Goal: Book appointment/travel/reservation

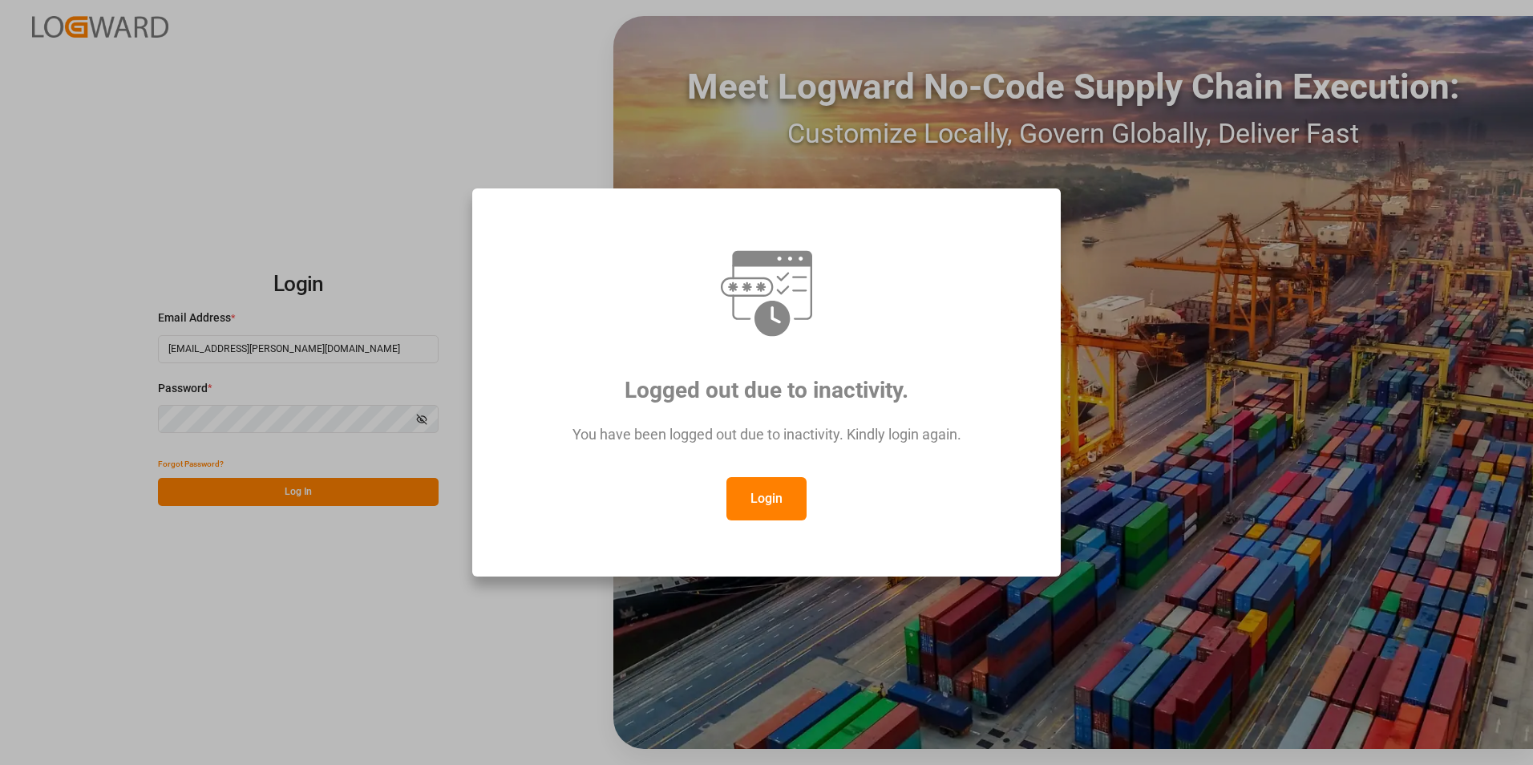
click at [749, 502] on button "Login" at bounding box center [767, 498] width 80 height 43
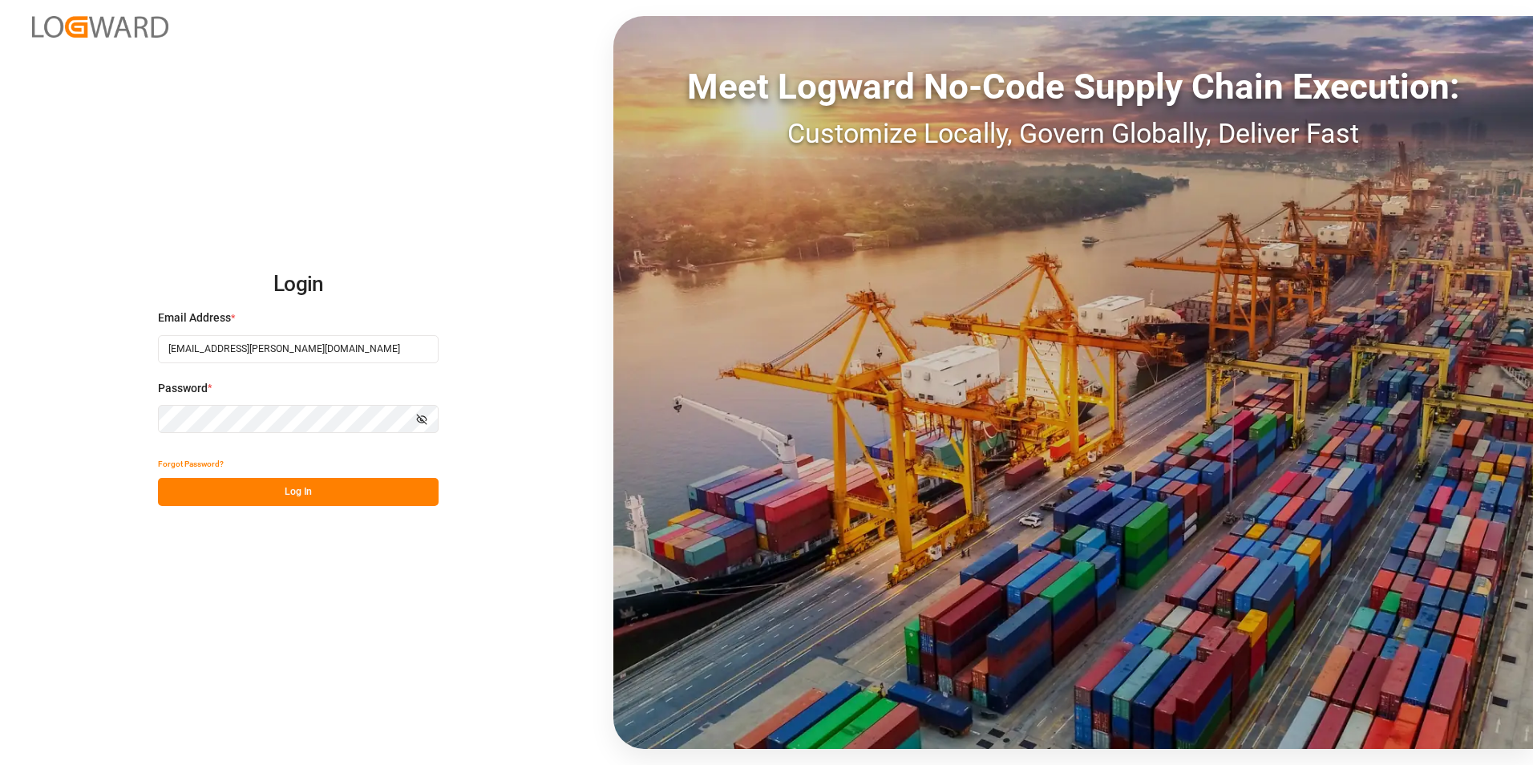
click at [342, 505] on button "Log In" at bounding box center [298, 492] width 281 height 28
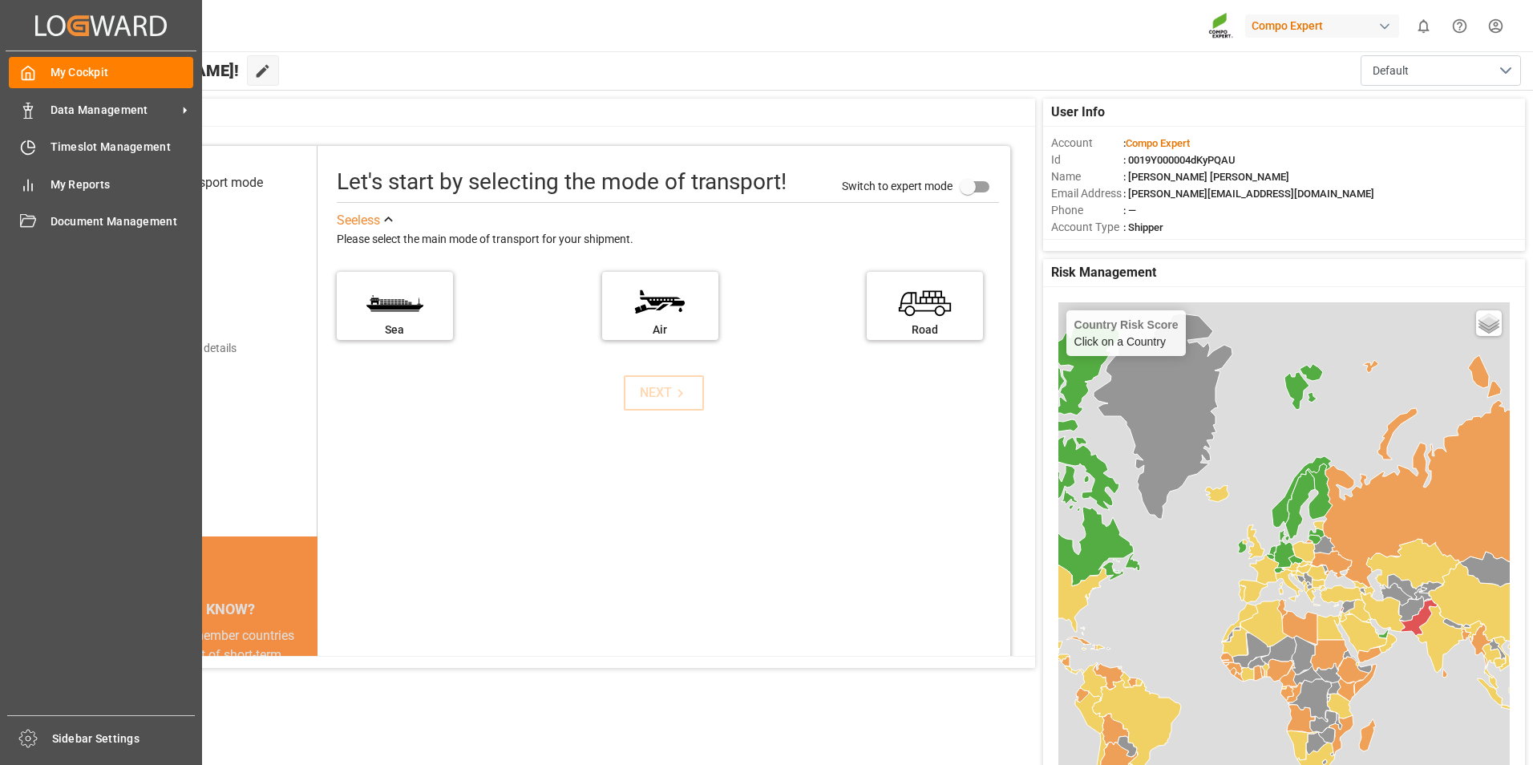
click at [76, 127] on div "My Cockpit My Cockpit Data Management Data Management Timeslot Management Times…" at bounding box center [101, 383] width 191 height 664
click at [75, 144] on span "Timeslot Management" at bounding box center [123, 147] width 144 height 17
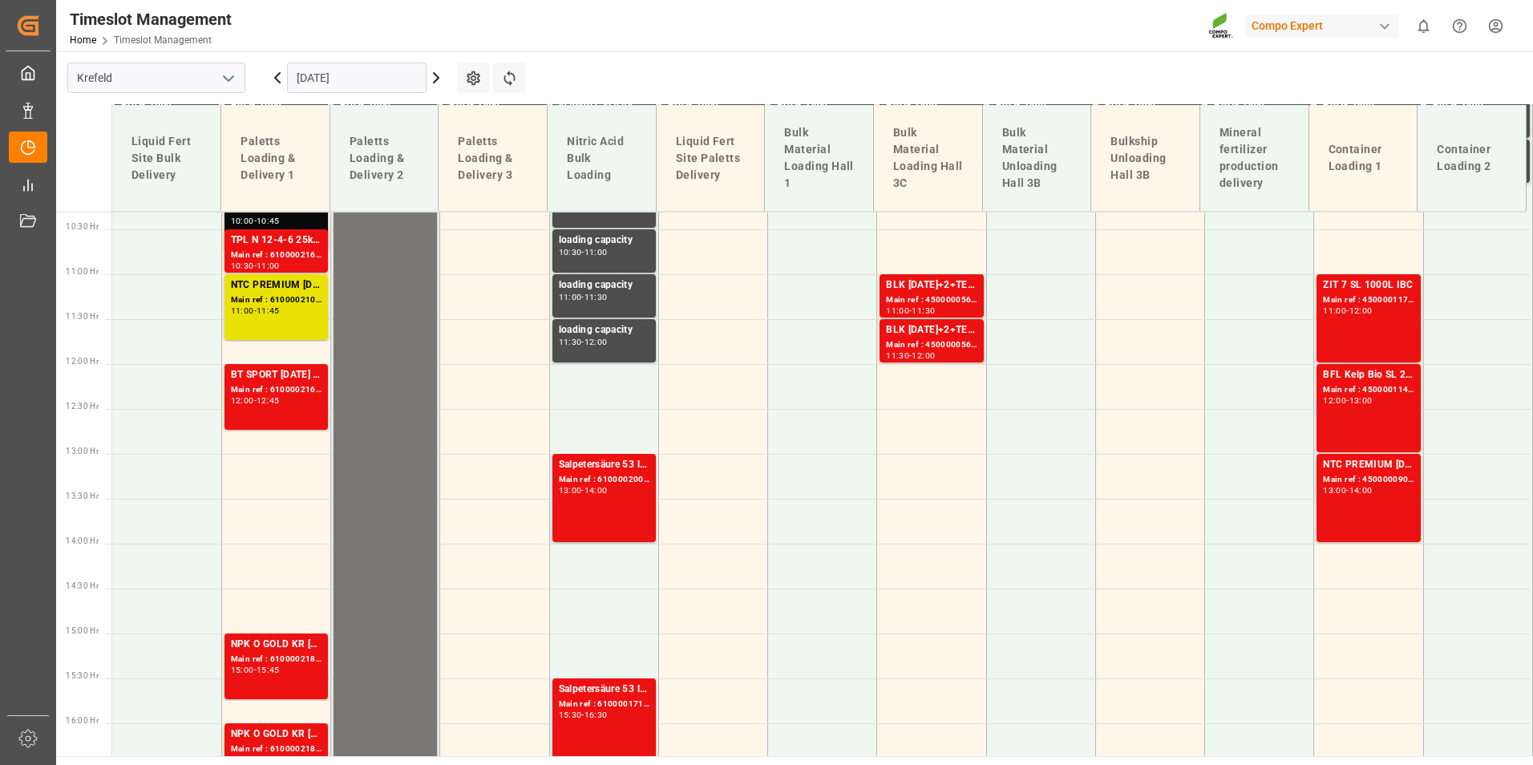
scroll to position [948, 0]
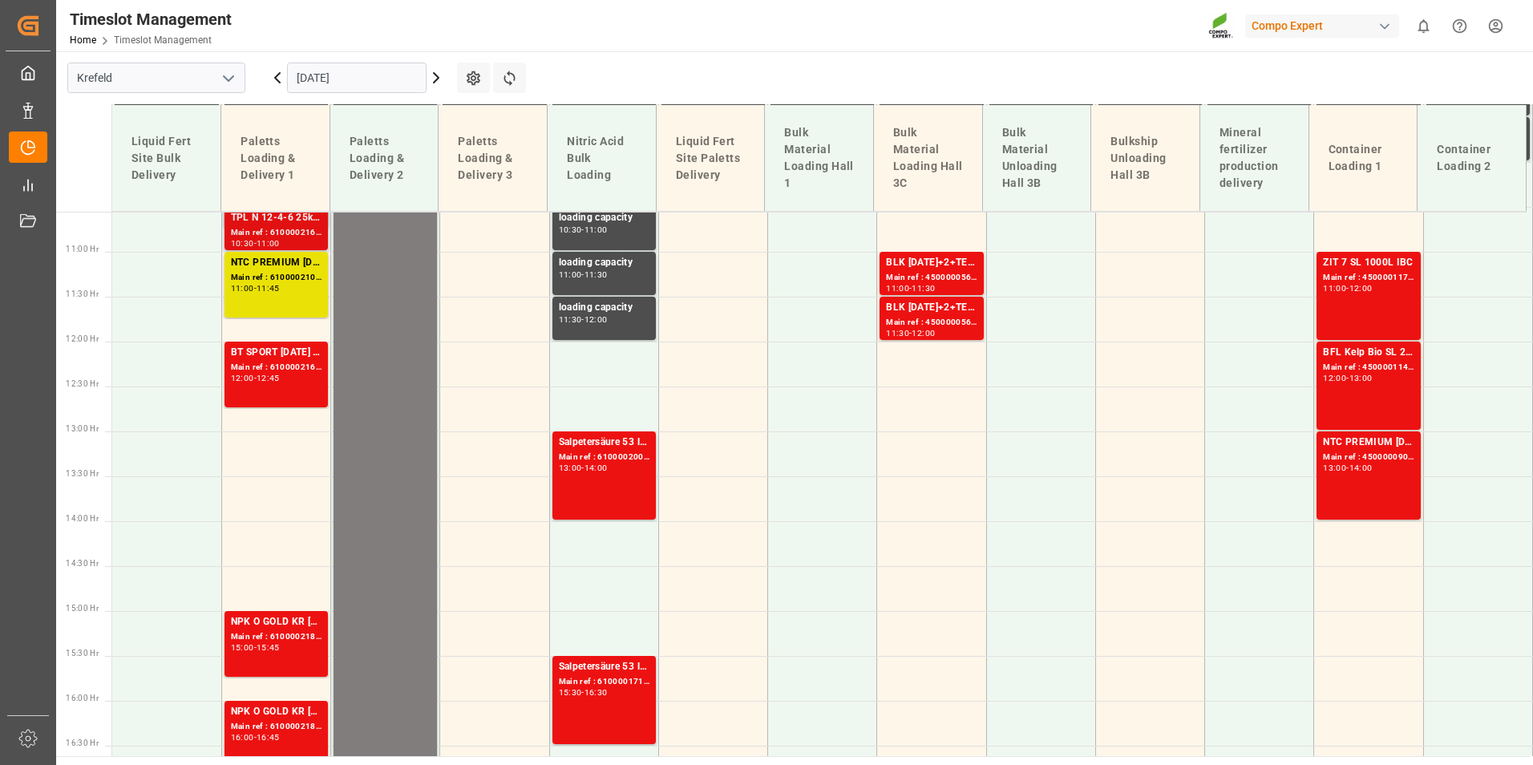
click at [278, 233] on div "Main ref : 6100002161, 2000000696" at bounding box center [276, 233] width 91 height 14
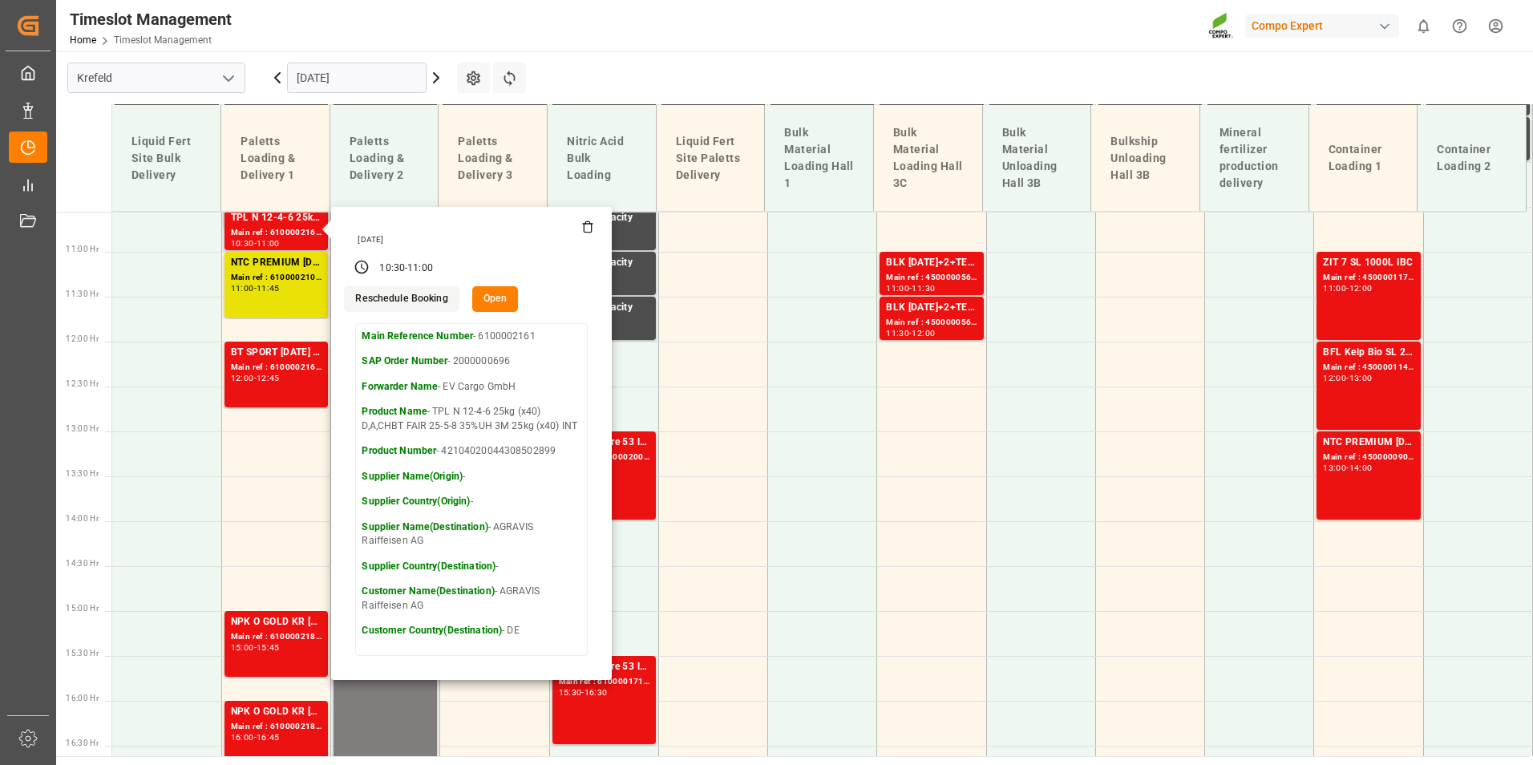
click at [506, 300] on button "Open" at bounding box center [495, 299] width 47 height 26
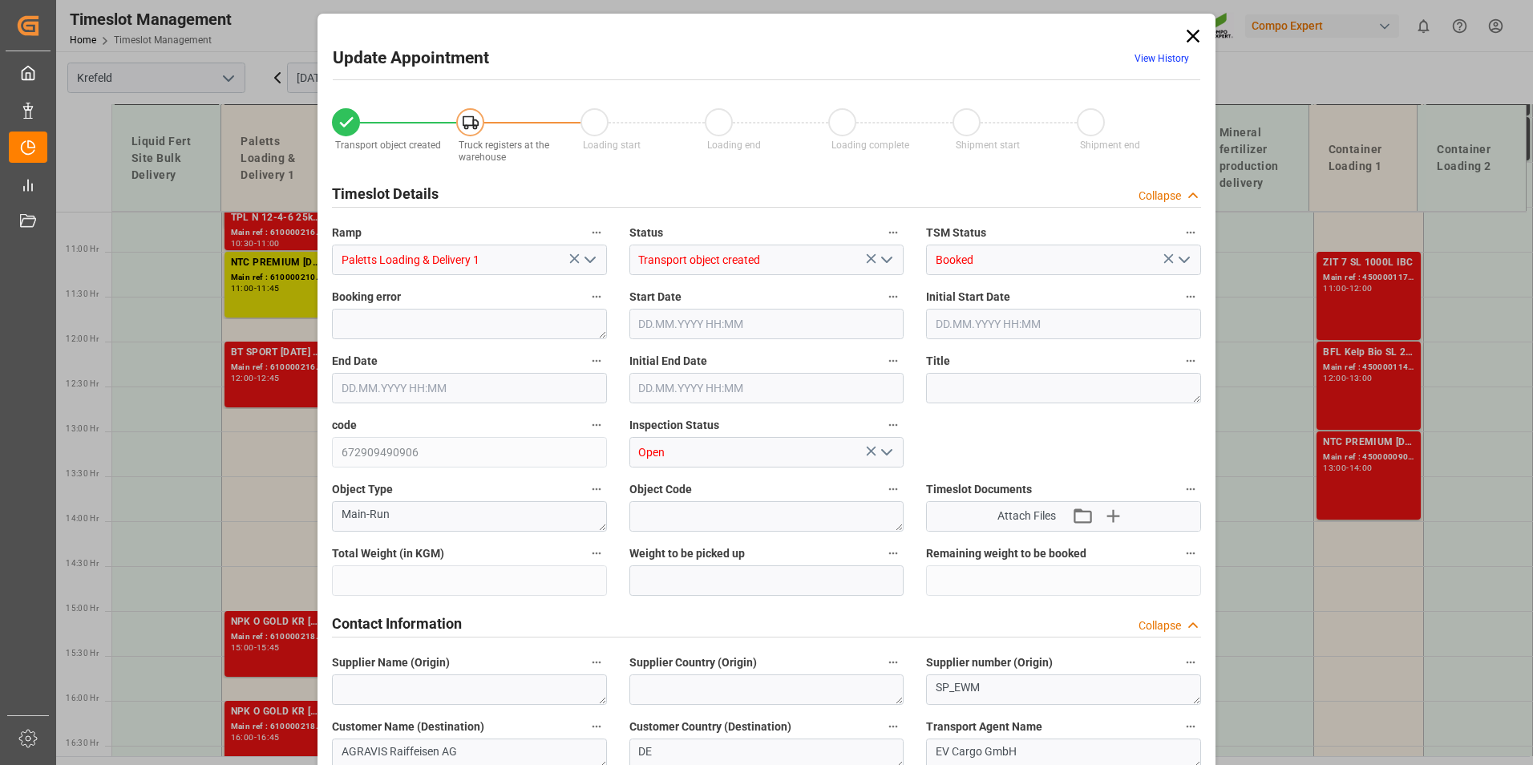
type input "9188"
type input "-9188"
type input "0"
type input "[DATE] 10:30"
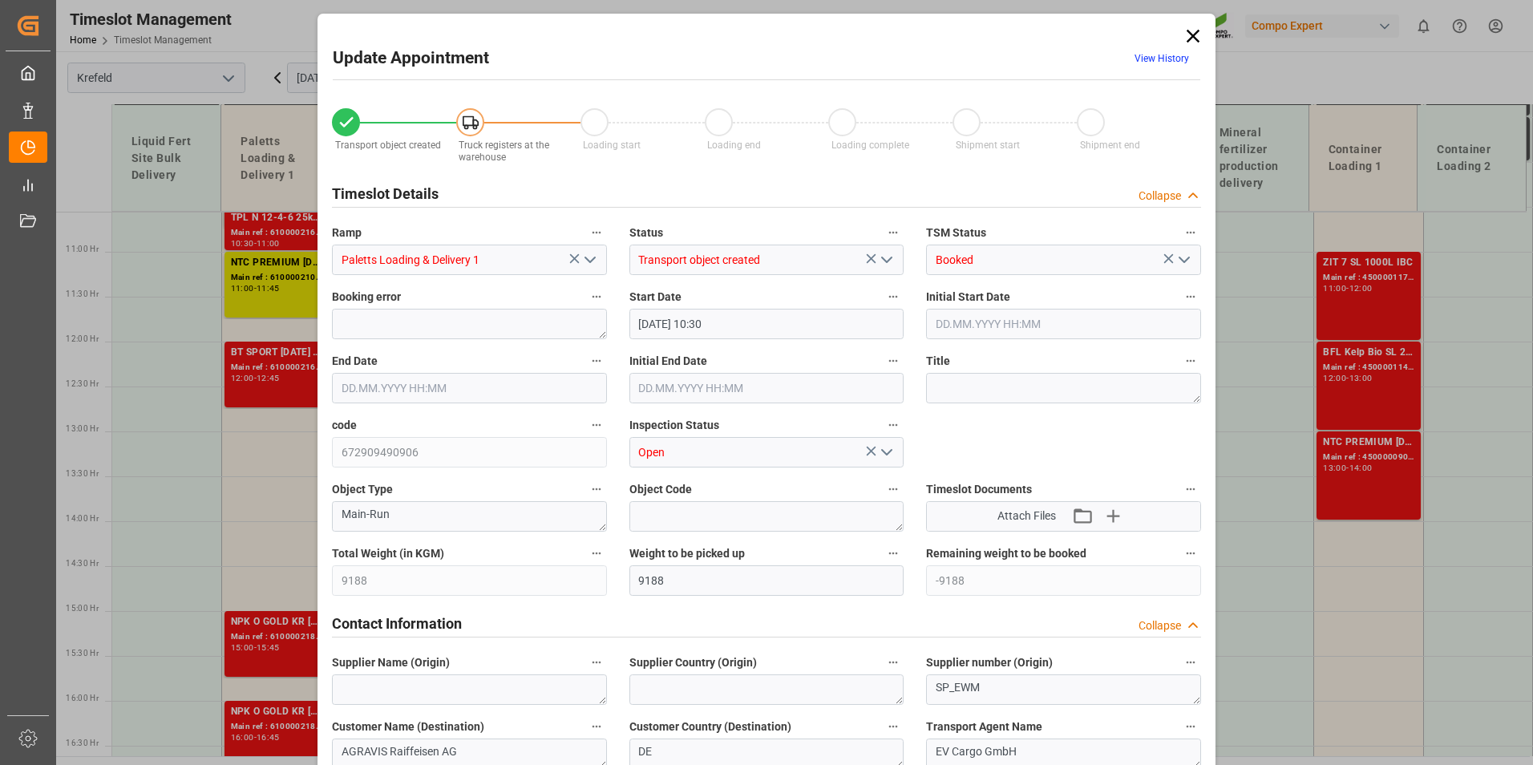
type input "[DATE] 10:30"
type input "[DATE] 11:00"
type input "[DATE] 15:22"
type input "[DATE] 11:07"
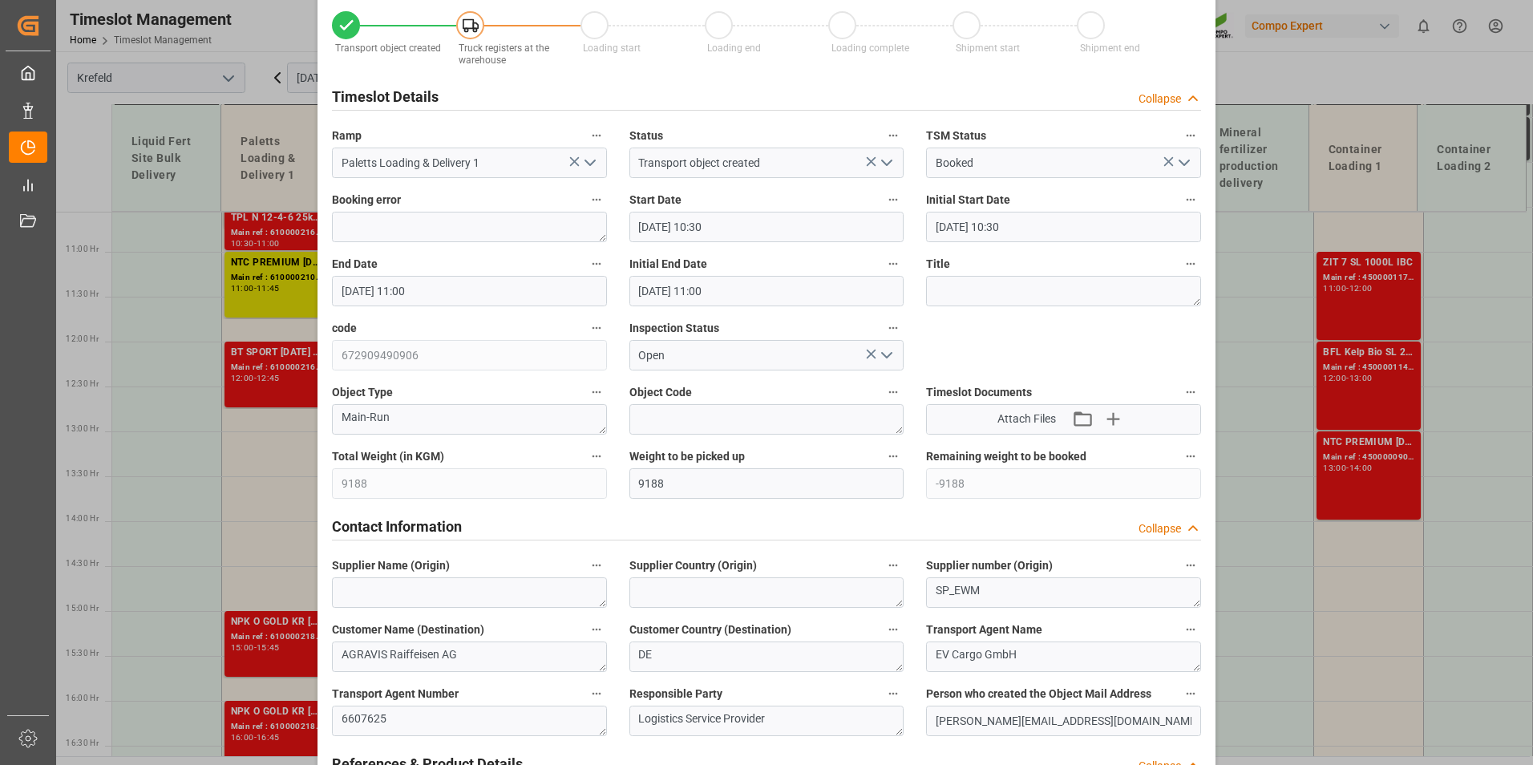
scroll to position [0, 0]
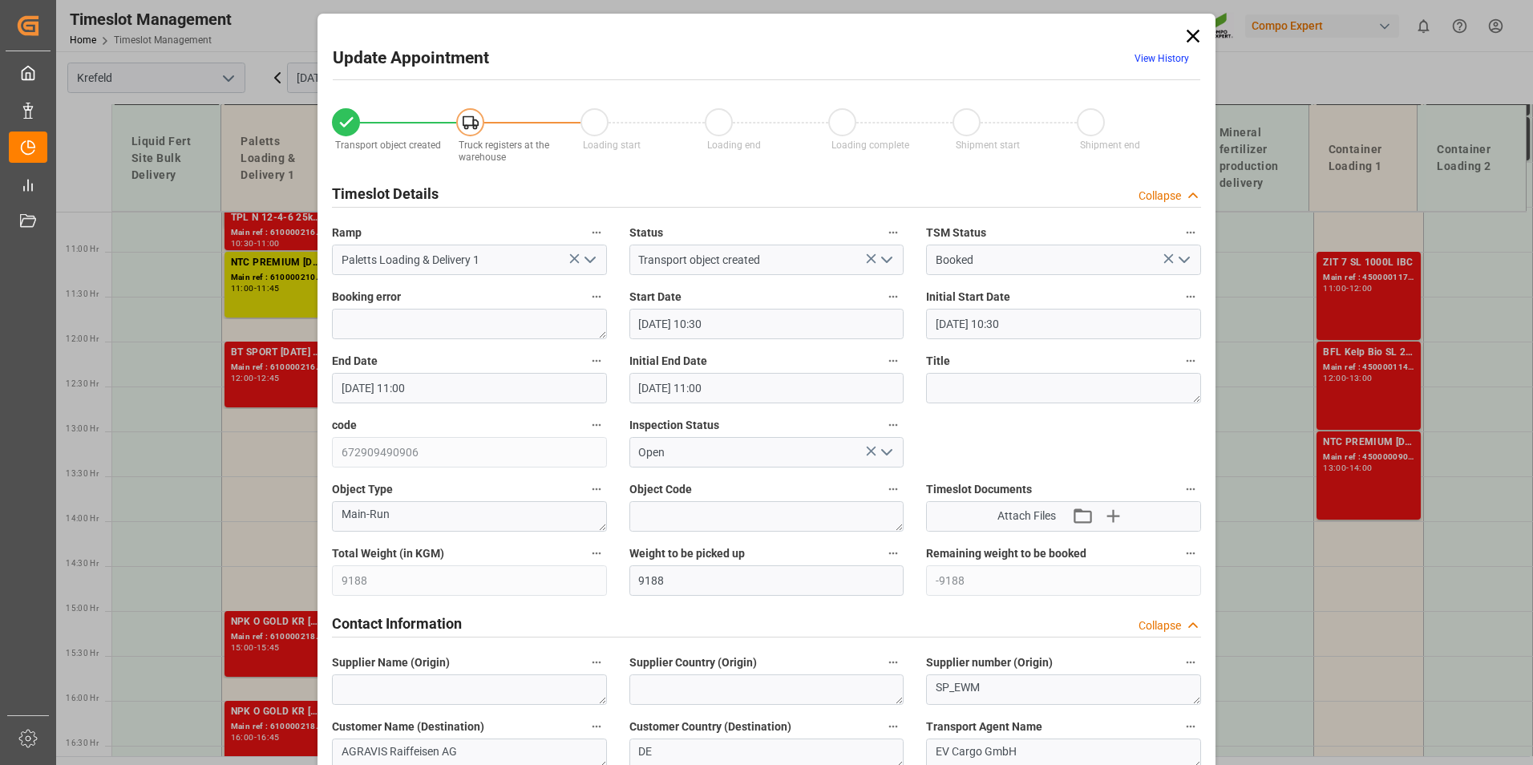
click at [1167, 63] on link "View History" at bounding box center [1162, 58] width 55 height 11
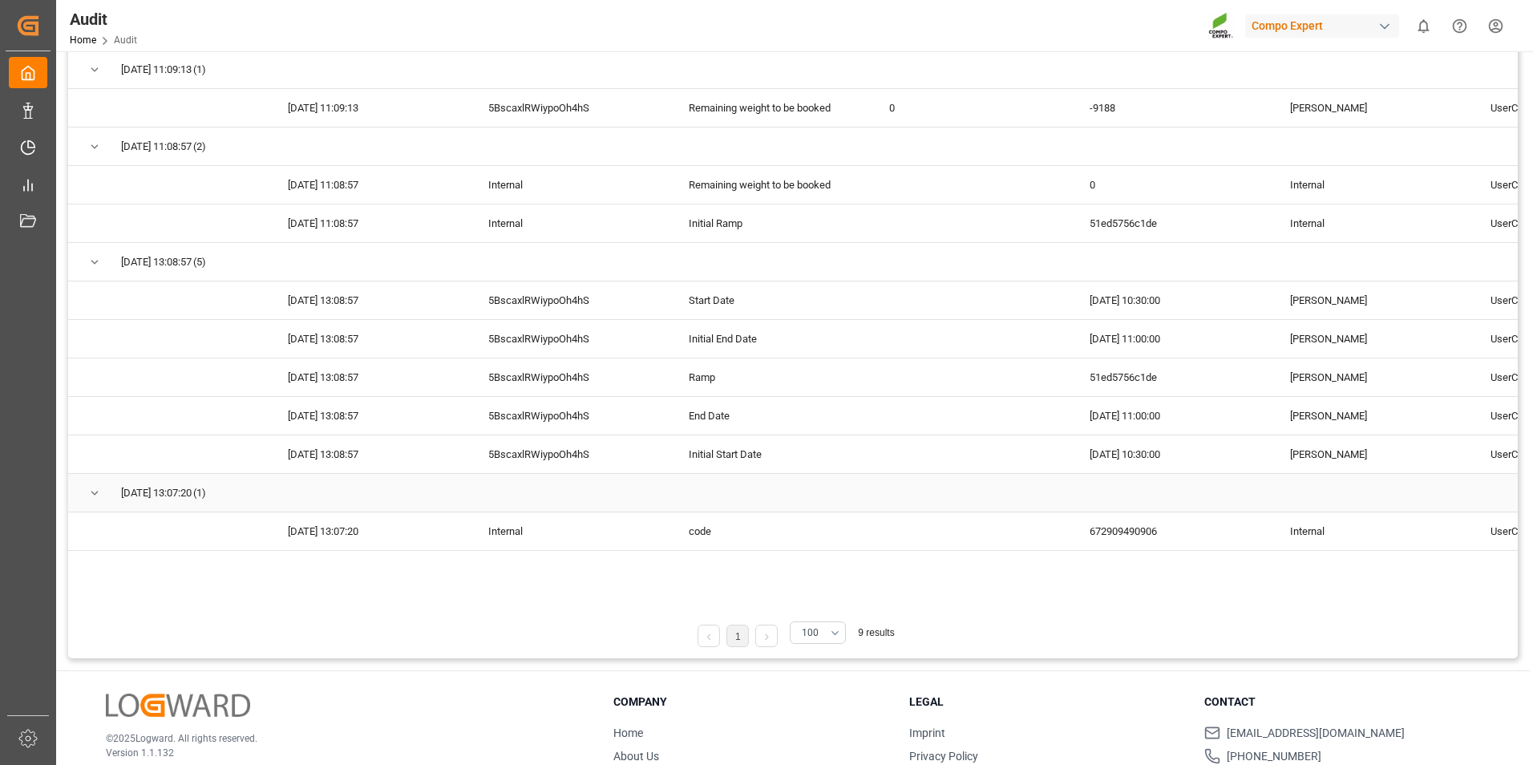
scroll to position [267, 0]
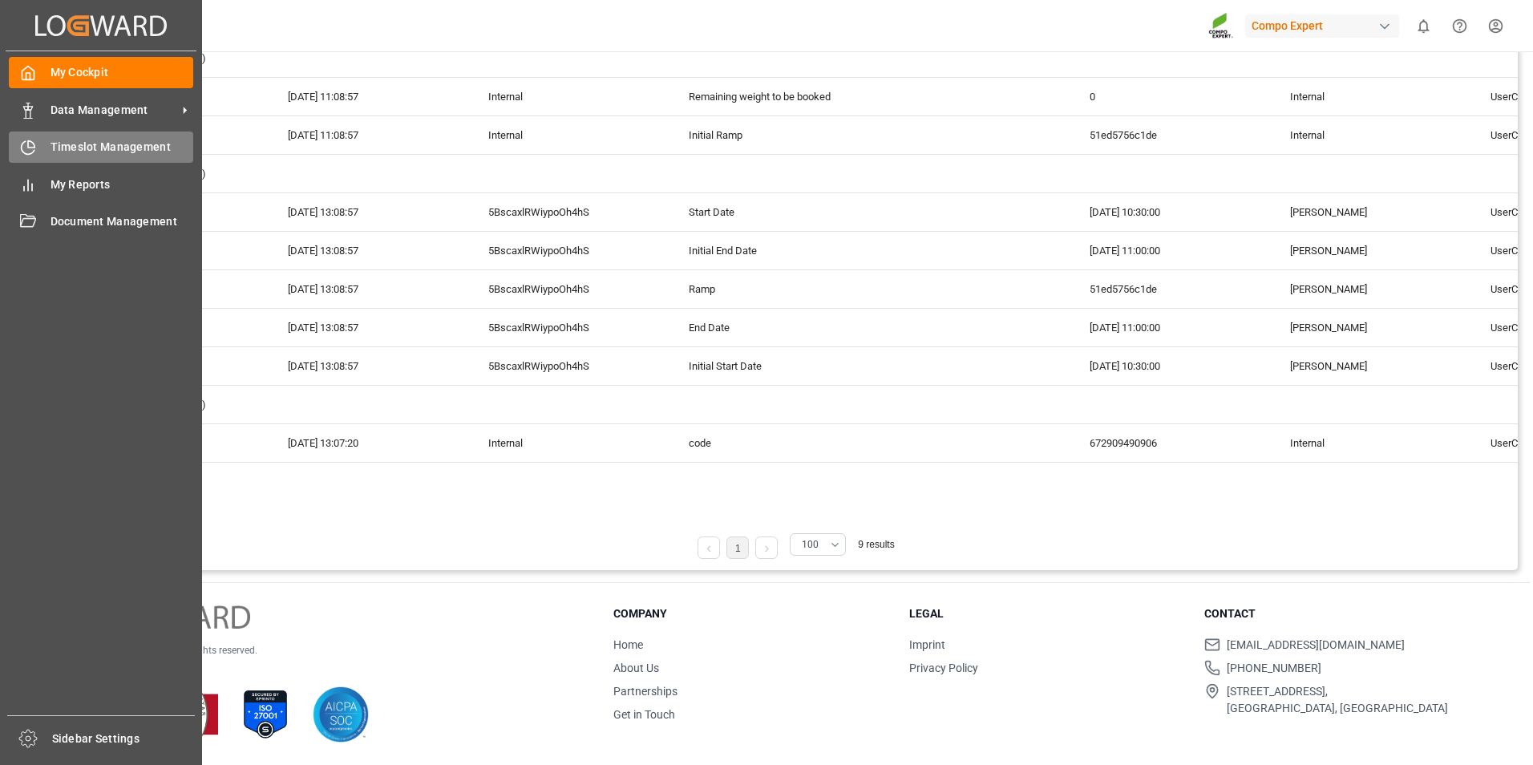
click at [43, 157] on div "Timeslot Management Timeslot Management" at bounding box center [101, 147] width 184 height 31
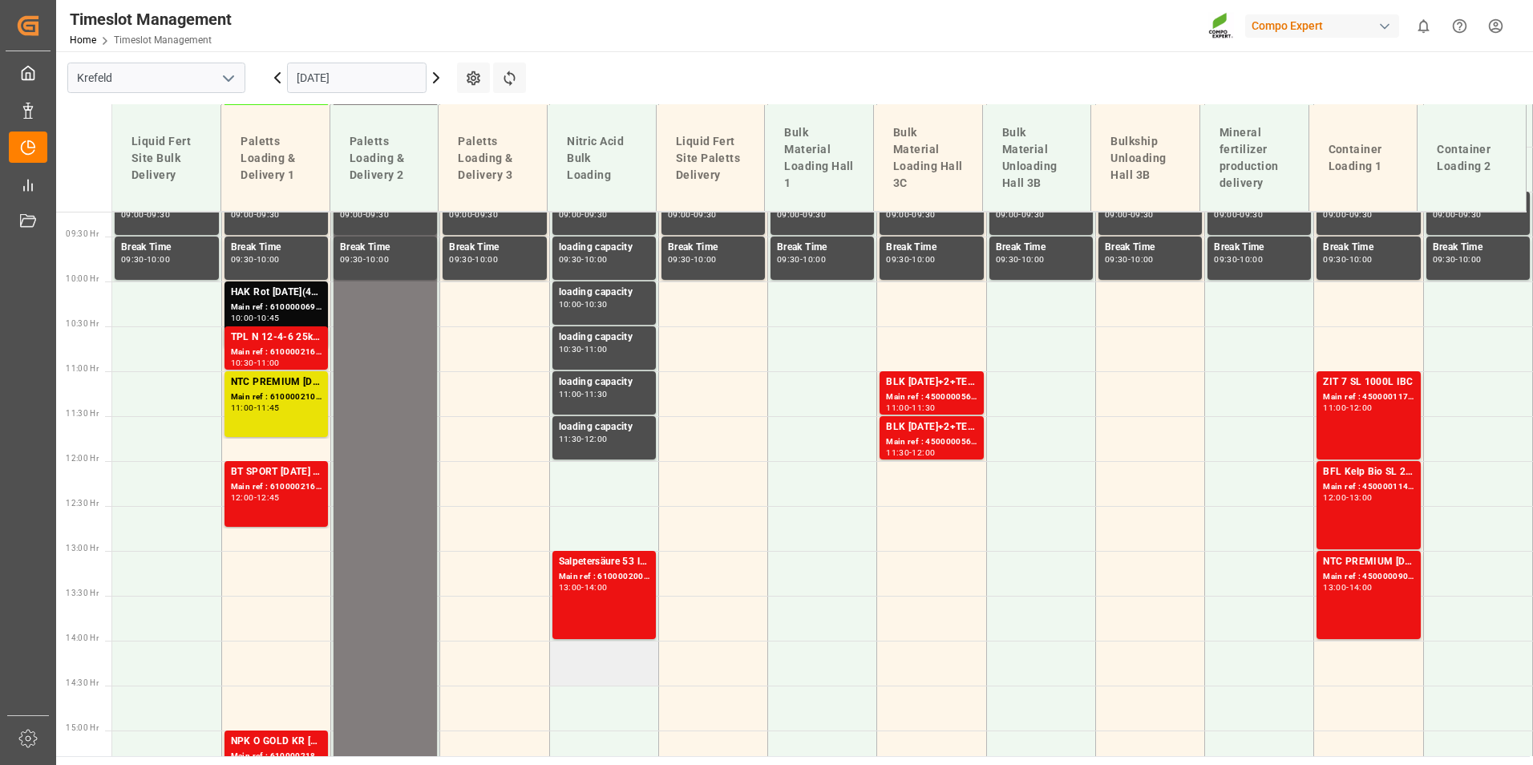
scroll to position [788, 0]
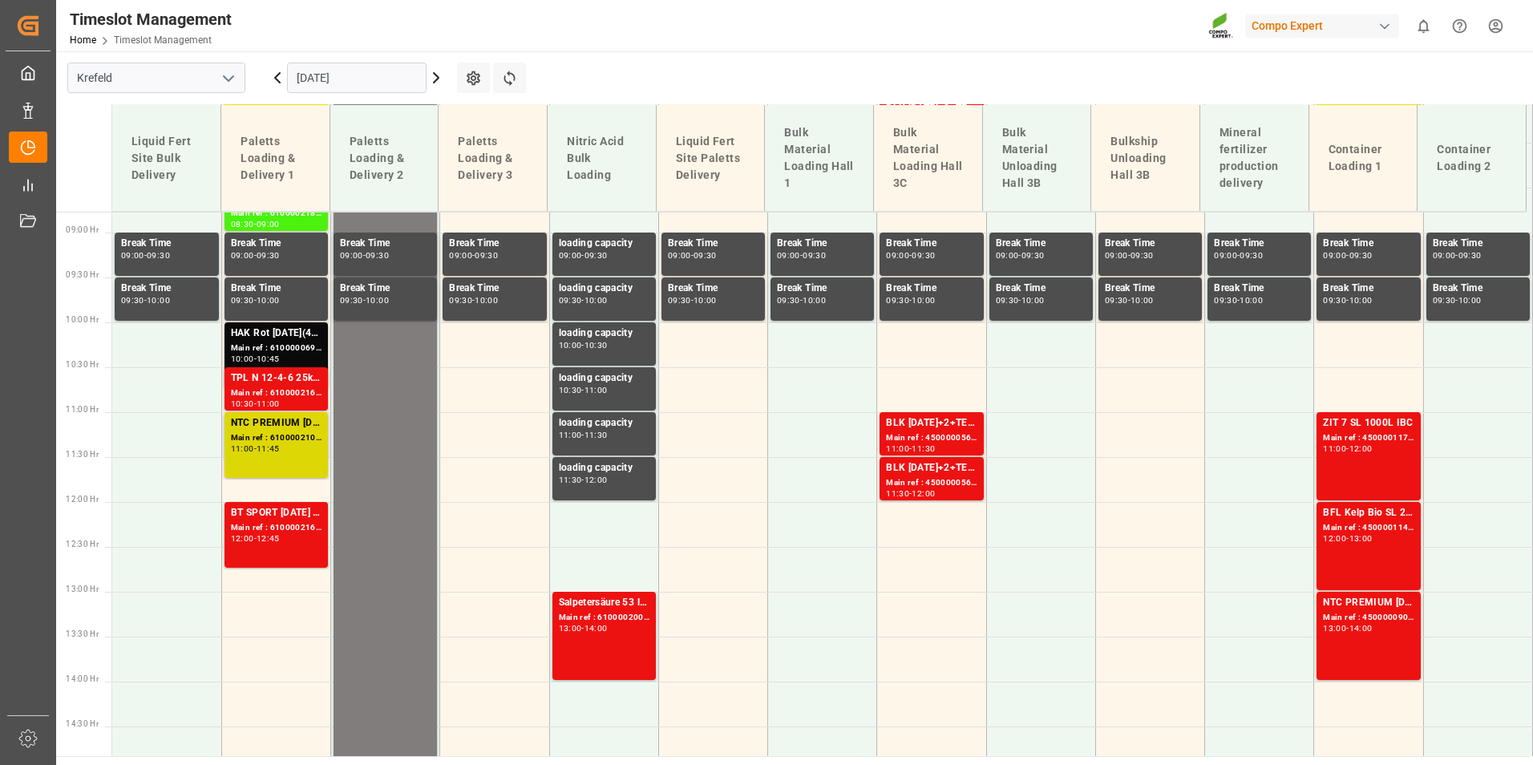
click at [301, 443] on div "Main ref : 6100002108, 2000000782 2000001637;2000001277" at bounding box center [276, 438] width 91 height 14
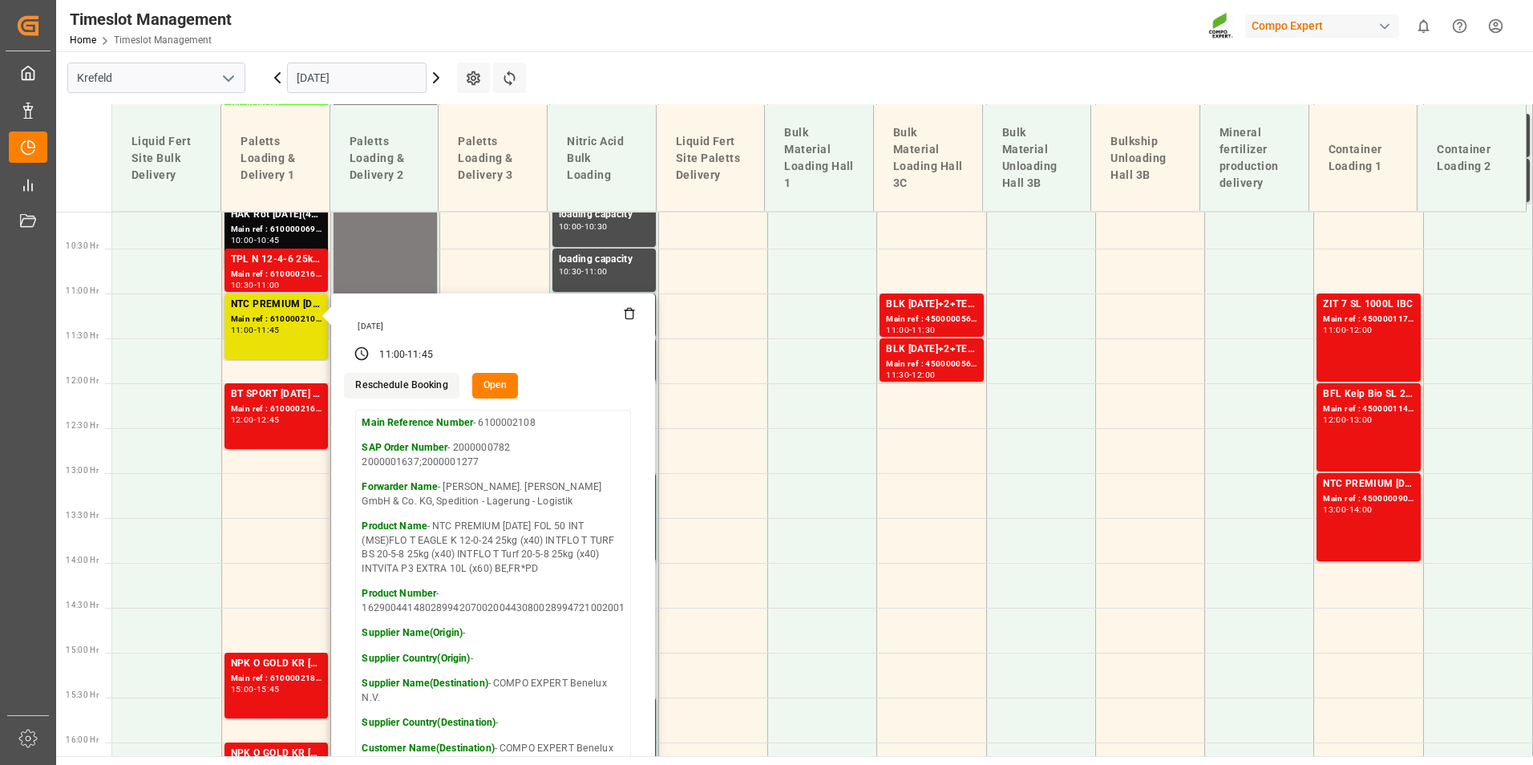
scroll to position [948, 0]
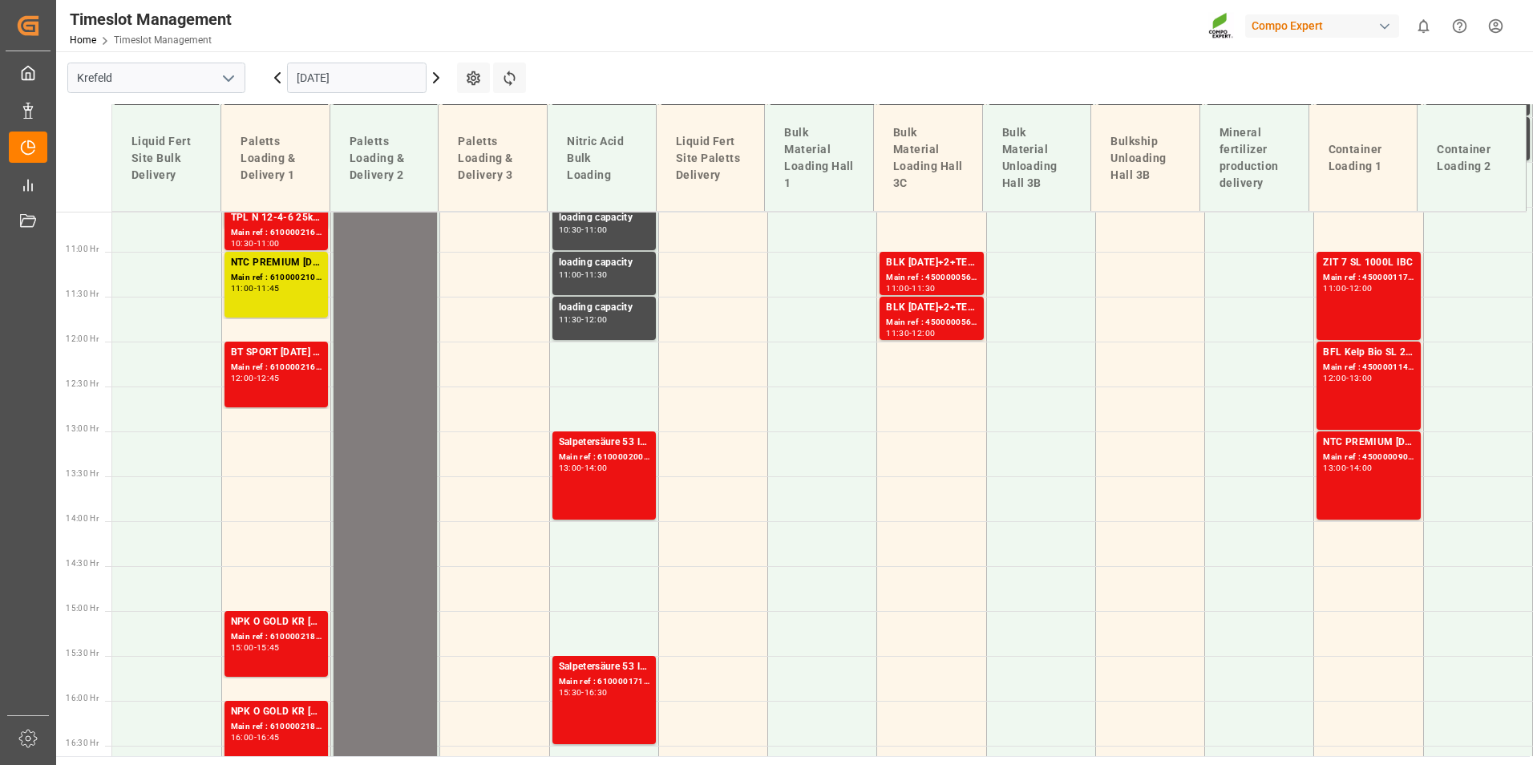
click at [320, 365] on div "Main ref : 6100002160, 2000001604" at bounding box center [276, 368] width 91 height 14
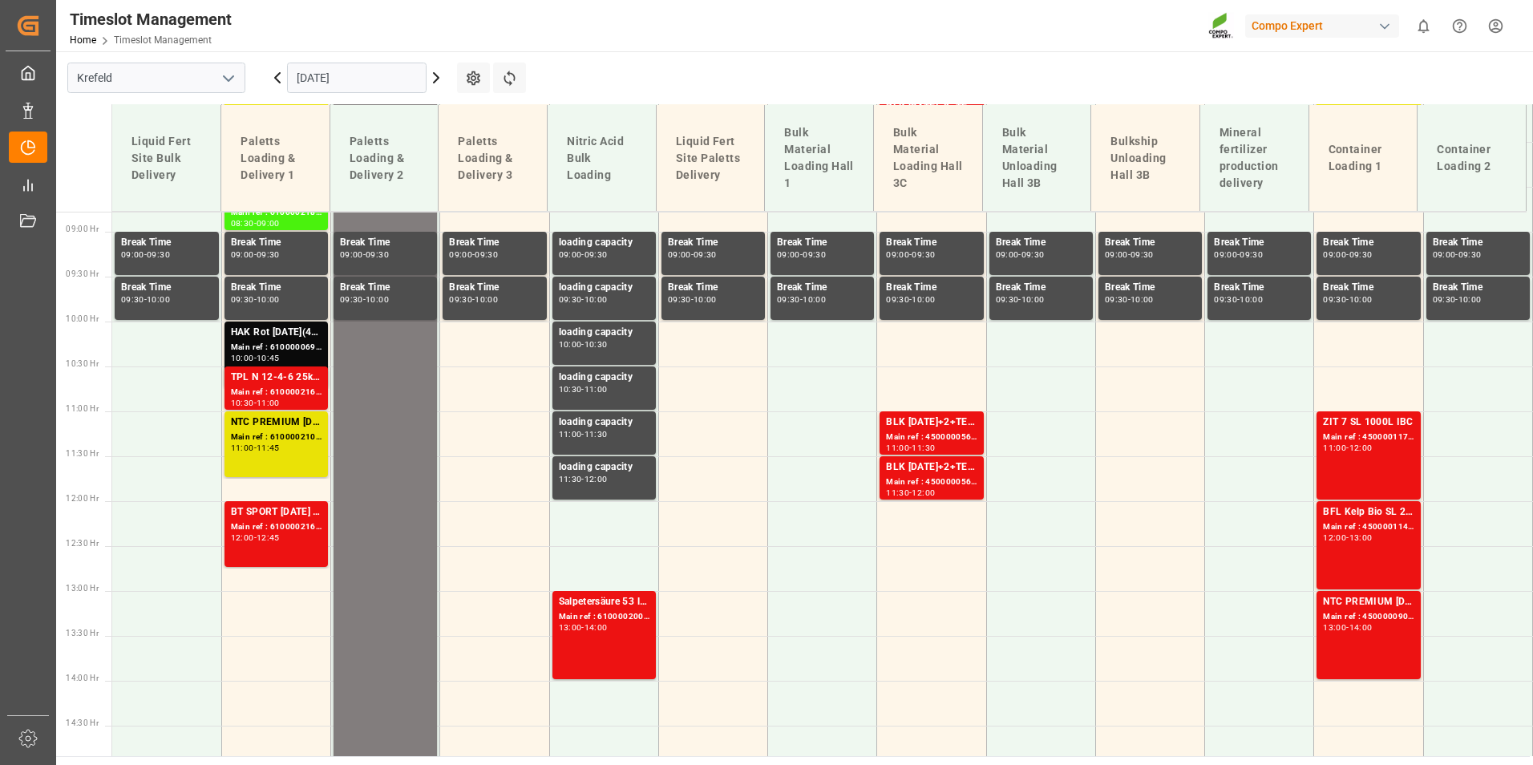
scroll to position [788, 0]
click at [503, 67] on button "Refresh Time Slots" at bounding box center [509, 78] width 33 height 30
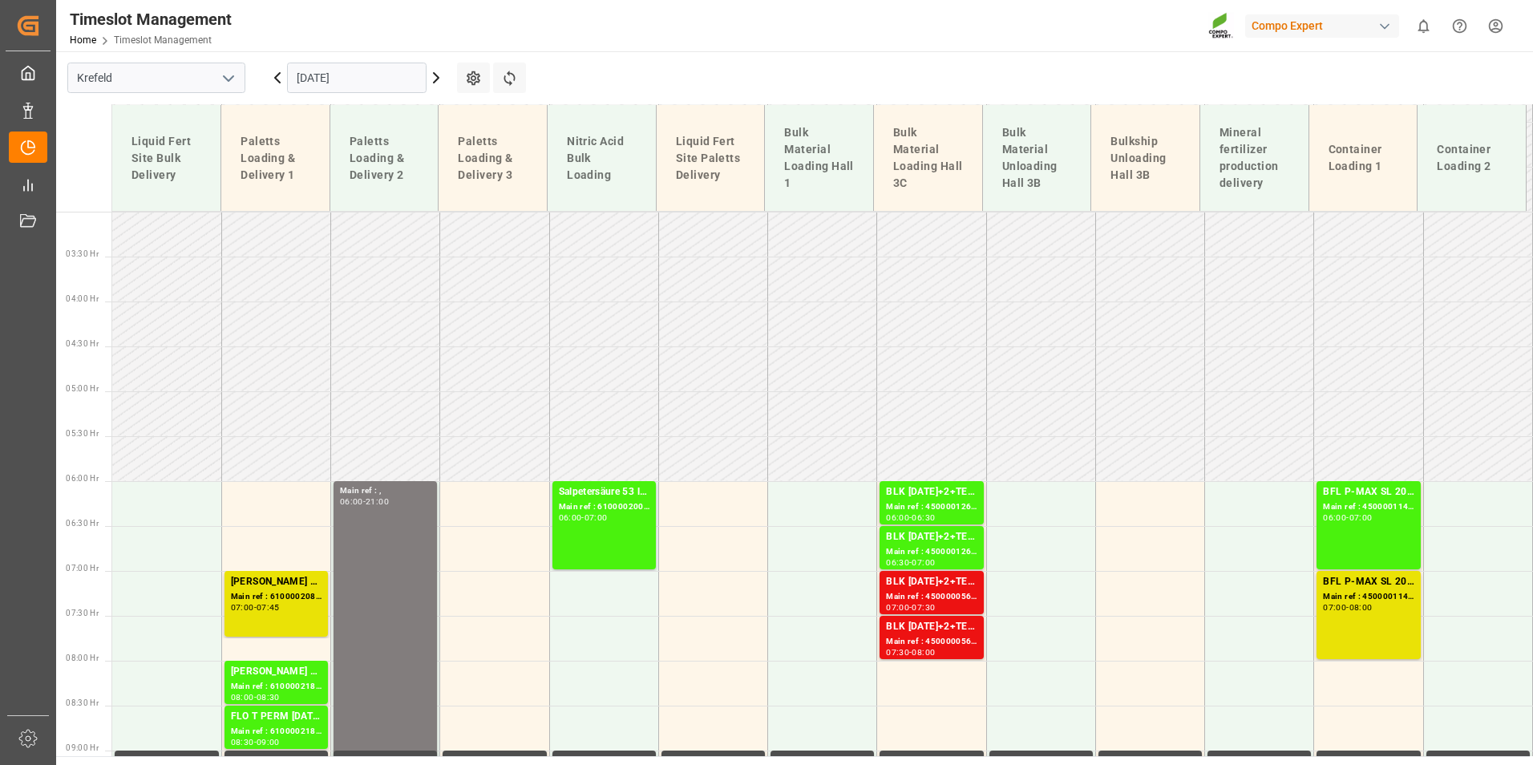
scroll to position [156, 0]
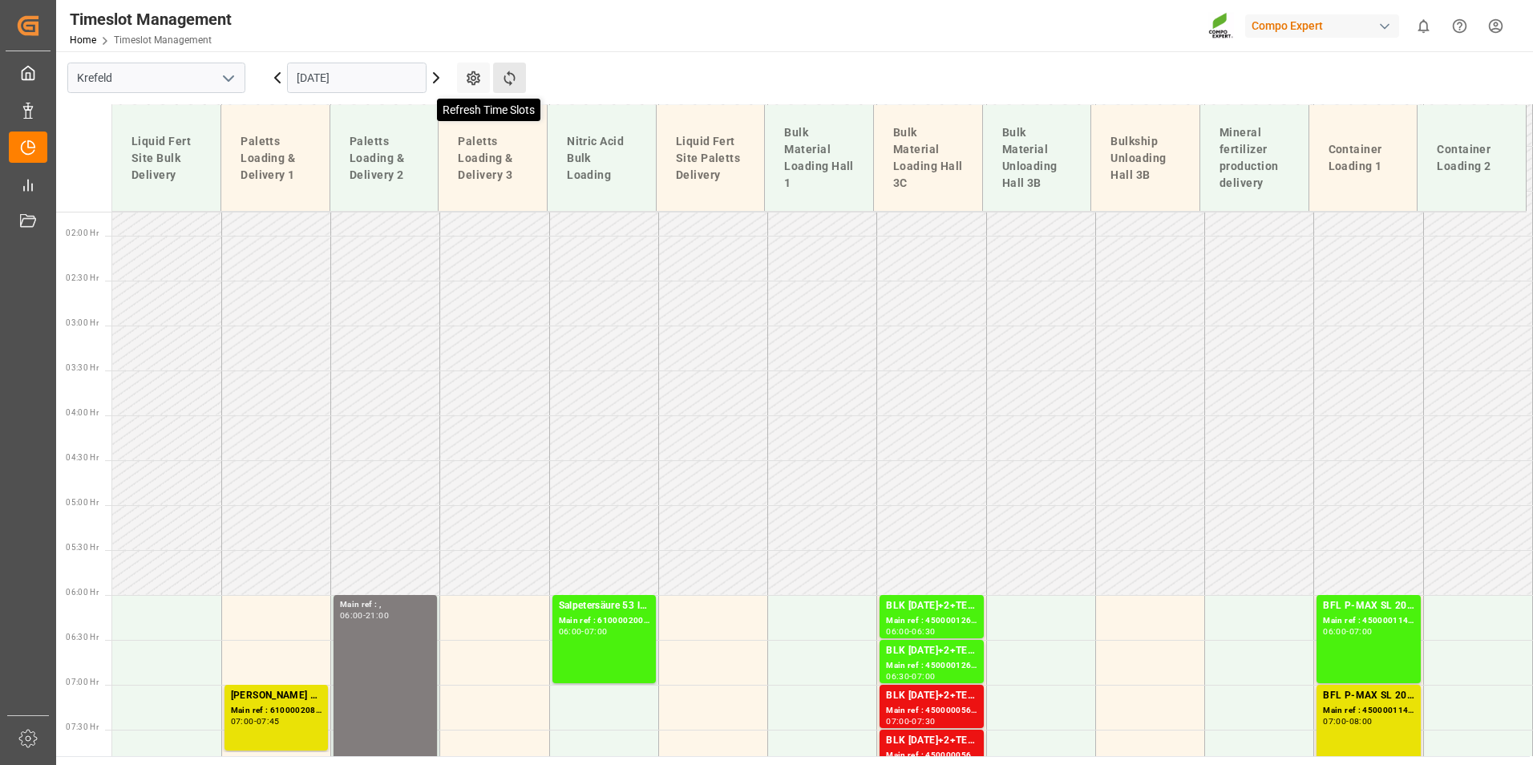
click at [504, 83] on icon at bounding box center [509, 78] width 17 height 17
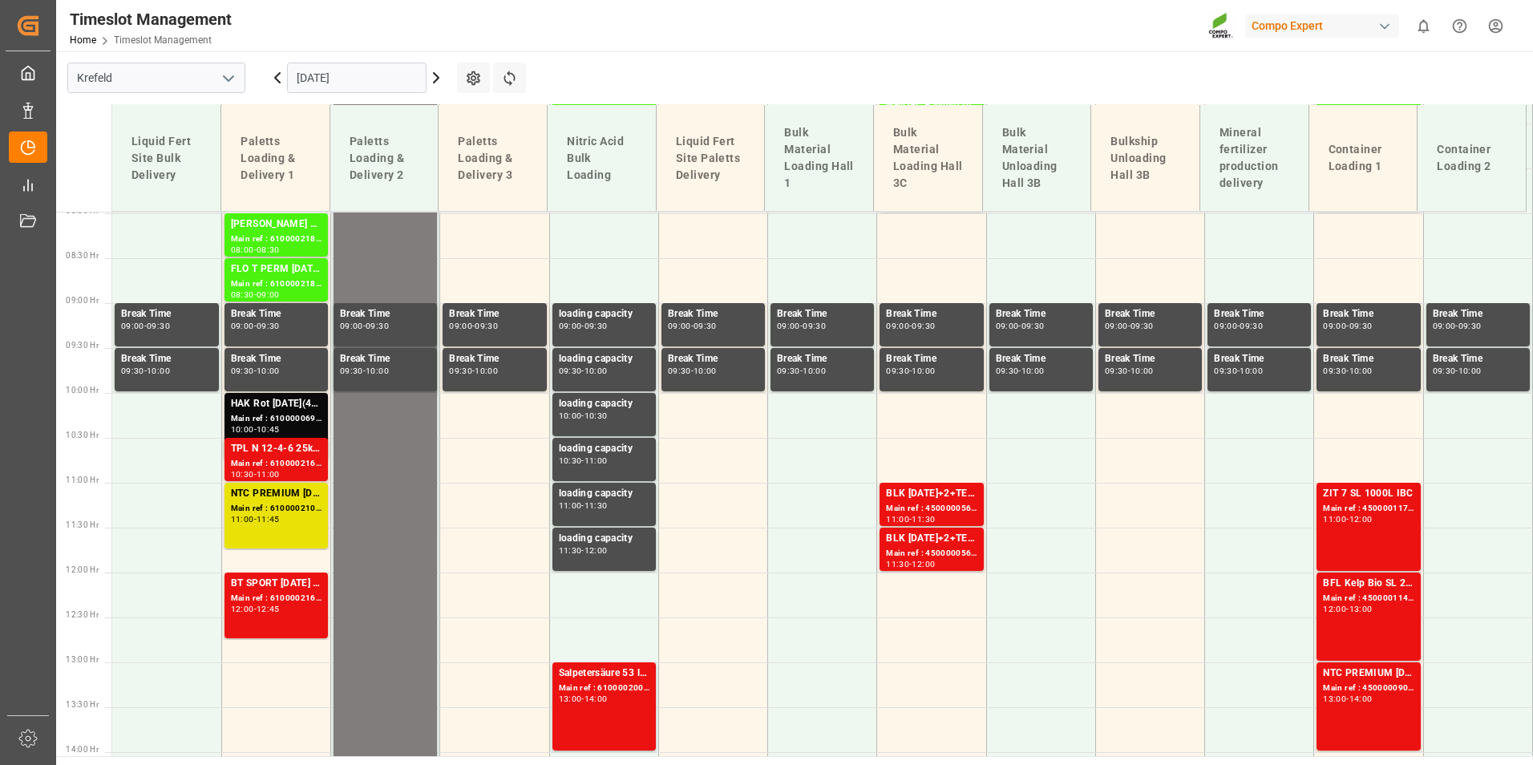
scroll to position [236, 0]
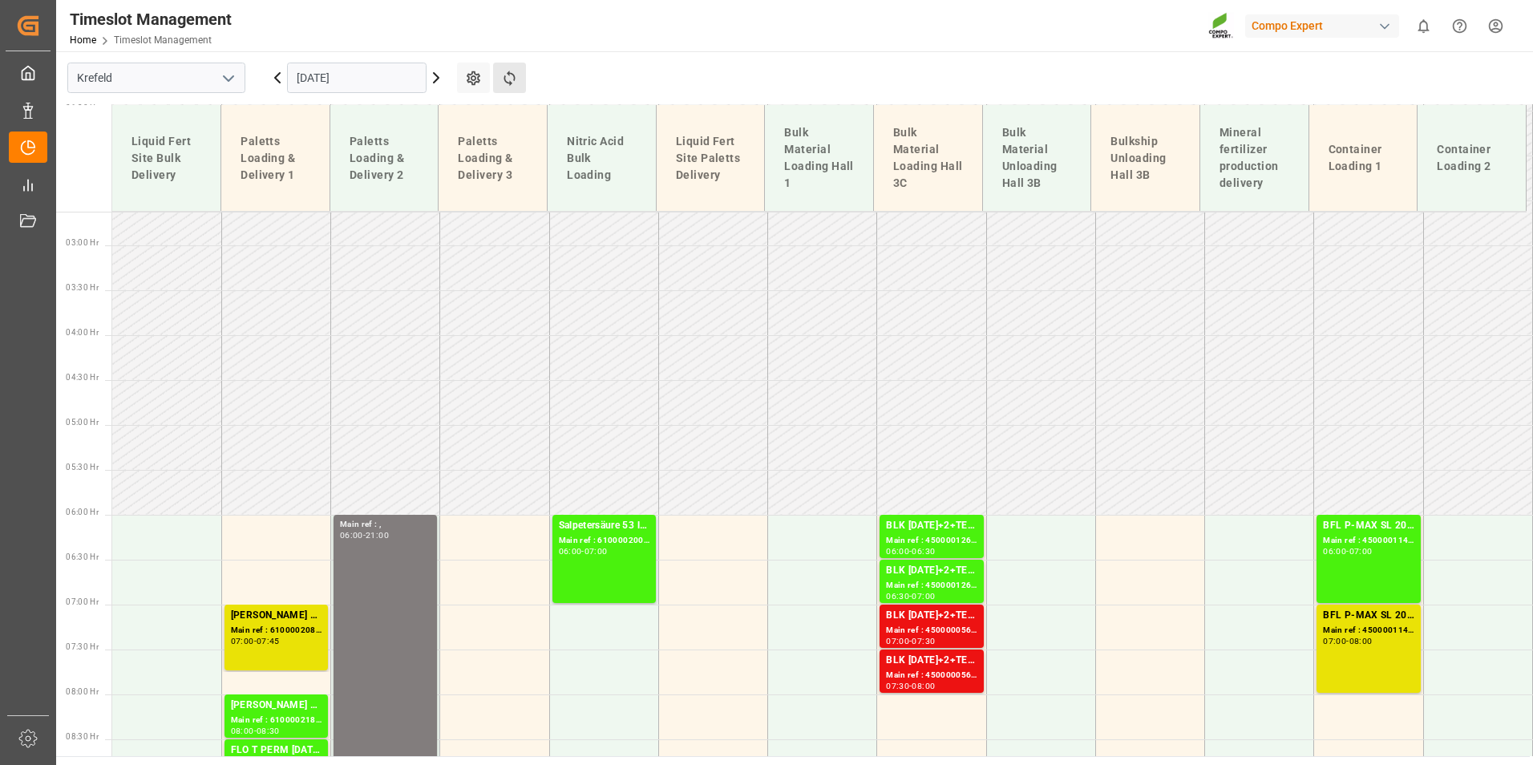
click at [503, 91] on button "Refresh Time Slots" at bounding box center [509, 78] width 33 height 30
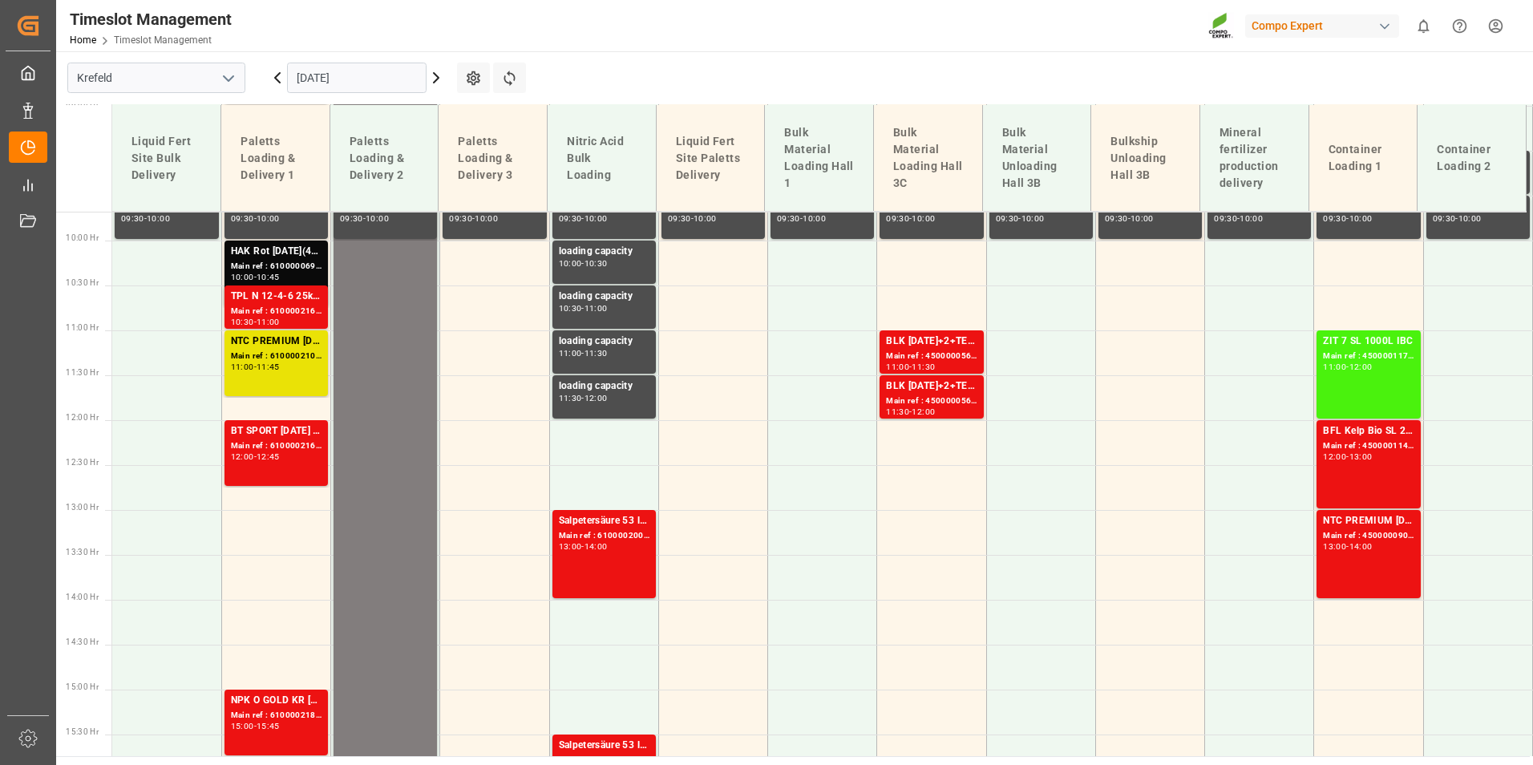
scroll to position [637, 0]
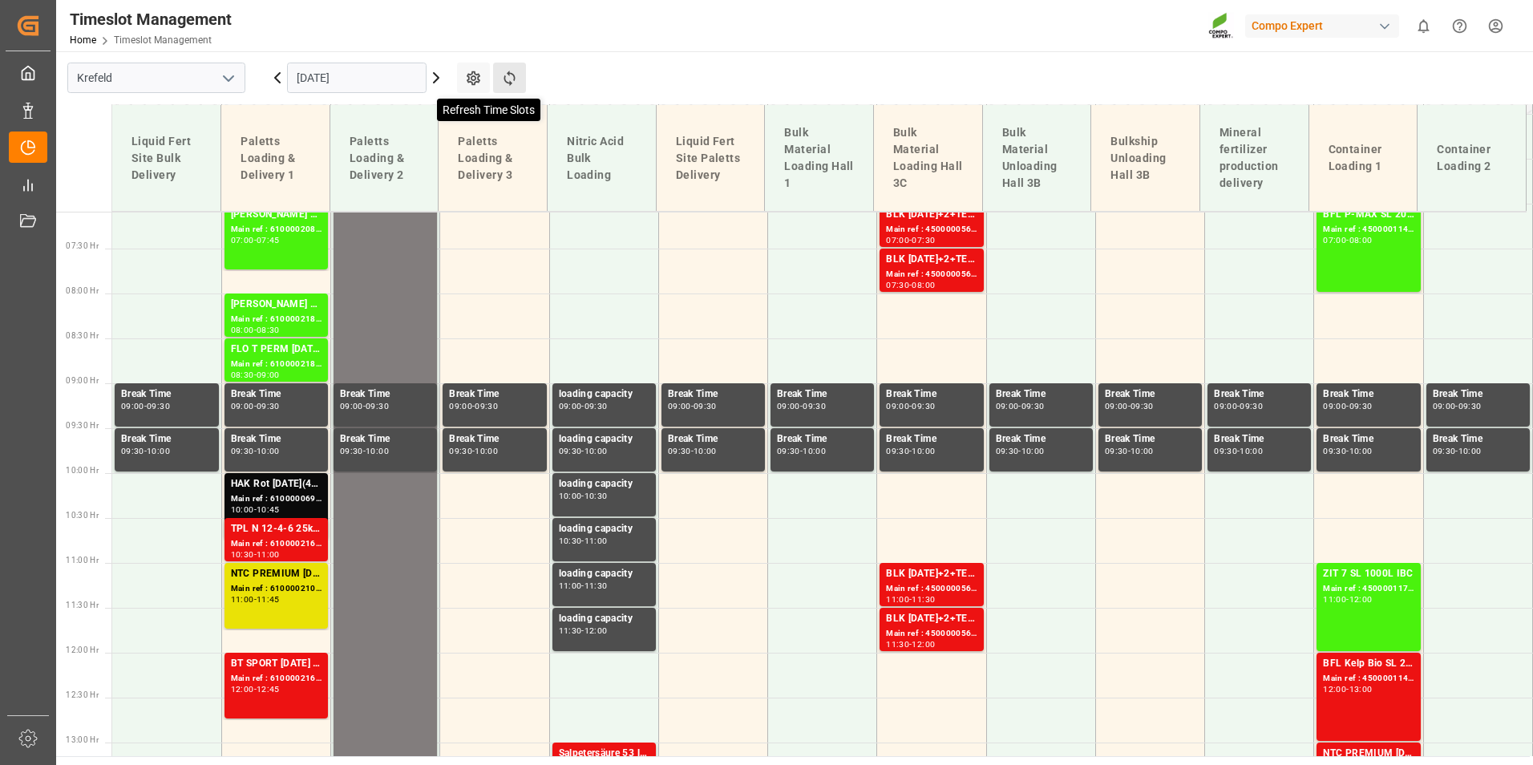
click at [505, 82] on icon at bounding box center [509, 78] width 11 height 15
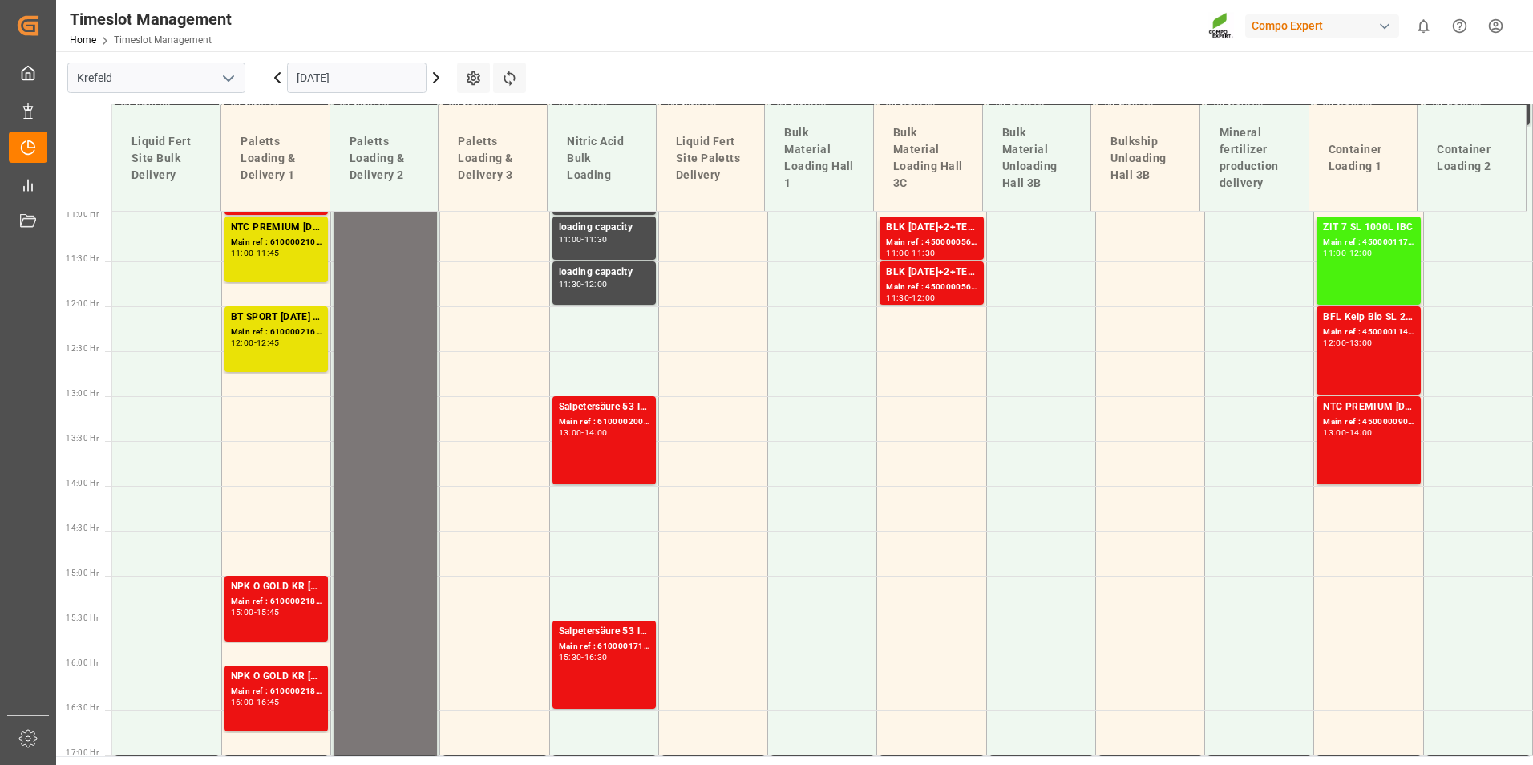
scroll to position [797, 0]
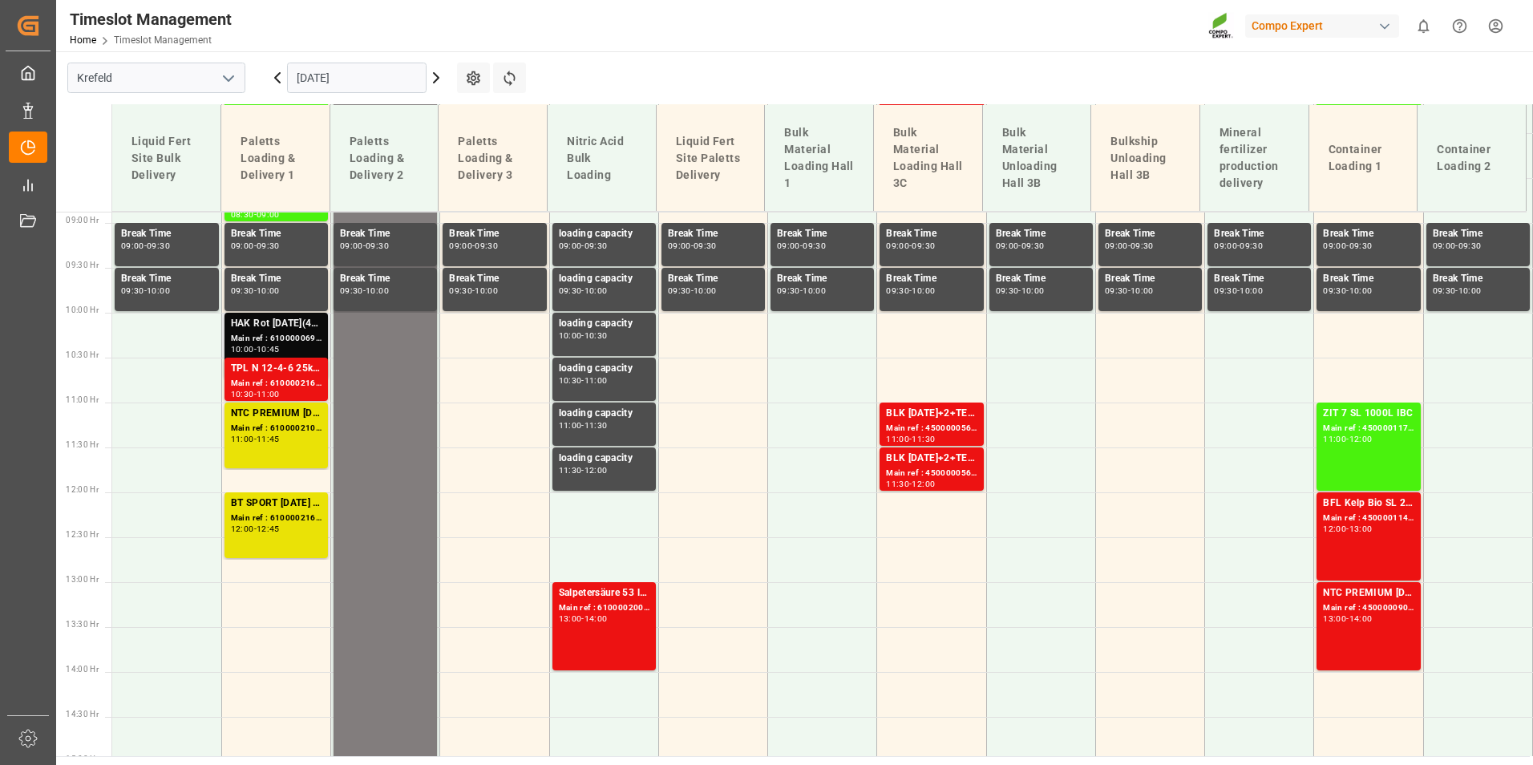
click at [306, 326] on div "HAK Rot [DATE](4) 25kg (x48) INT spPALHAK Basis 2 [DATE](+4) 25kg (x48) BASIS;B…" at bounding box center [276, 324] width 91 height 16
click at [253, 382] on div "Main ref : 6100002161, 2000000696" at bounding box center [276, 384] width 91 height 14
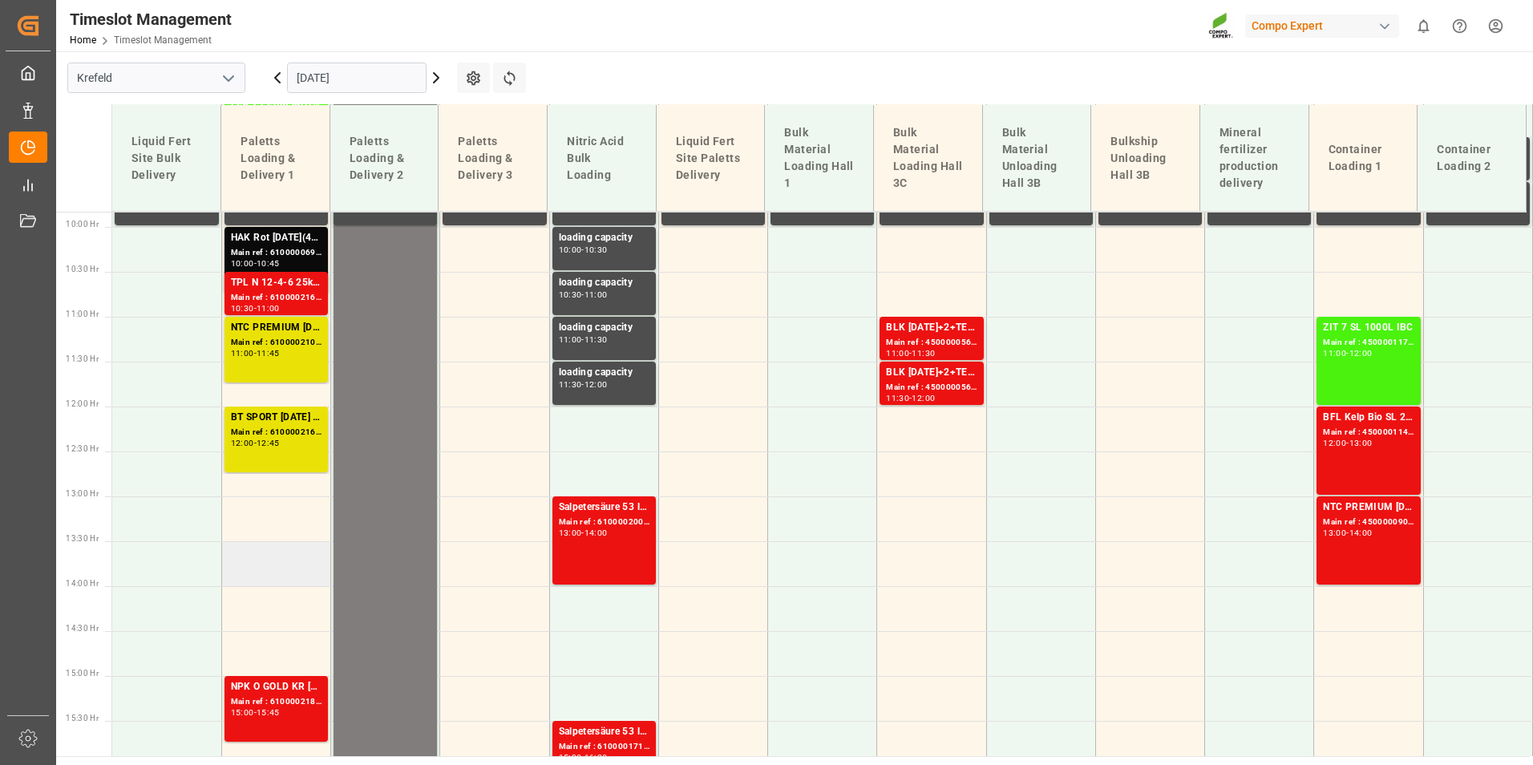
scroll to position [877, 0]
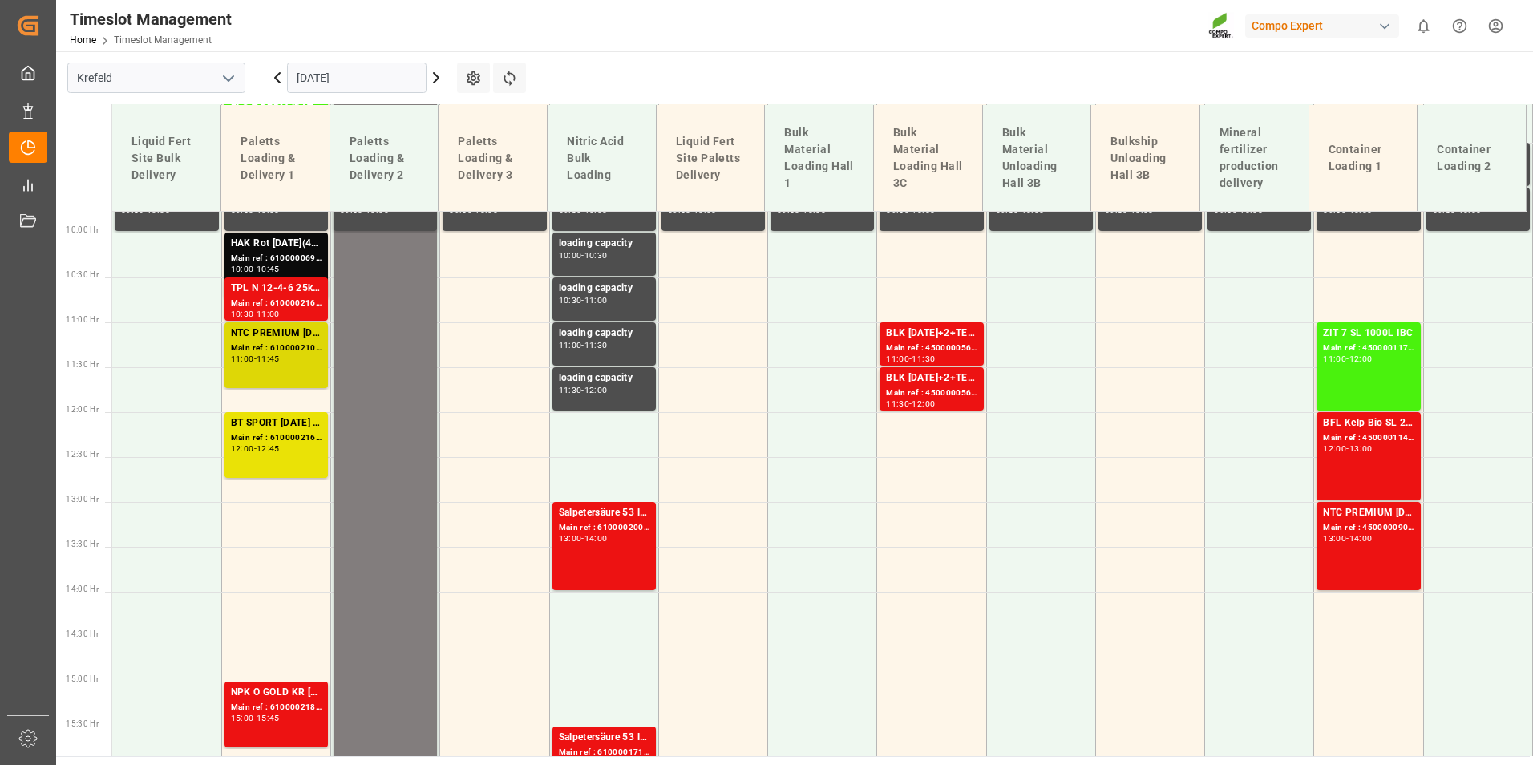
click at [298, 342] on div "Main ref : 6100002108, 2000000782 2000001637;2000001277" at bounding box center [276, 349] width 91 height 14
click at [1348, 554] on div "NTC PREMIUM [DATE]+3+TE 1T ISPM BB Main ref : 4500000904, 2000000789 13:00 - 14…" at bounding box center [1368, 546] width 91 height 82
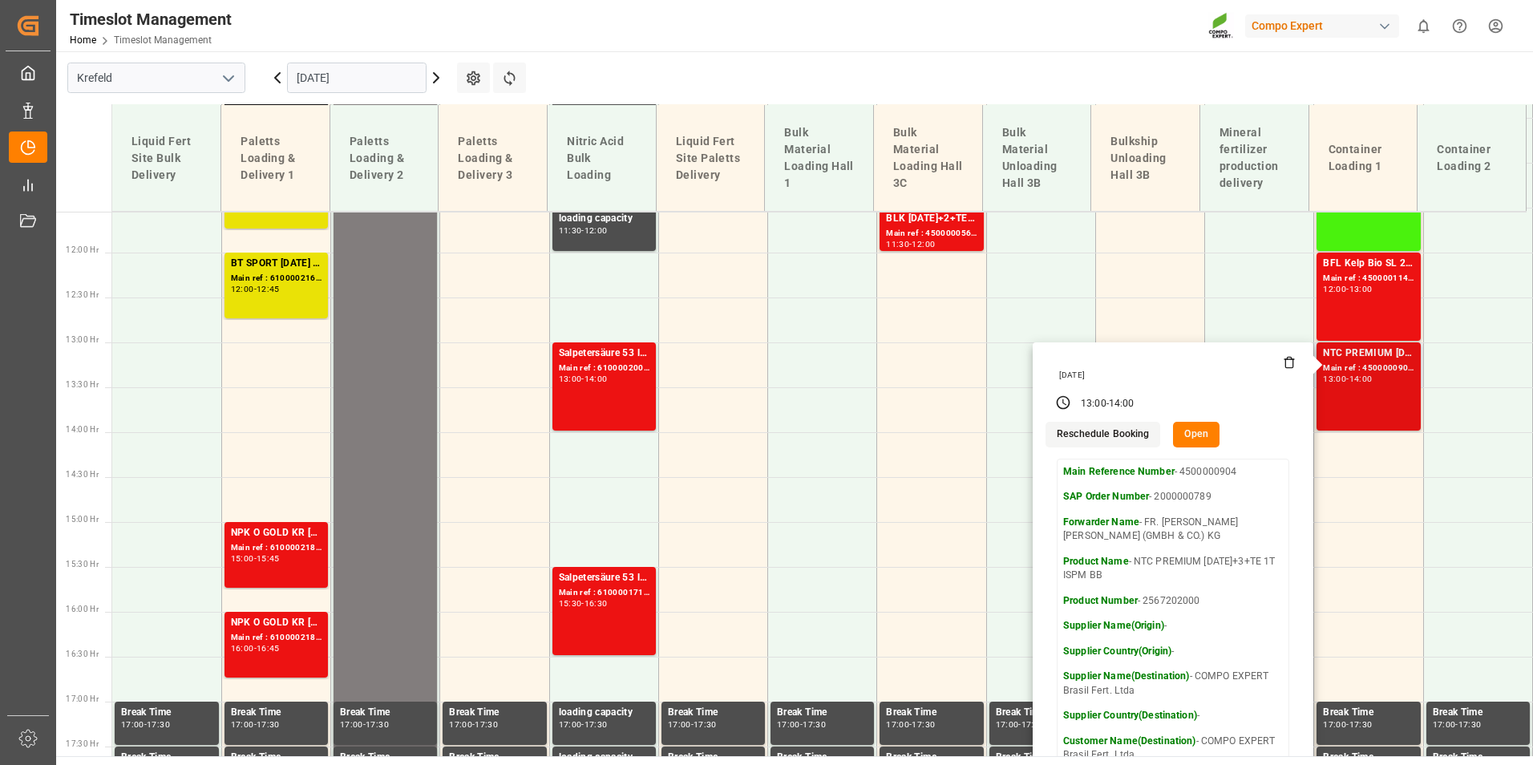
scroll to position [1038, 0]
click at [387, 83] on input "[DATE]" at bounding box center [357, 78] width 140 height 30
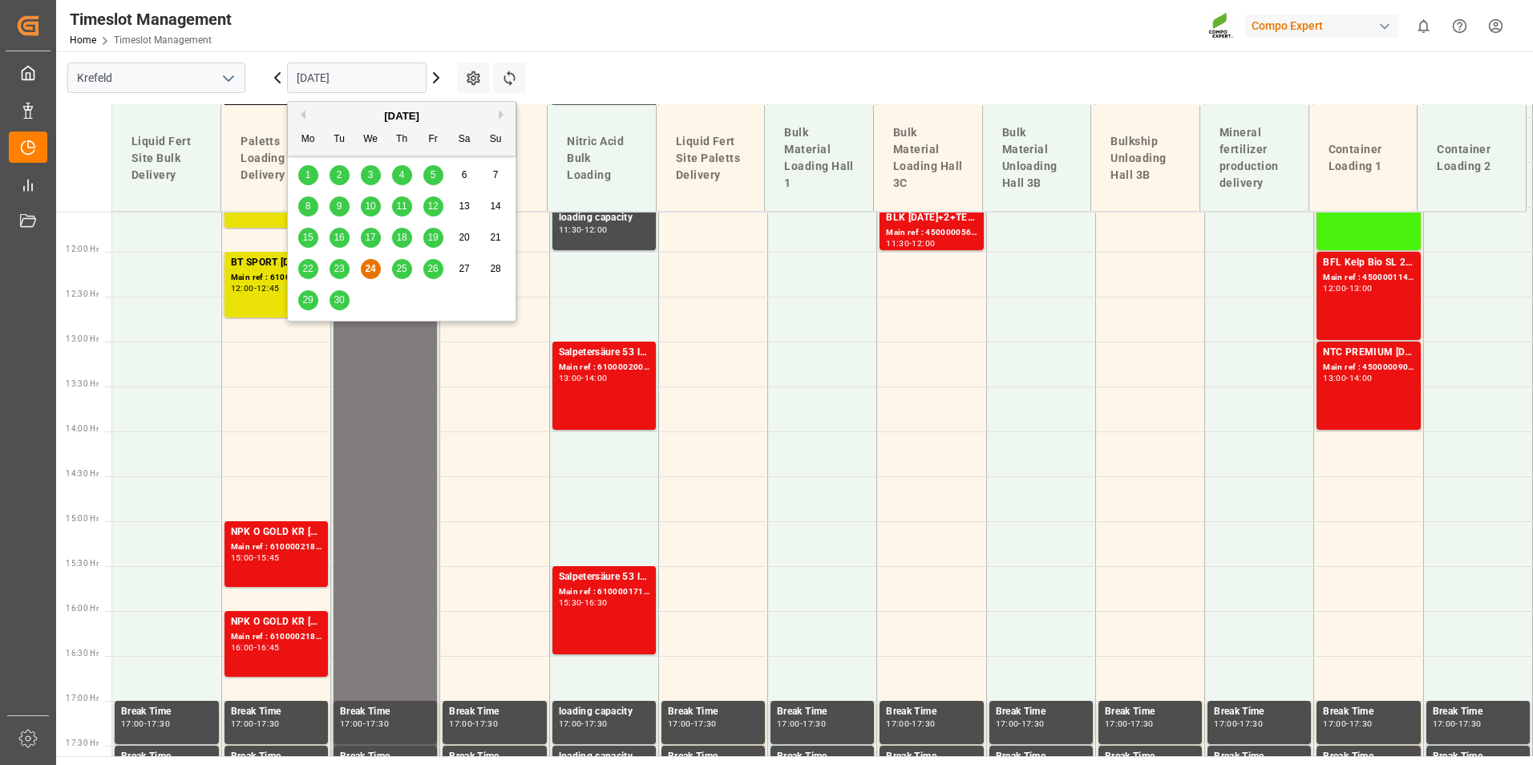
click at [401, 260] on div "25" at bounding box center [402, 269] width 20 height 19
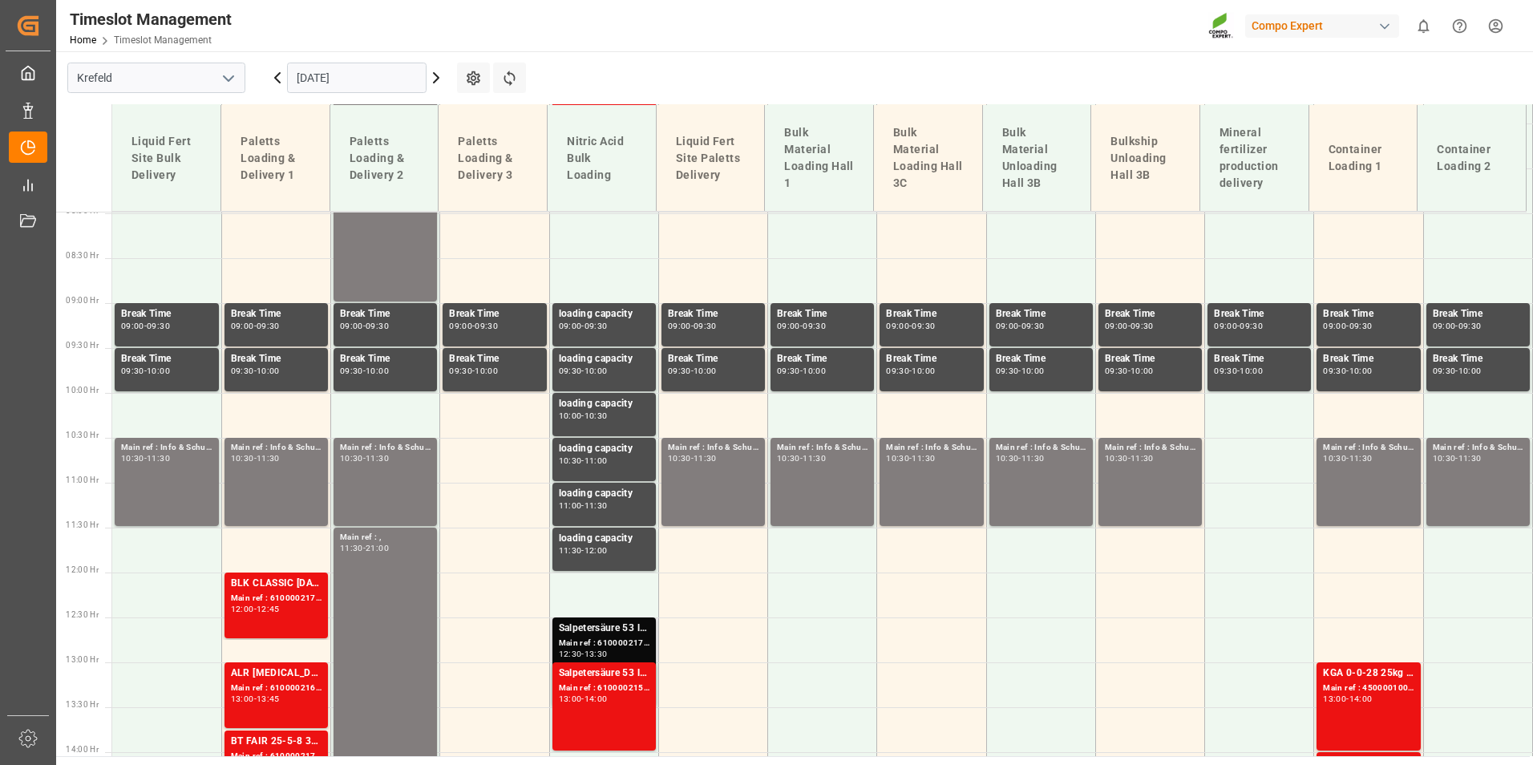
scroll to position [396, 0]
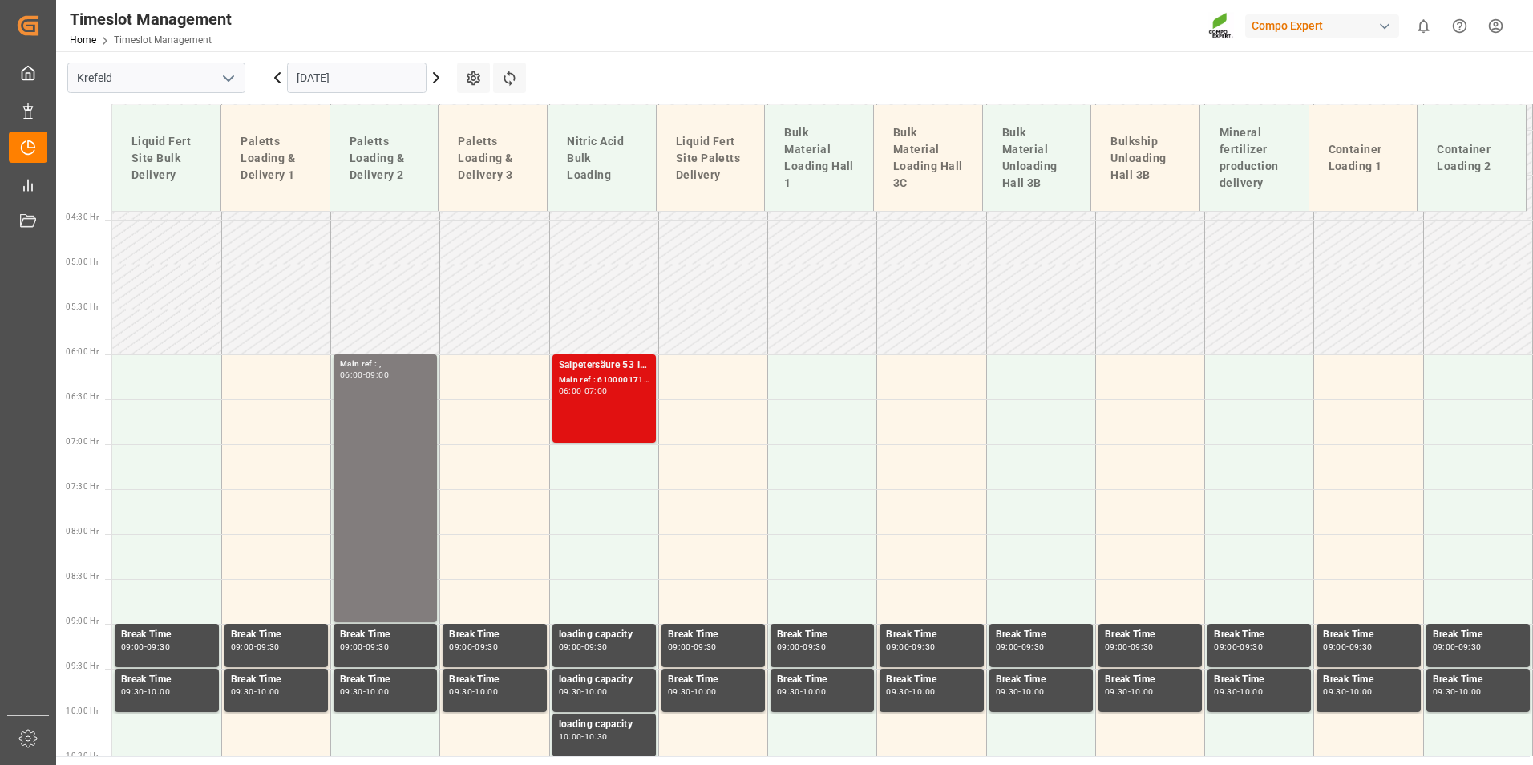
click at [609, 383] on div "Main ref : 6100001711, 2000001422" at bounding box center [604, 381] width 91 height 14
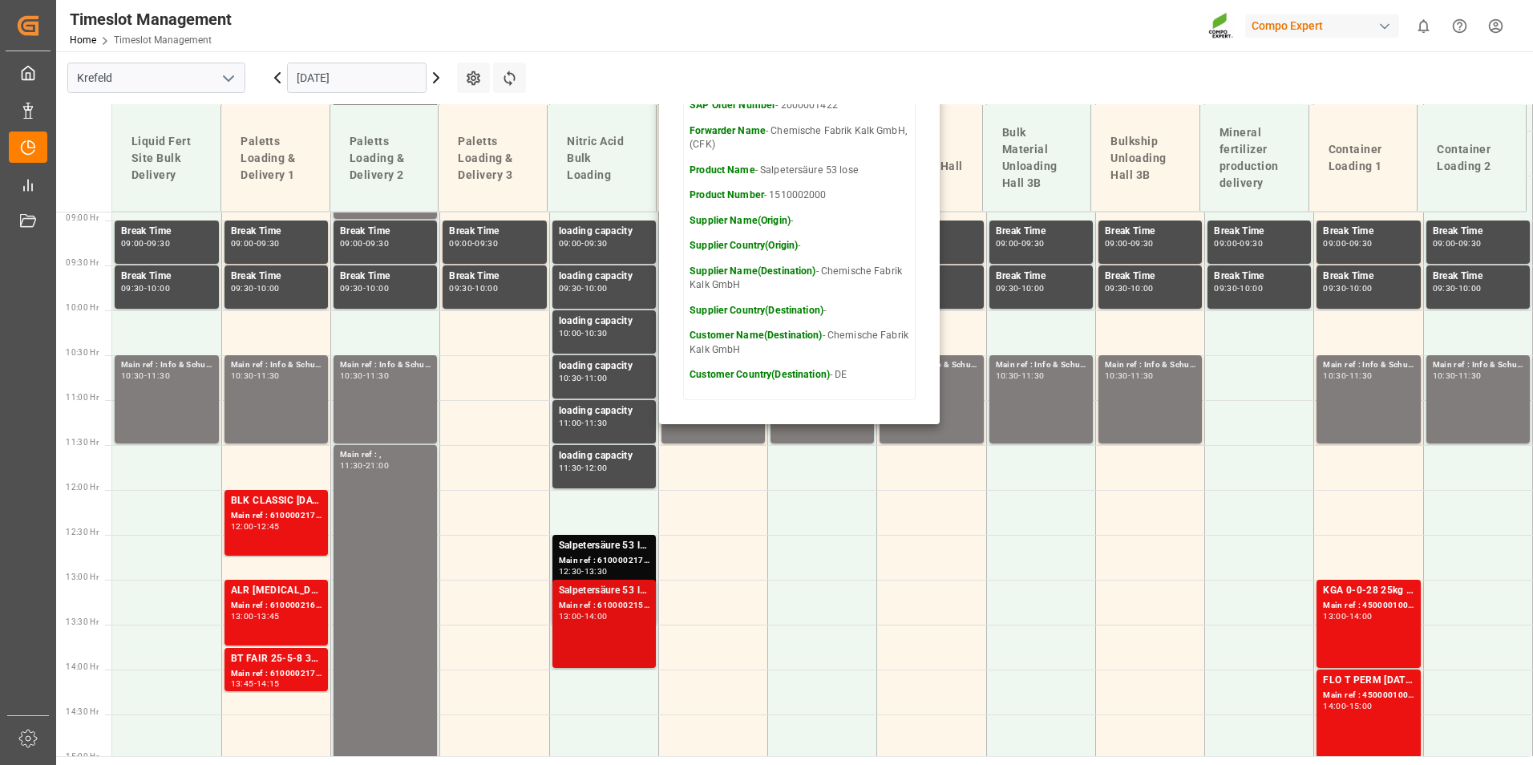
scroll to position [877, 0]
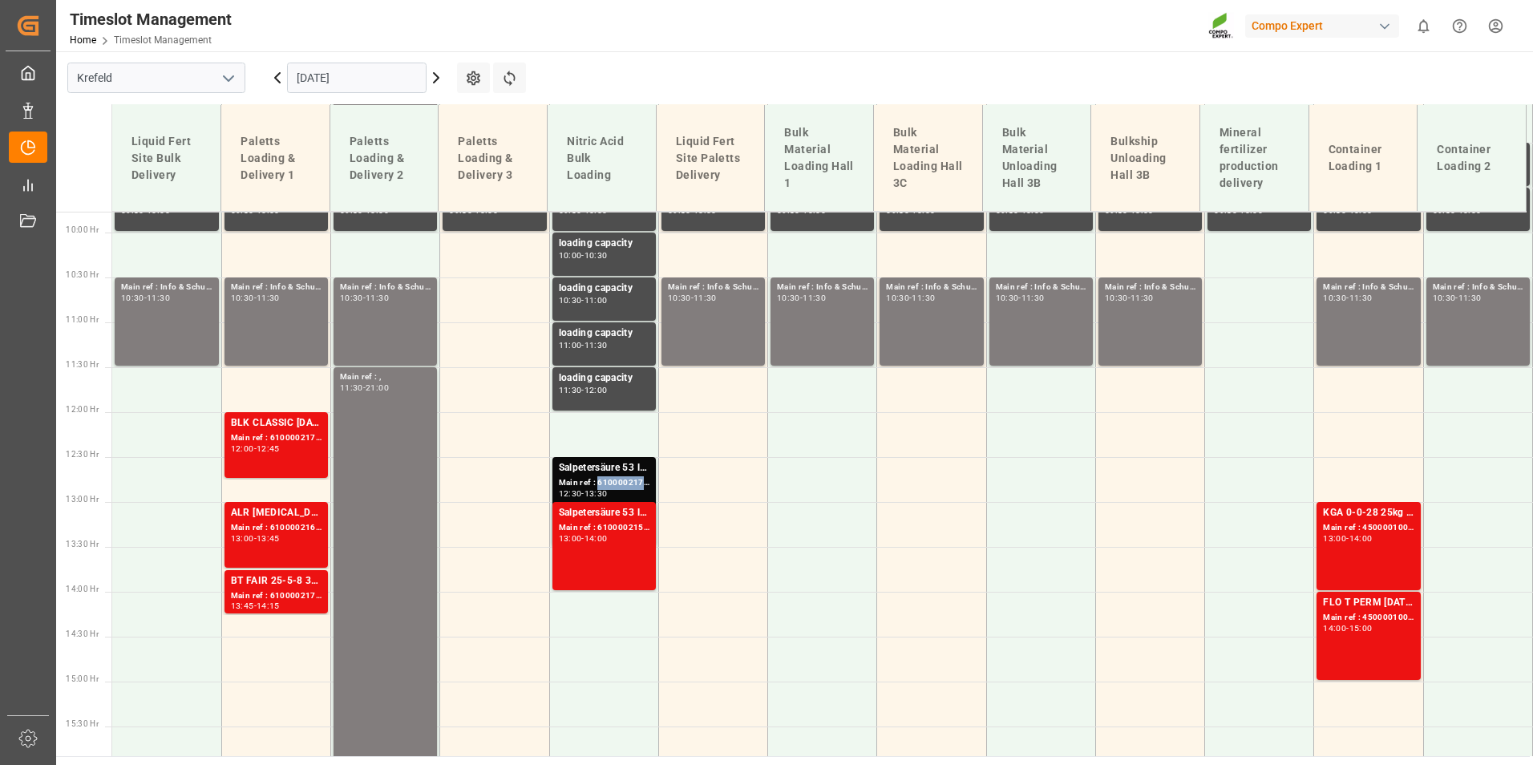
click at [611, 481] on div "Main ref : 6100002179, 2000001695" at bounding box center [604, 483] width 91 height 14
click at [630, 528] on div "Main ref : 6100002150, 2000001674" at bounding box center [604, 528] width 91 height 14
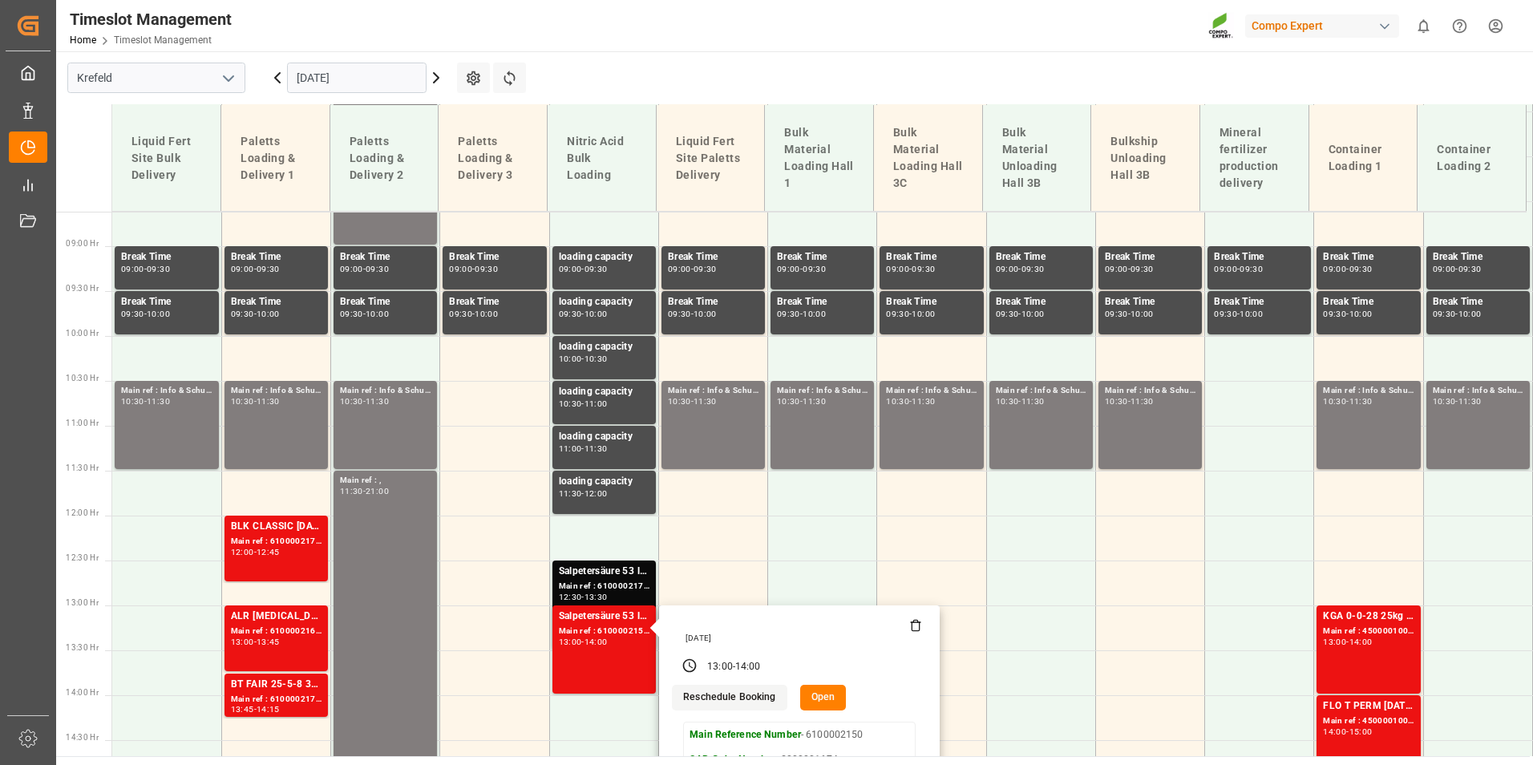
scroll to position [717, 0]
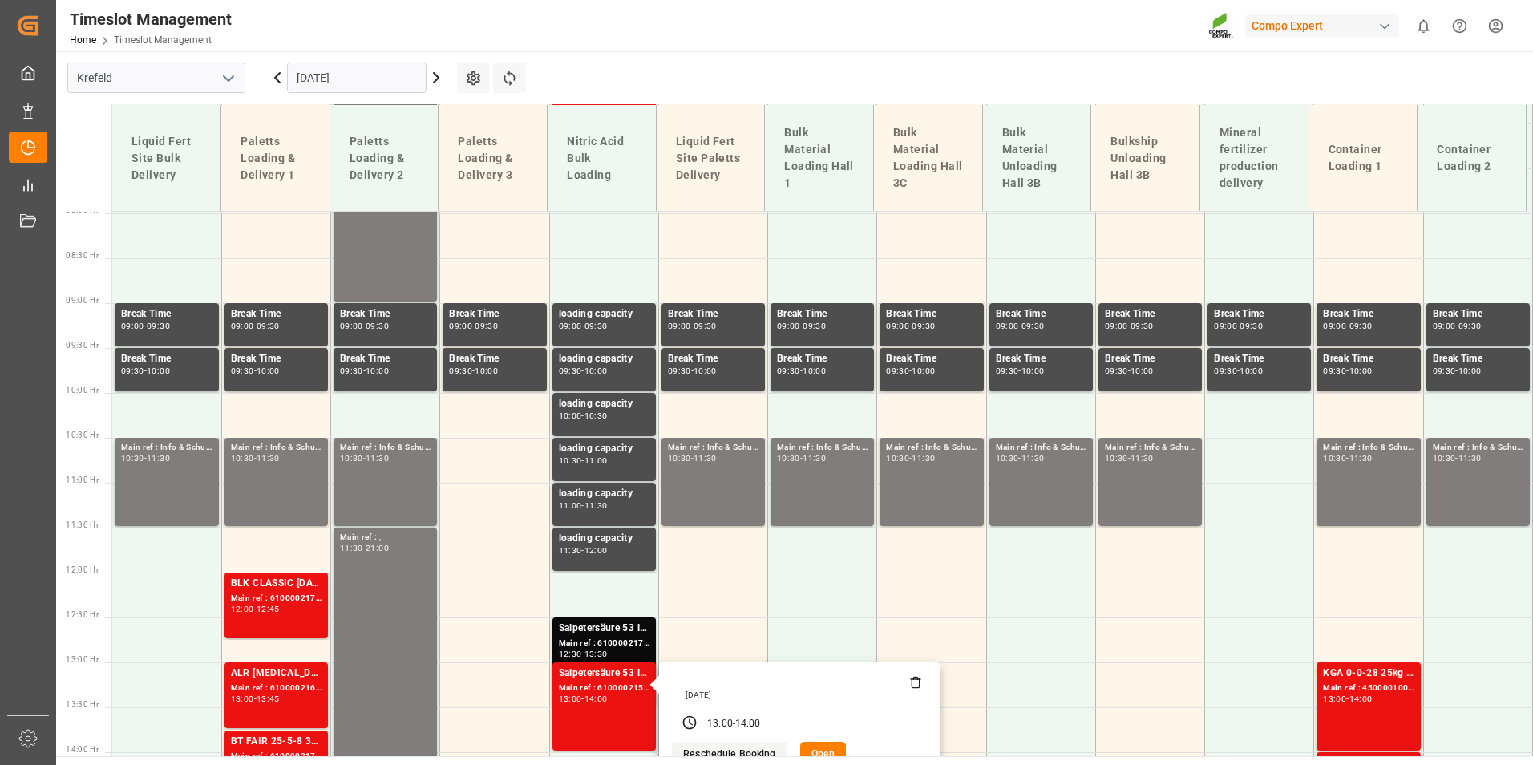
click at [352, 83] on input "[DATE]" at bounding box center [357, 78] width 140 height 30
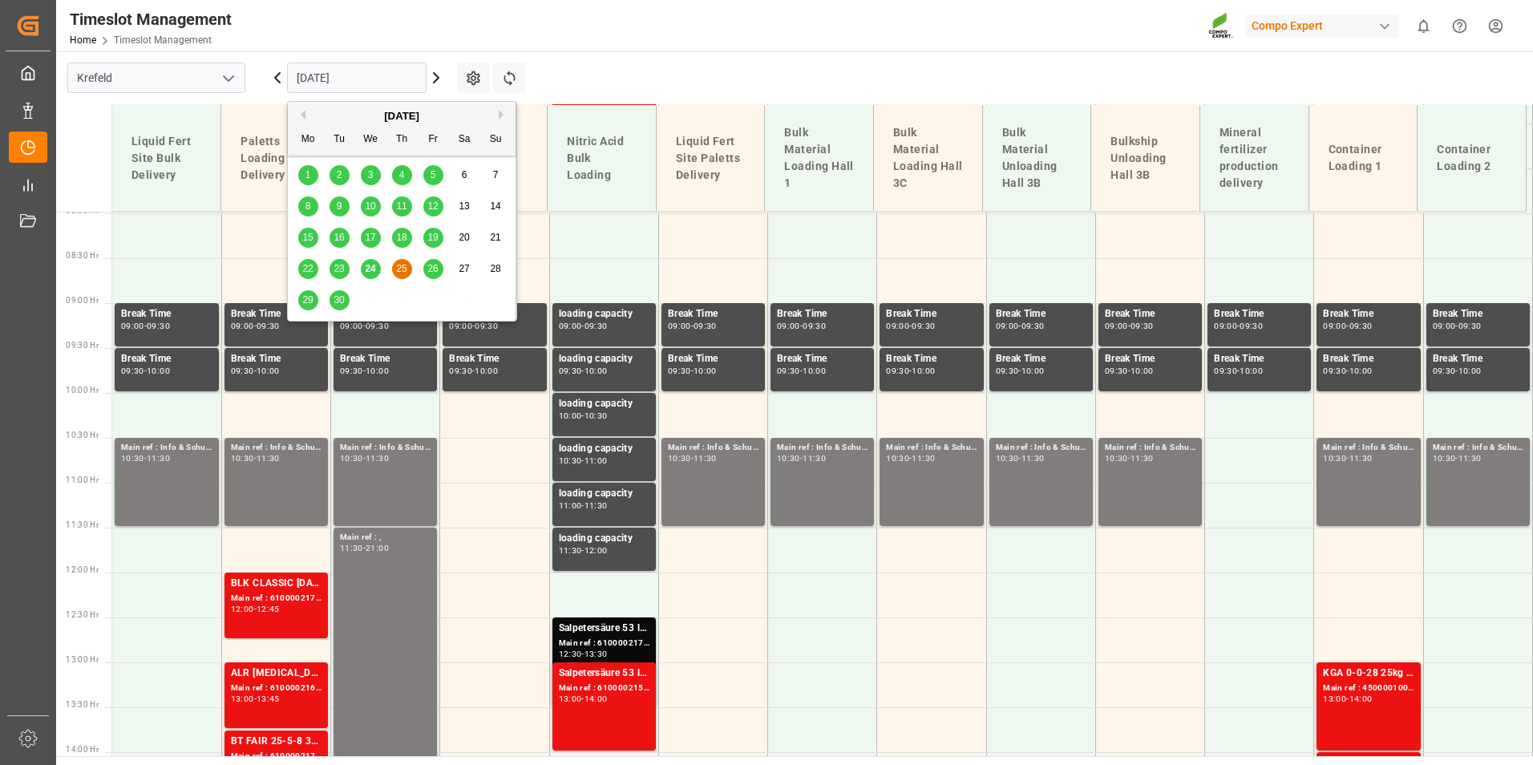
click at [371, 271] on span "24" at bounding box center [370, 268] width 10 height 11
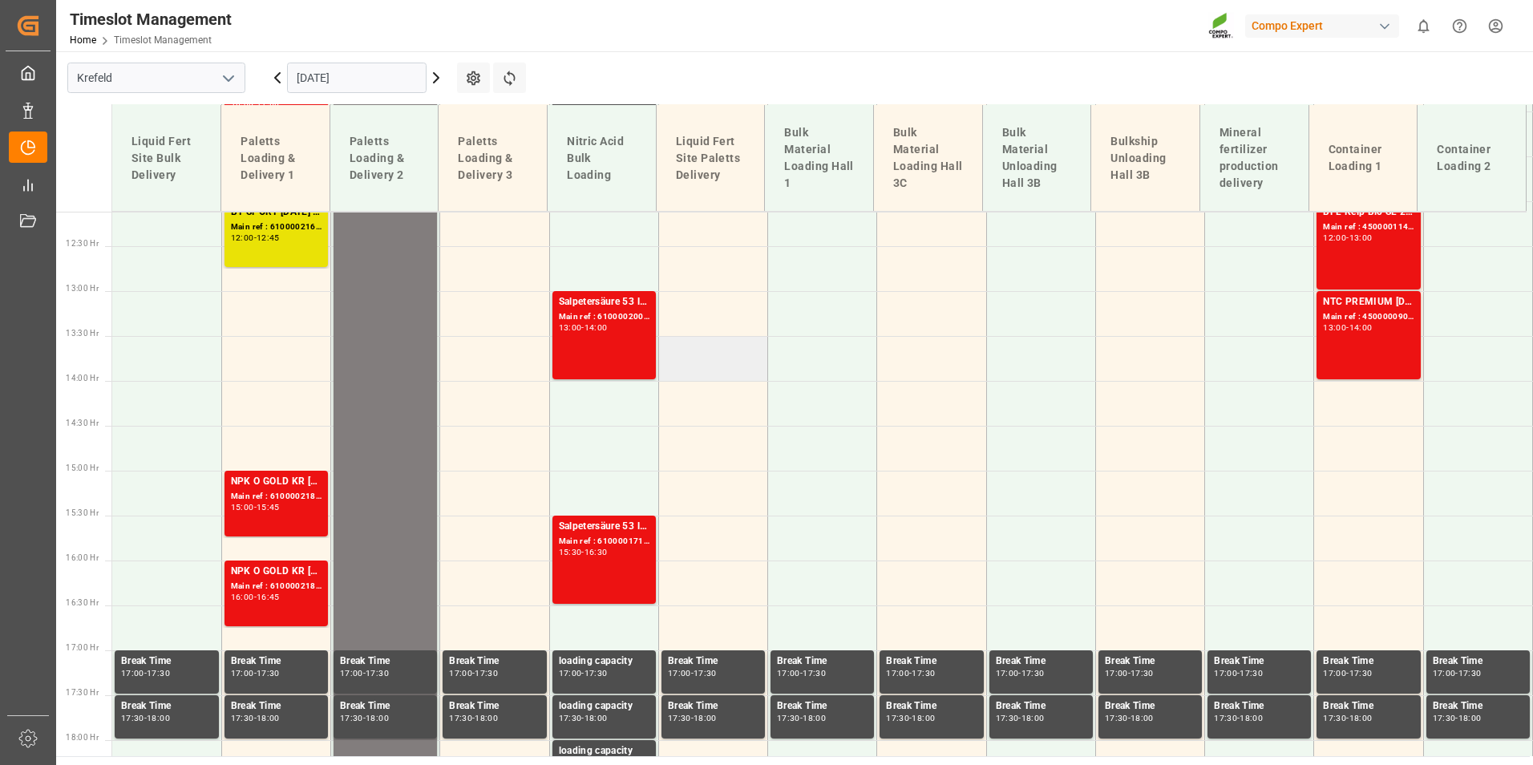
scroll to position [1118, 0]
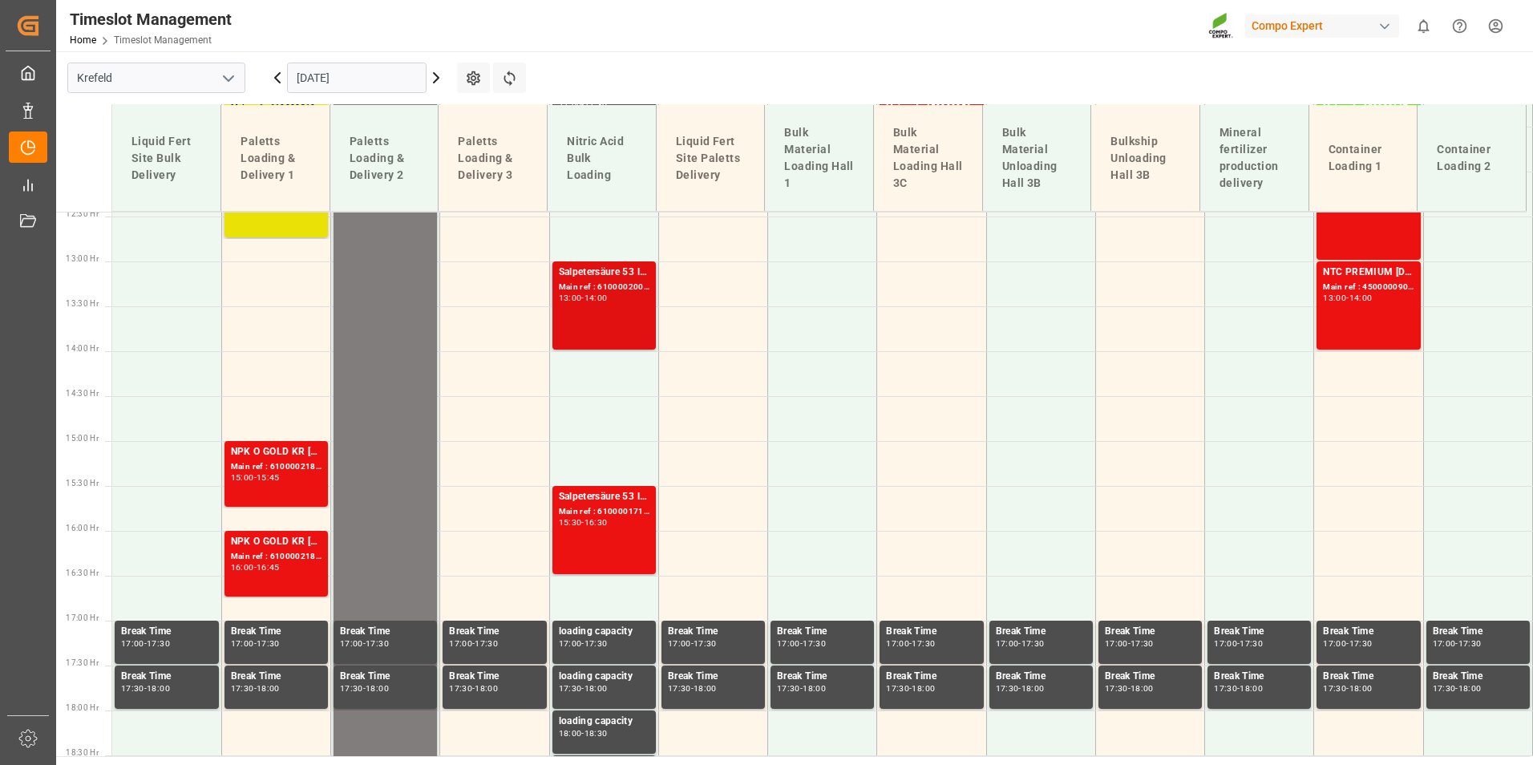
click at [615, 316] on div "Salpetersäure 53 lose Main ref : 6100002007, 2000001539 13:00 - 14:00" at bounding box center [604, 306] width 91 height 82
click at [516, 73] on icon at bounding box center [509, 78] width 17 height 17
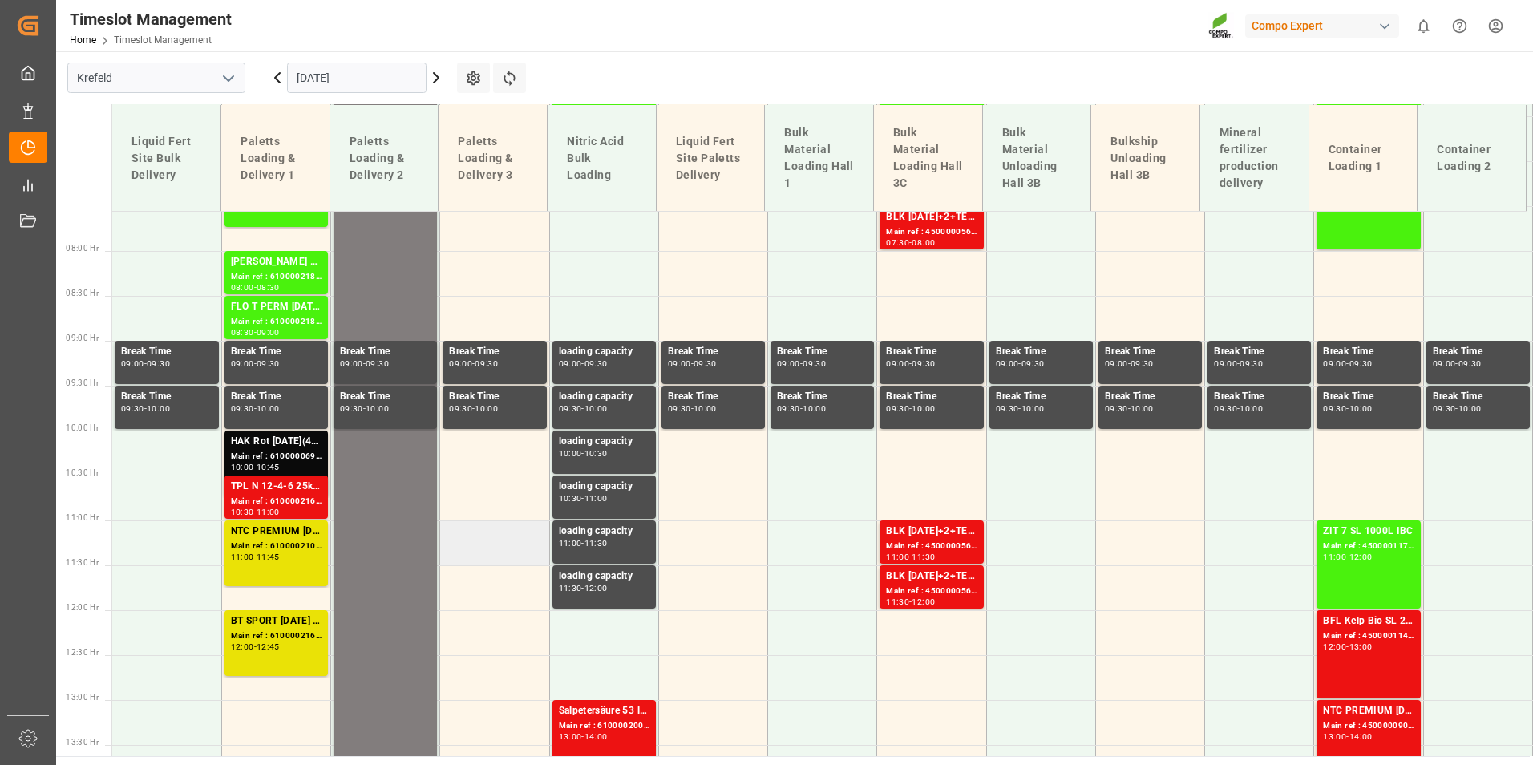
scroll to position [717, 0]
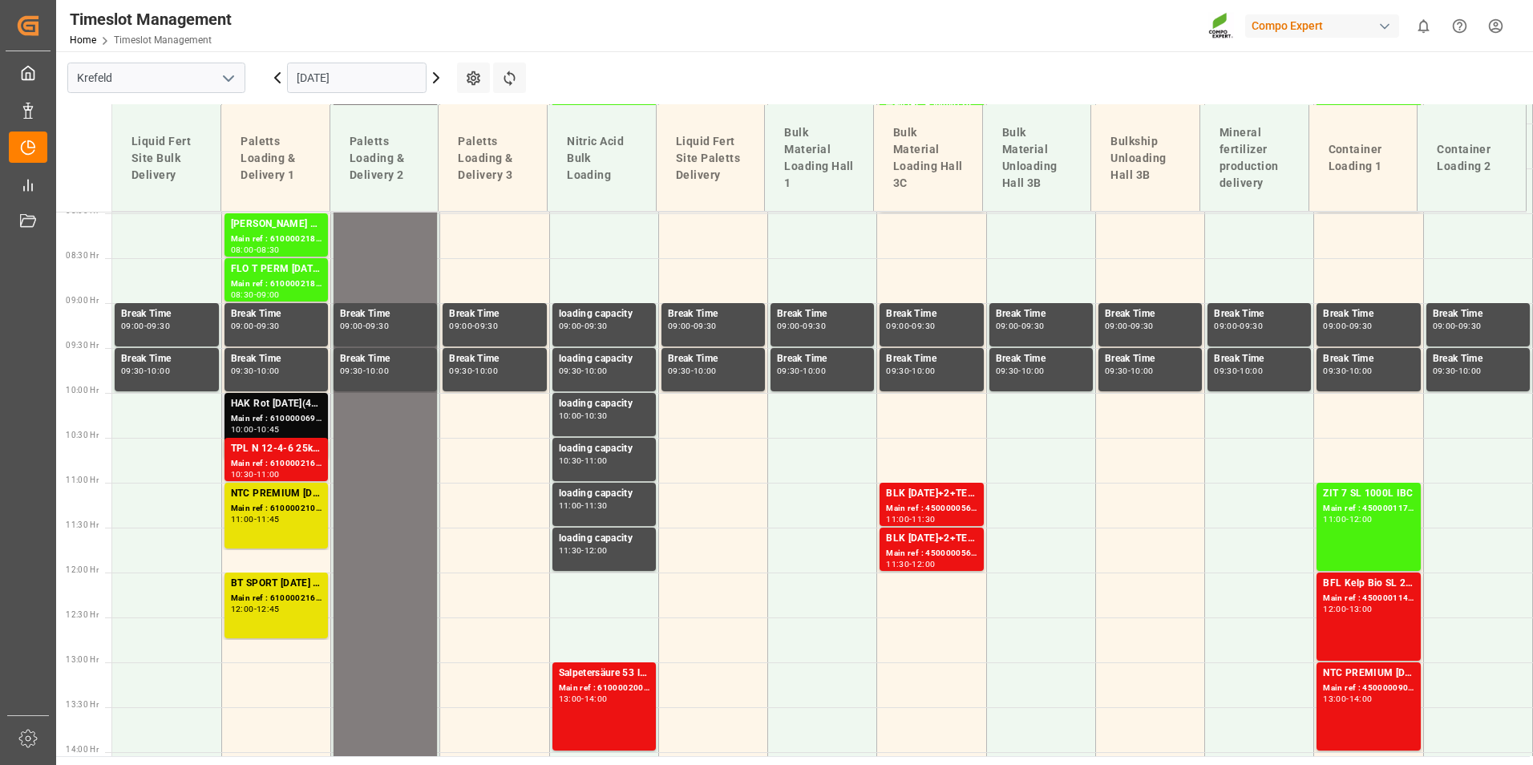
click at [270, 420] on div "Main ref : 6100000694, 2000000233 2000000233;" at bounding box center [276, 419] width 91 height 14
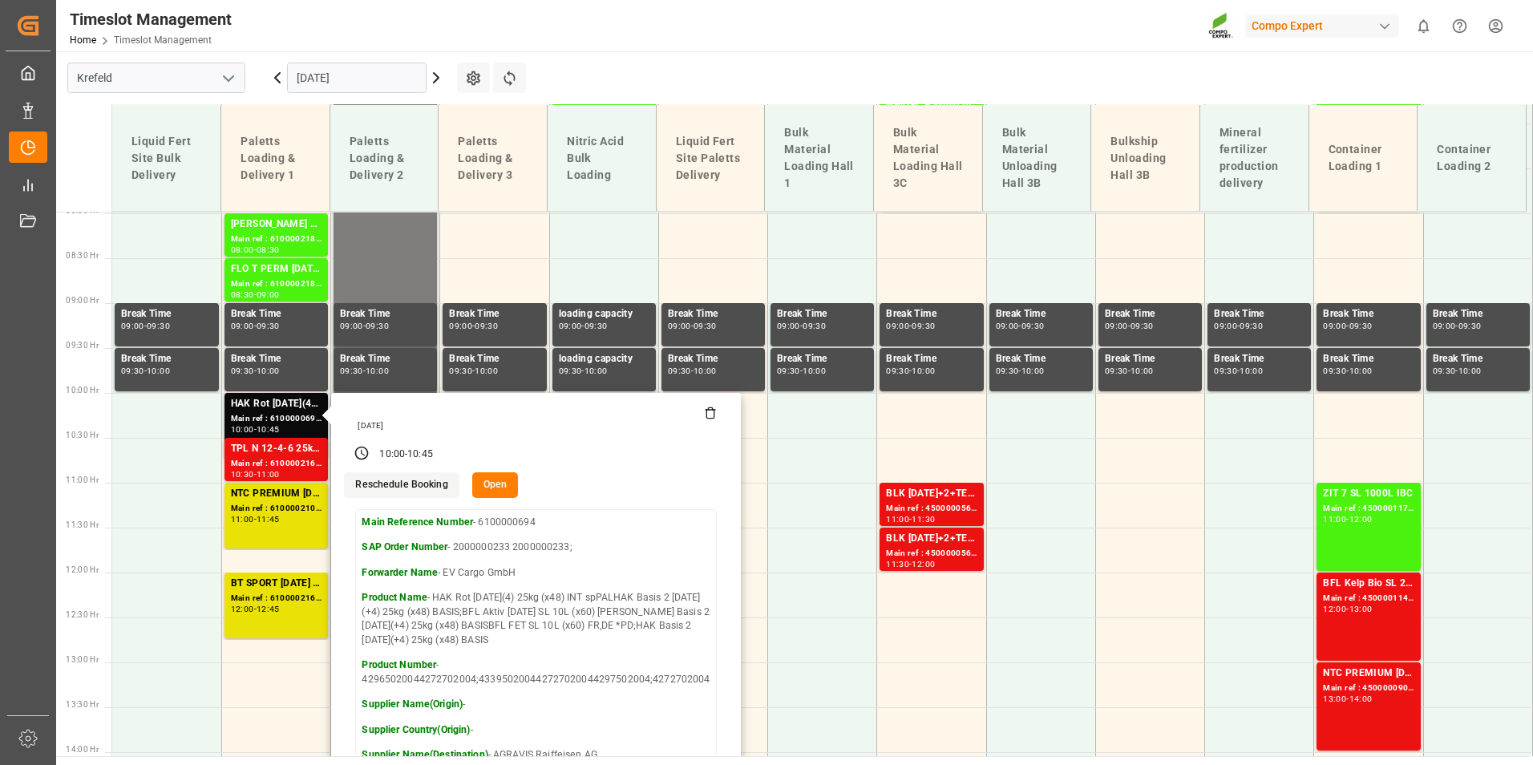
click at [705, 418] on icon at bounding box center [710, 413] width 13 height 13
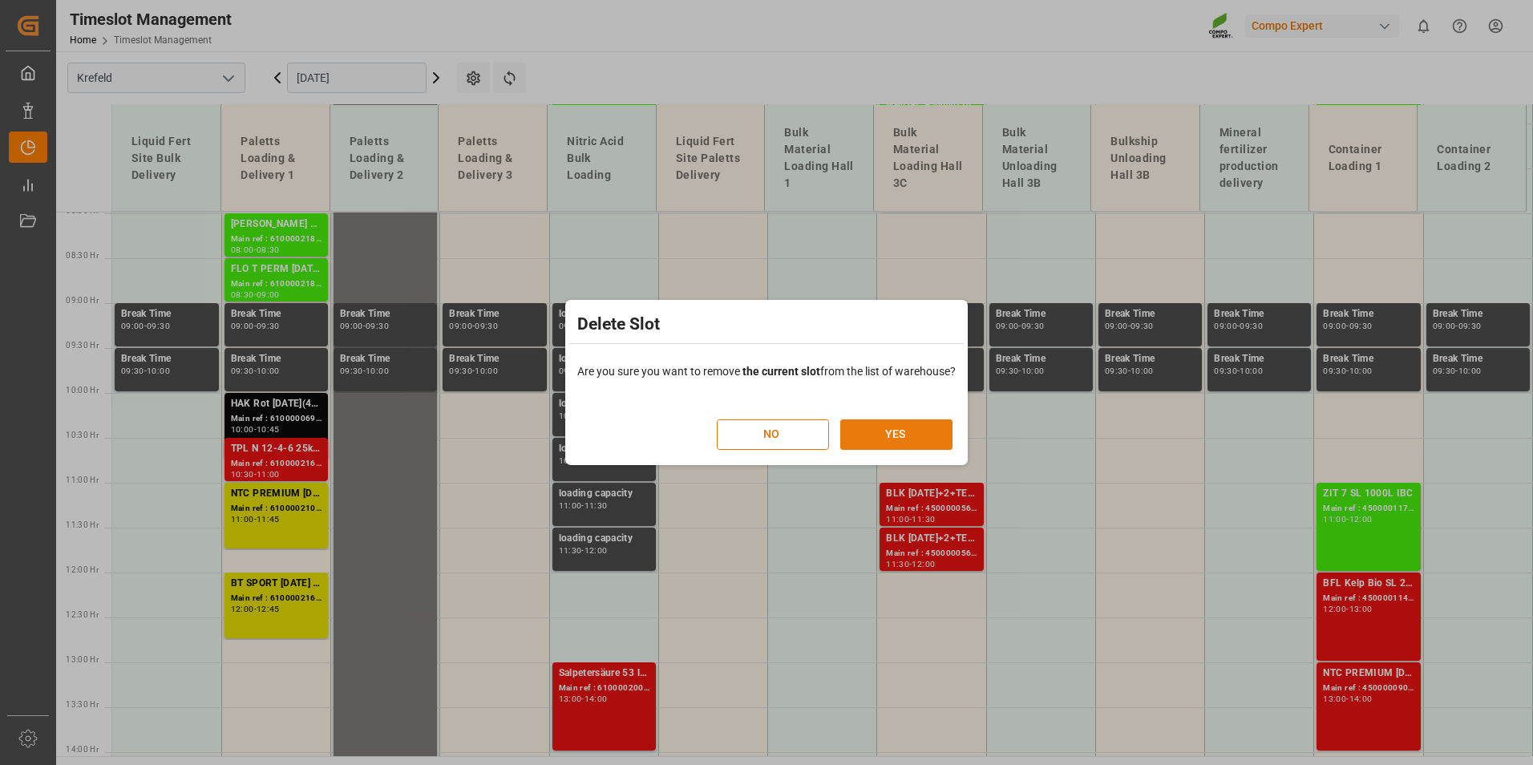
click at [868, 431] on button "YES" at bounding box center [897, 434] width 112 height 30
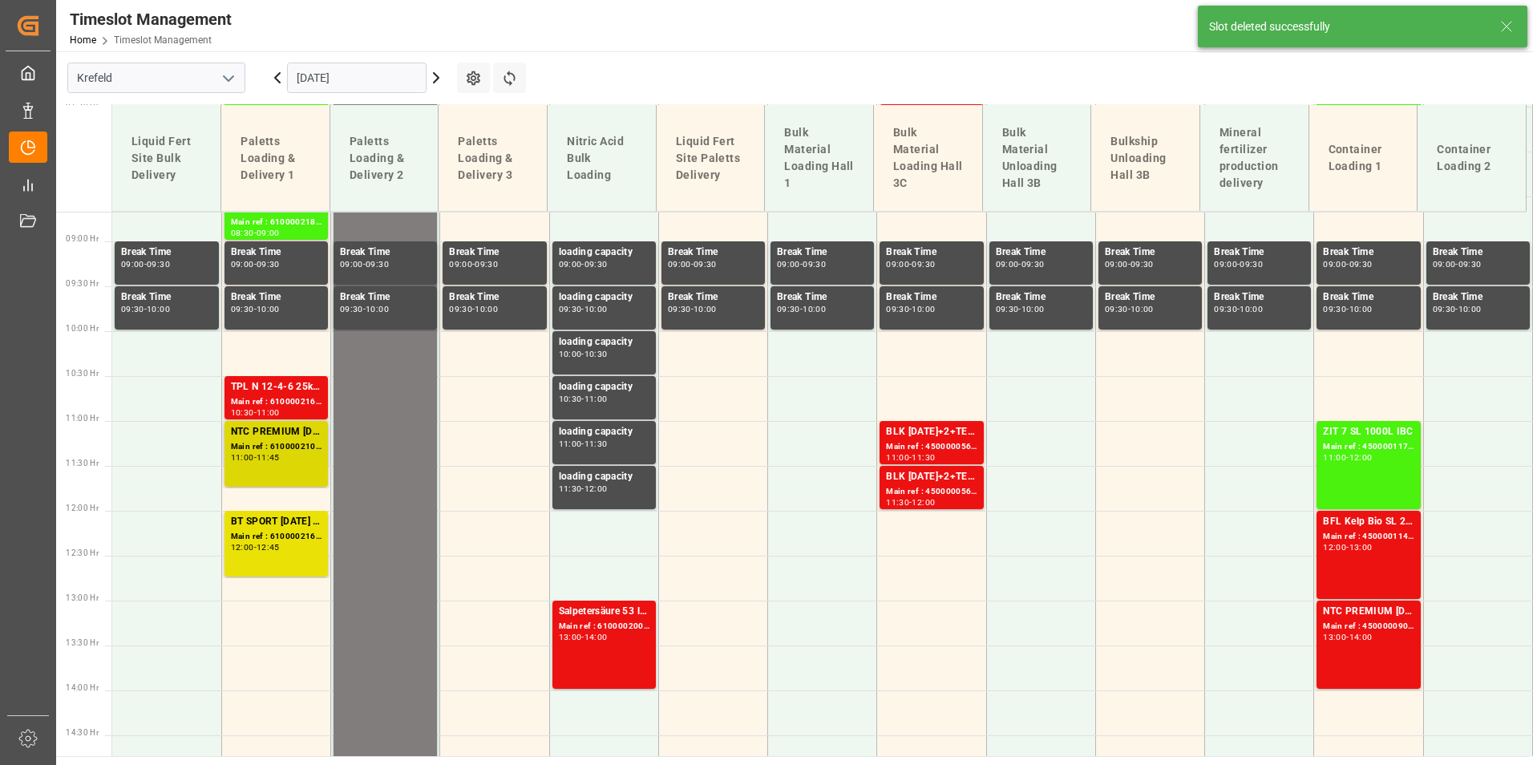
scroll to position [849, 0]
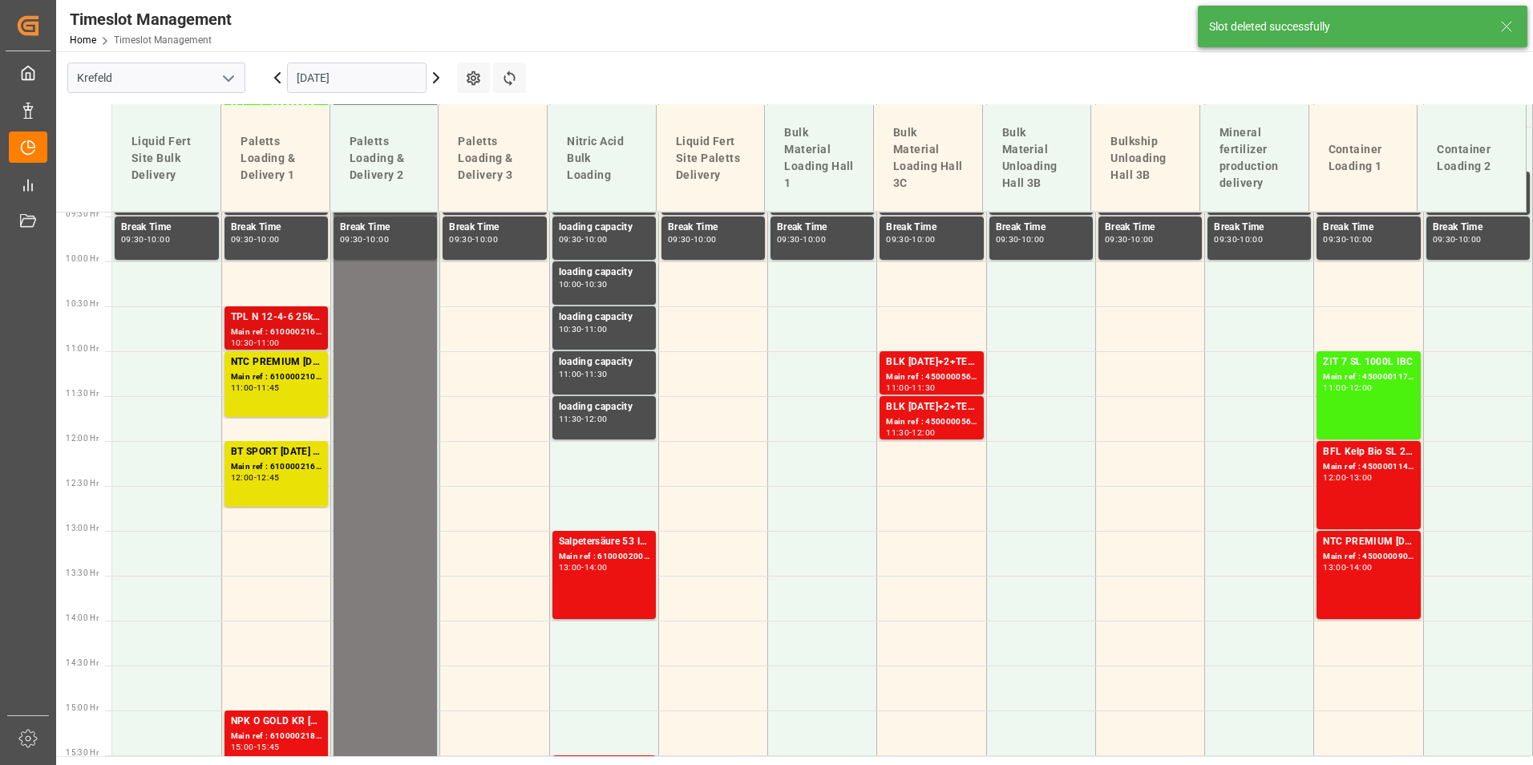
click at [275, 328] on div "Main ref : 6100002161, 2000000696" at bounding box center [276, 333] width 91 height 14
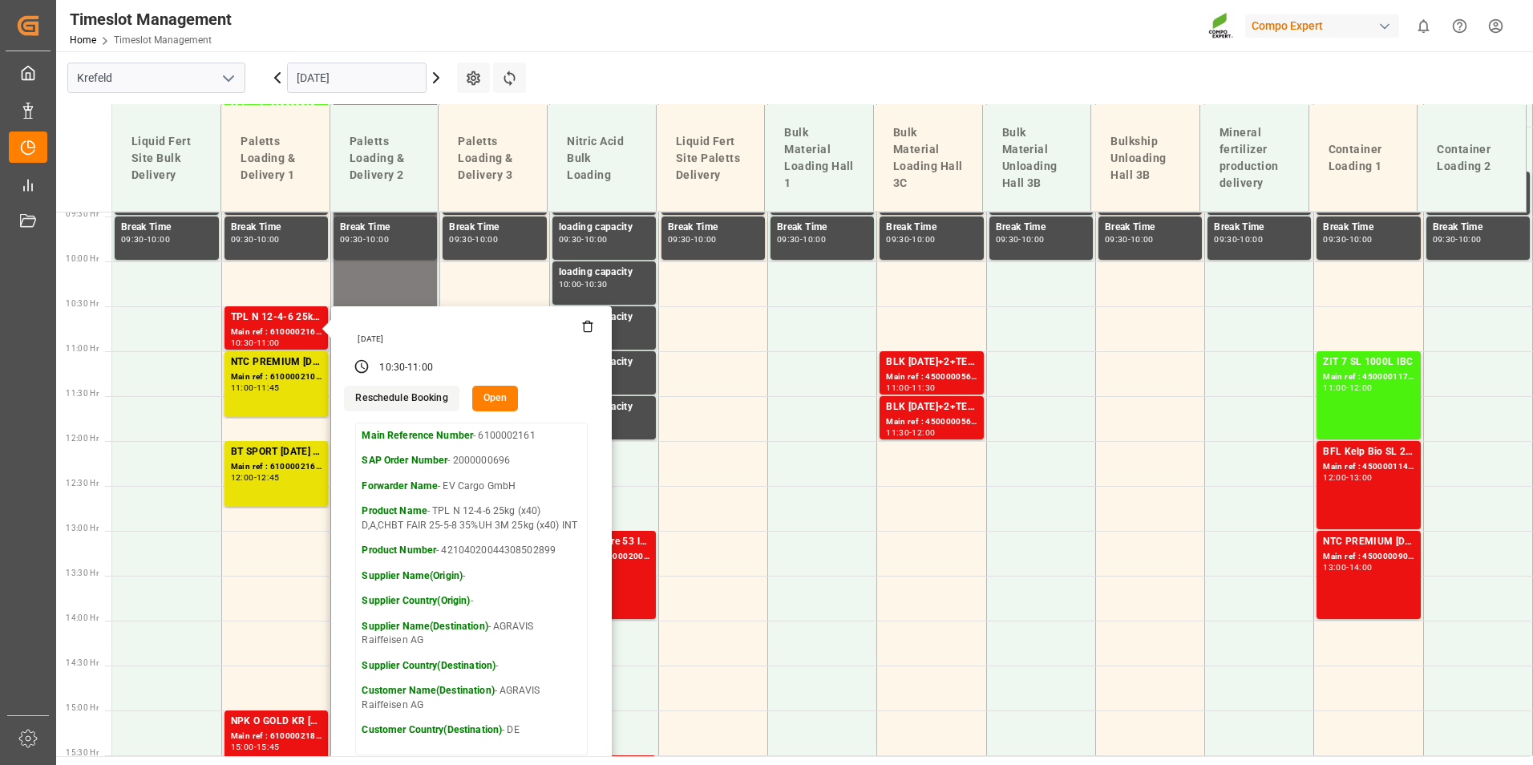
click at [585, 330] on icon at bounding box center [588, 327] width 7 height 9
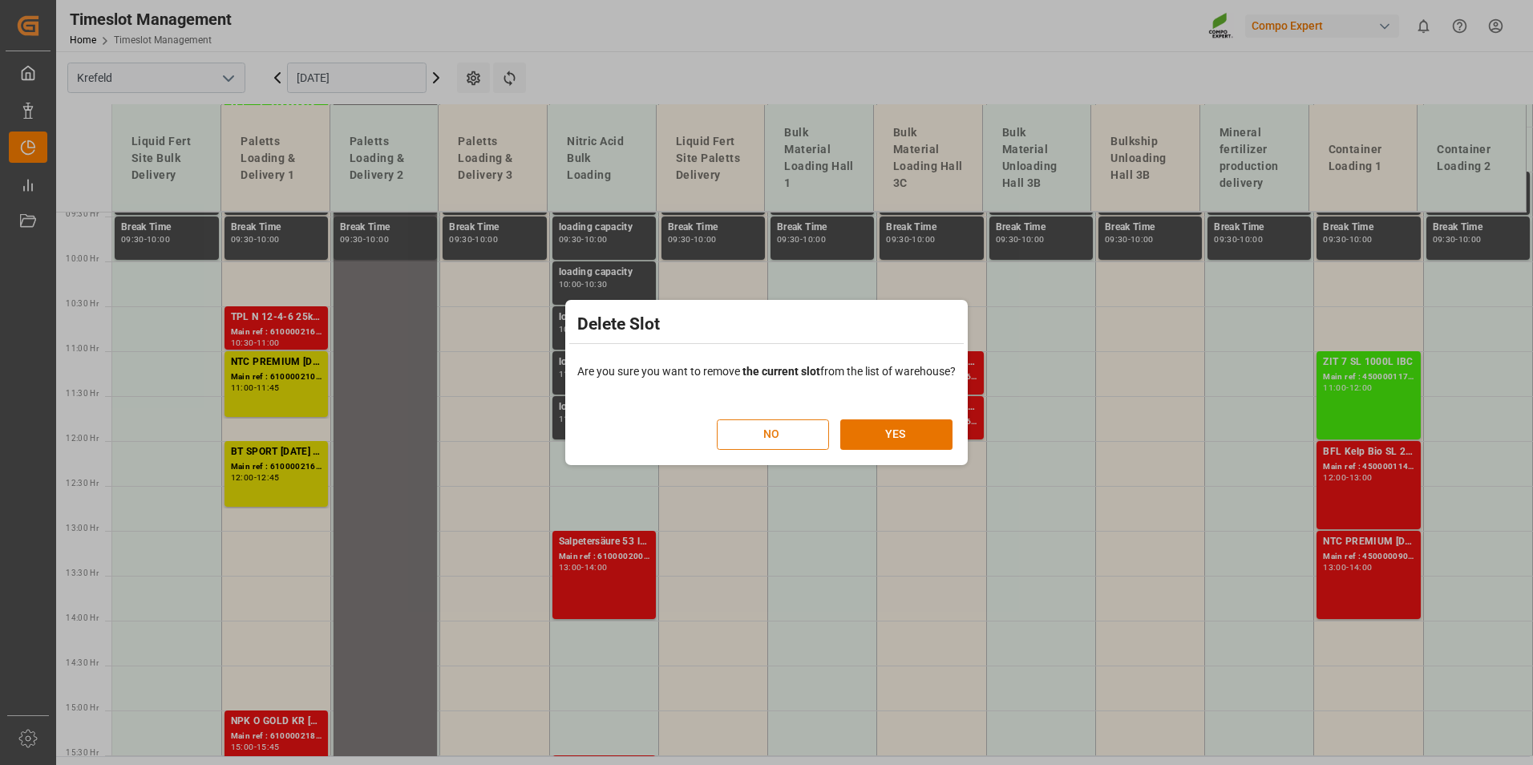
click at [788, 433] on button "NO" at bounding box center [773, 434] width 112 height 30
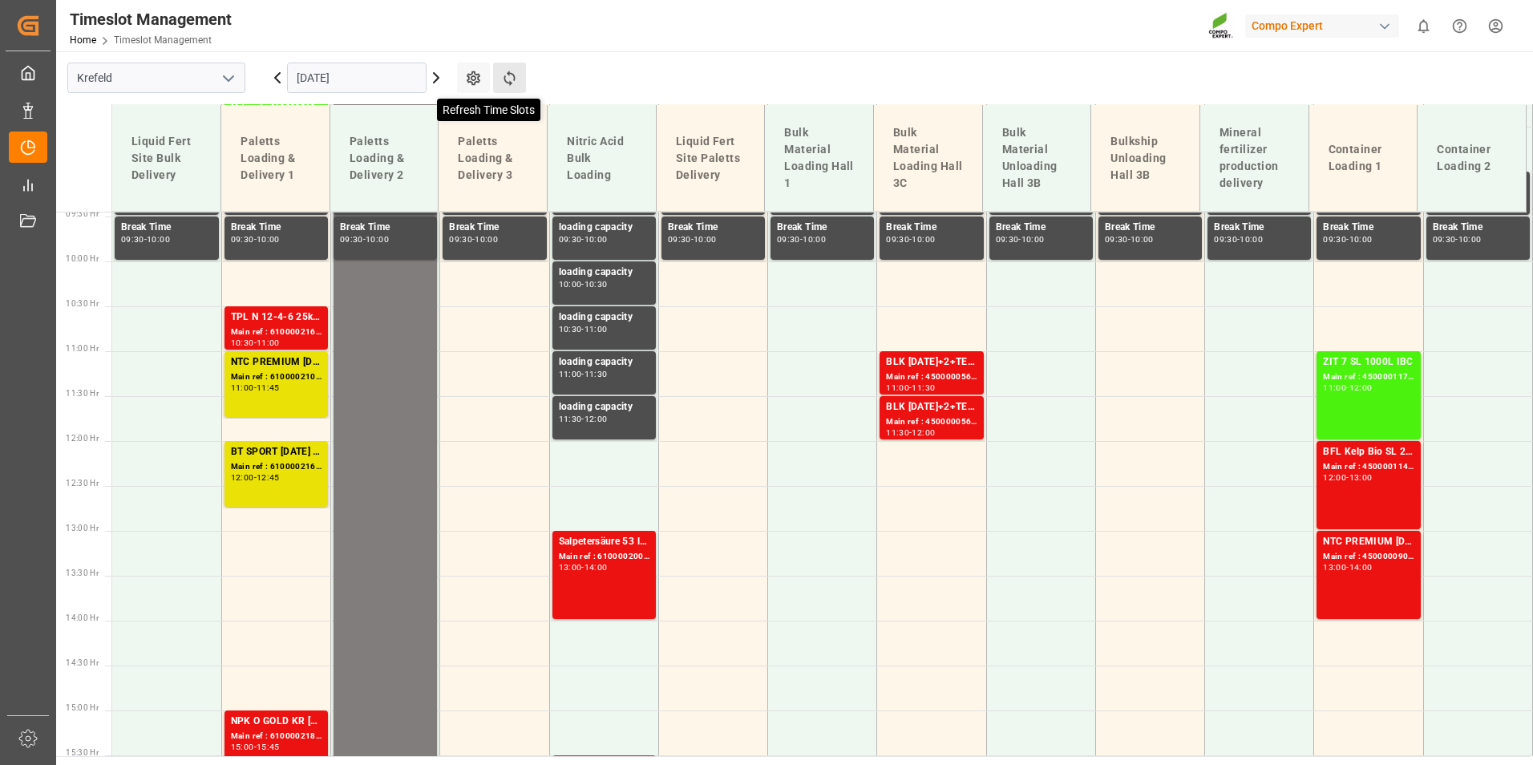
click at [503, 79] on icon at bounding box center [509, 78] width 17 height 17
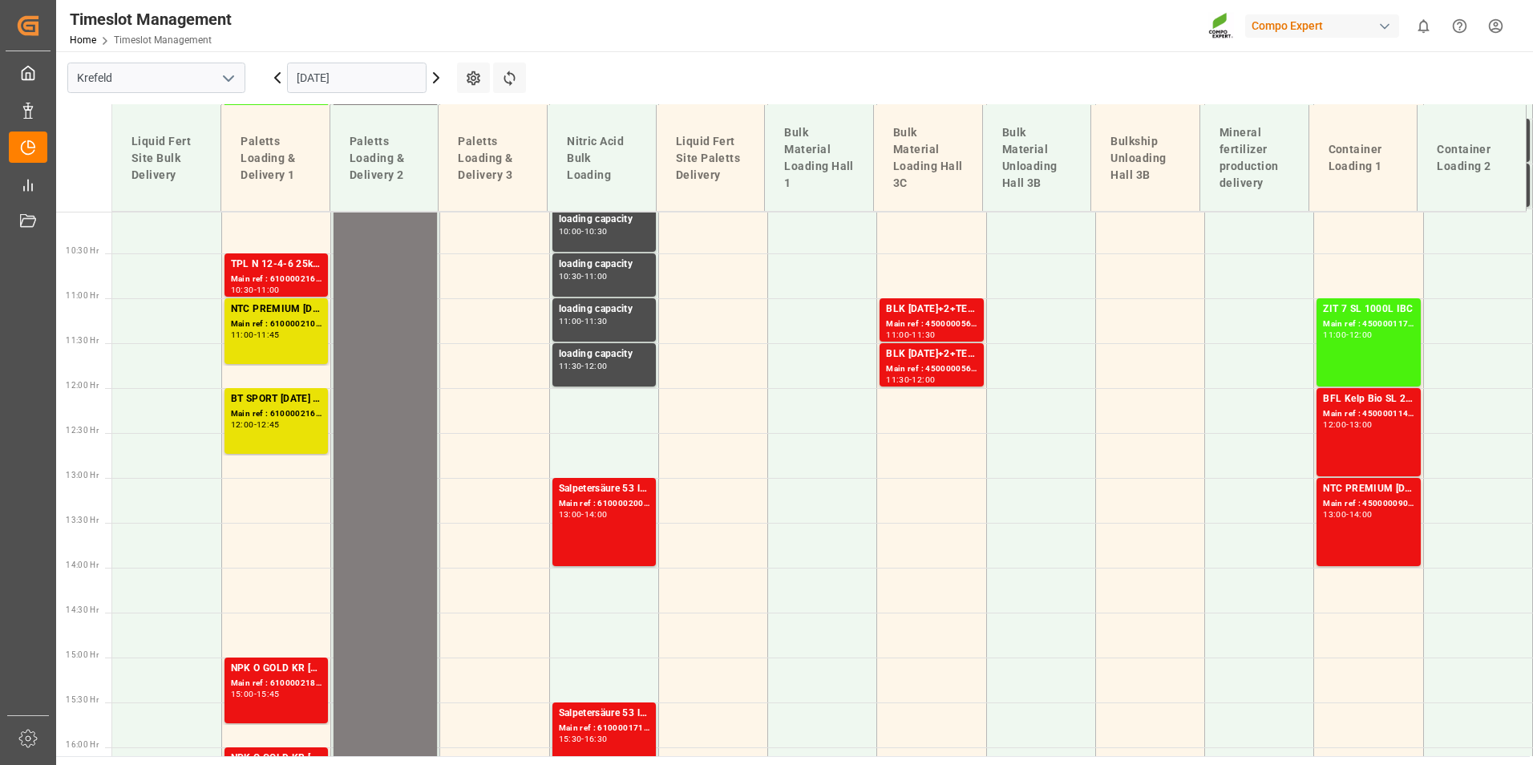
scroll to position [717, 0]
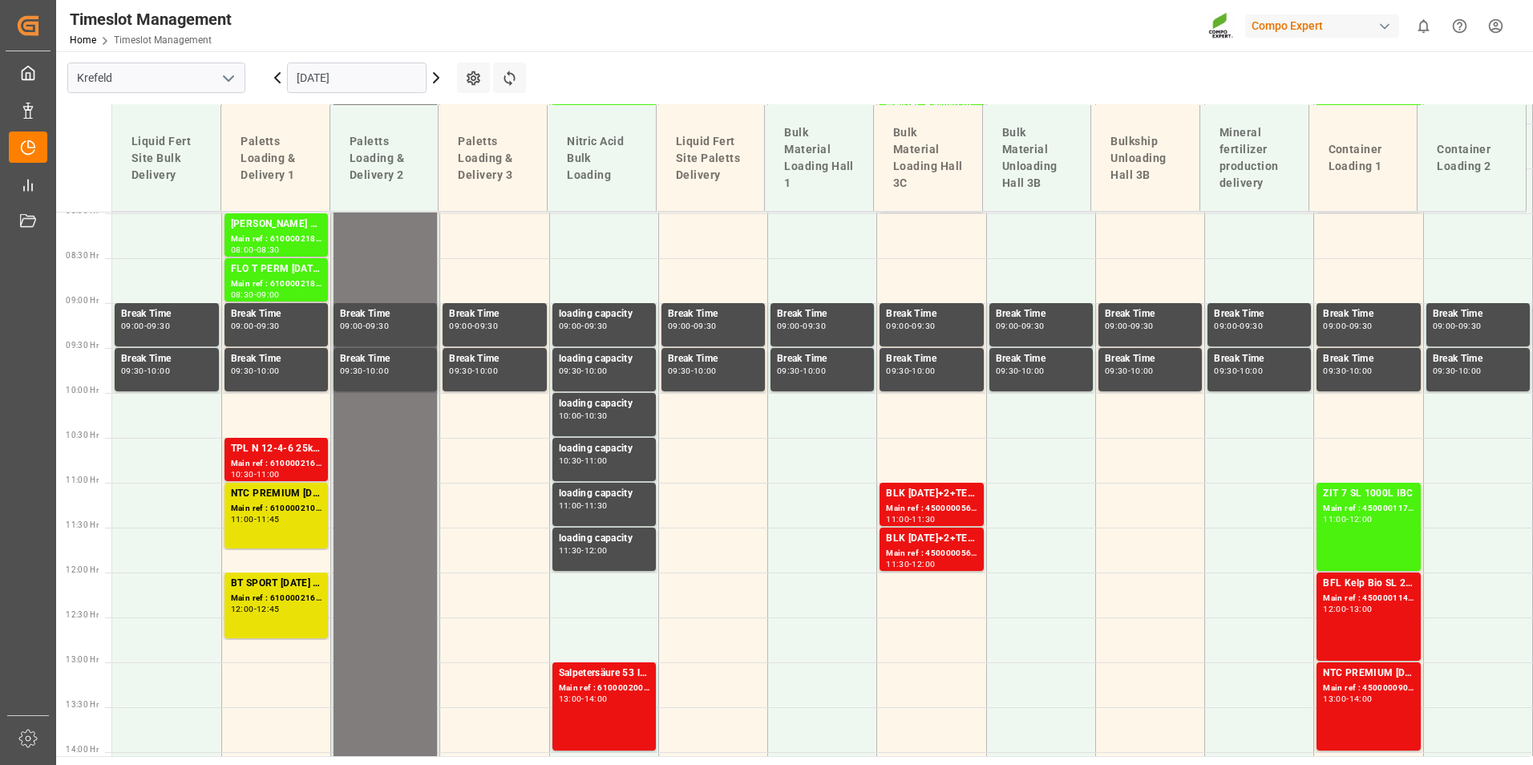
click at [436, 78] on icon at bounding box center [436, 77] width 19 height 19
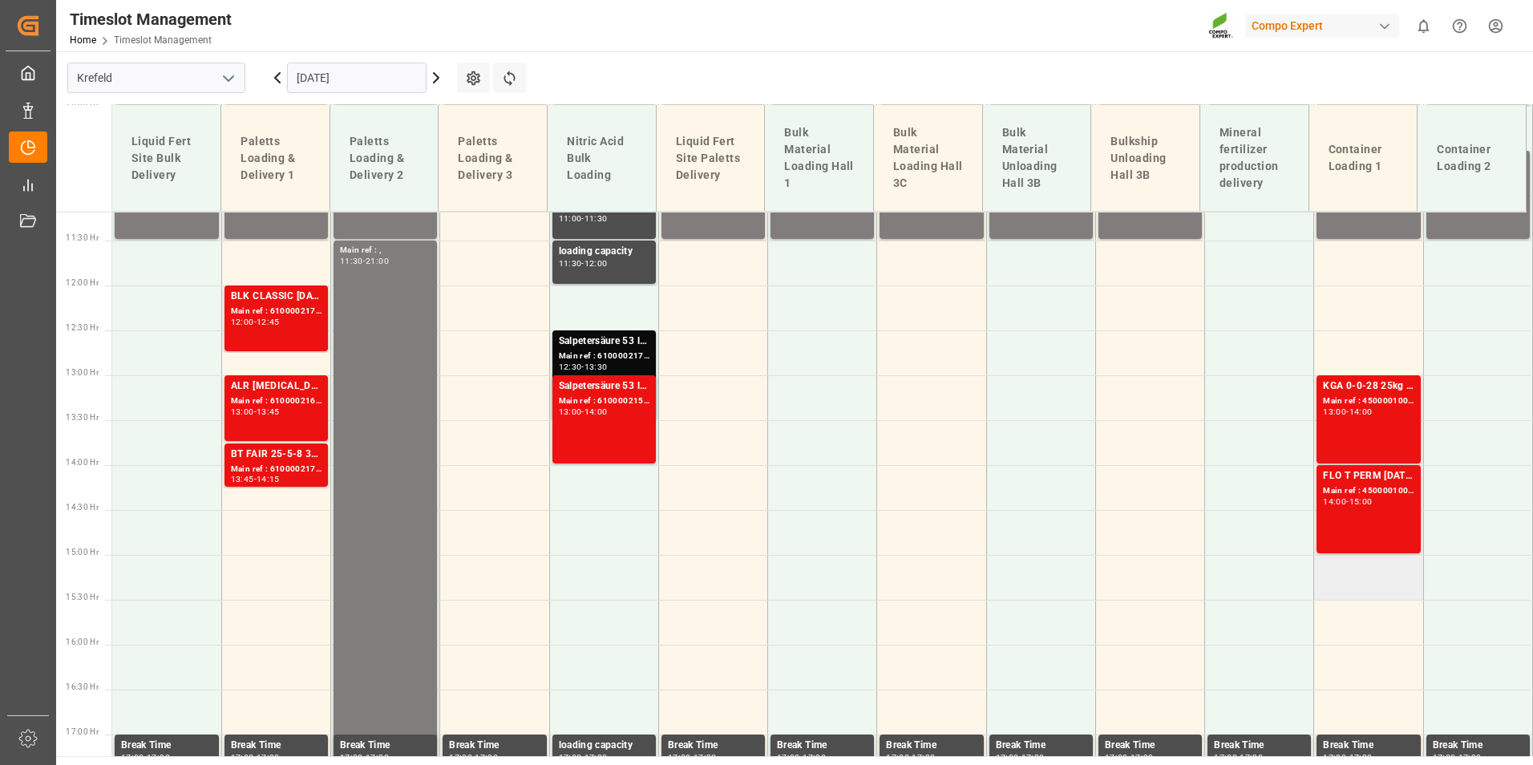
scroll to position [1118, 0]
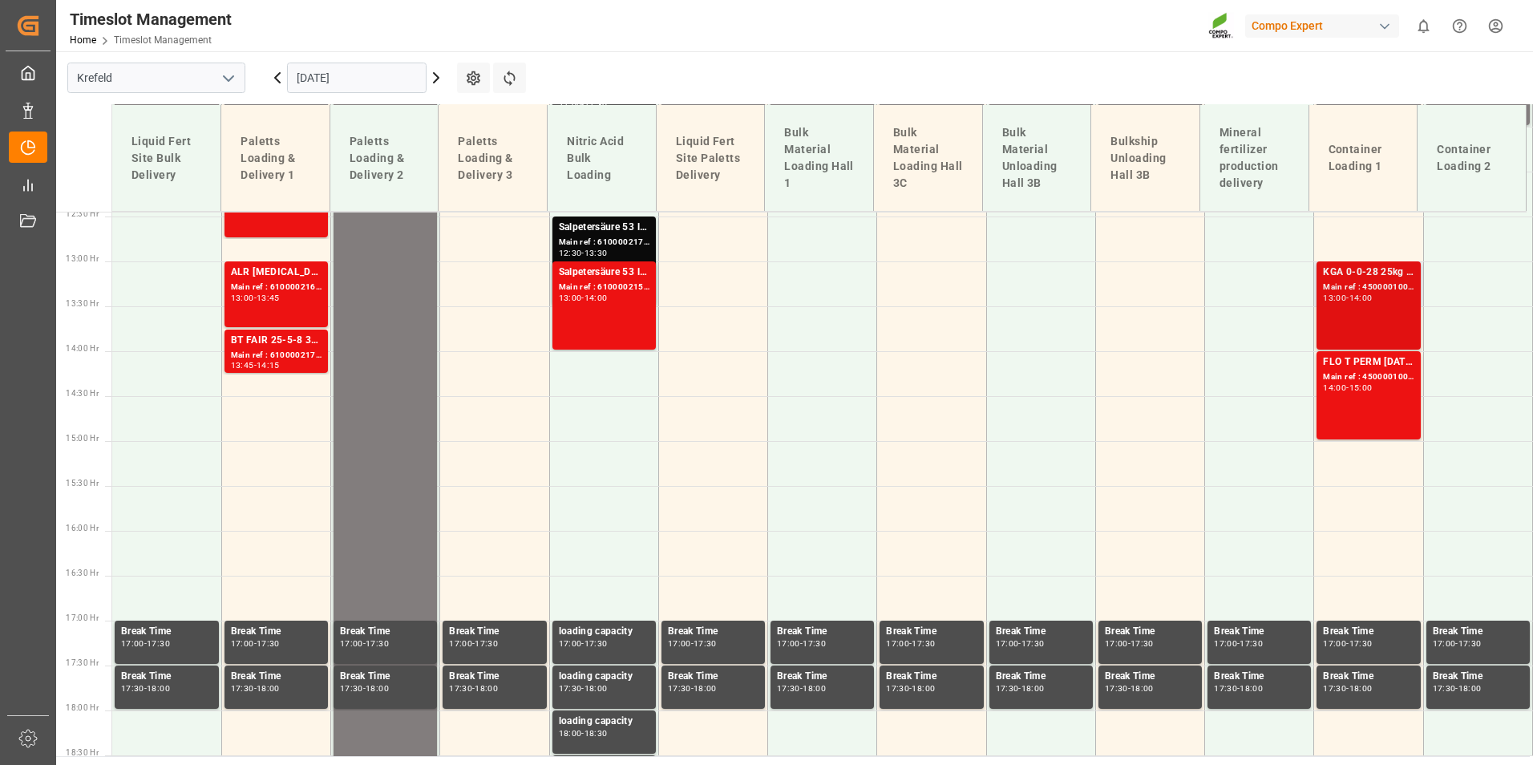
click at [1353, 298] on div "14:00" at bounding box center [1361, 297] width 23 height 7
click at [1363, 373] on div "Main ref : 4500001007, 2000001046" at bounding box center [1368, 378] width 91 height 14
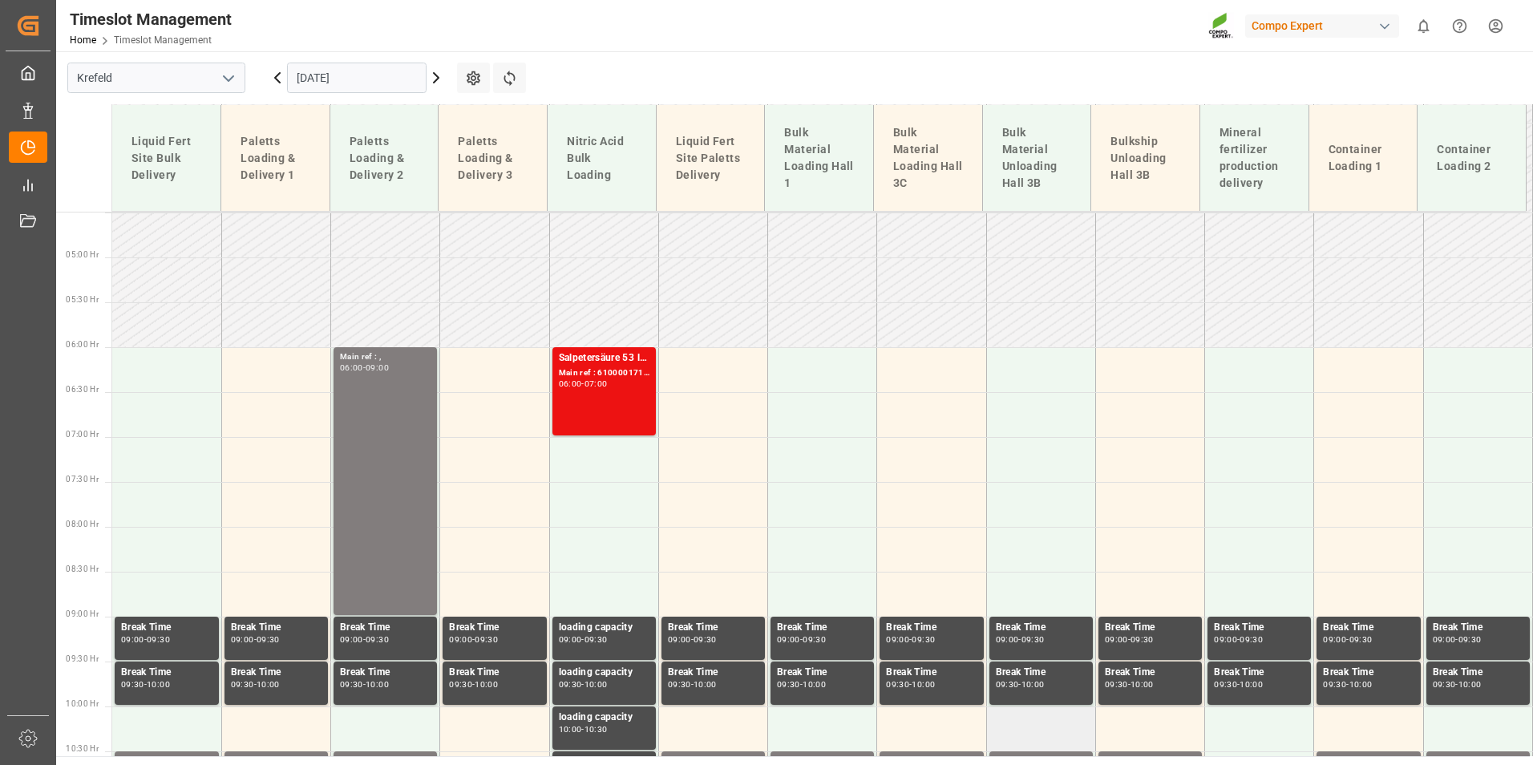
scroll to position [396, 0]
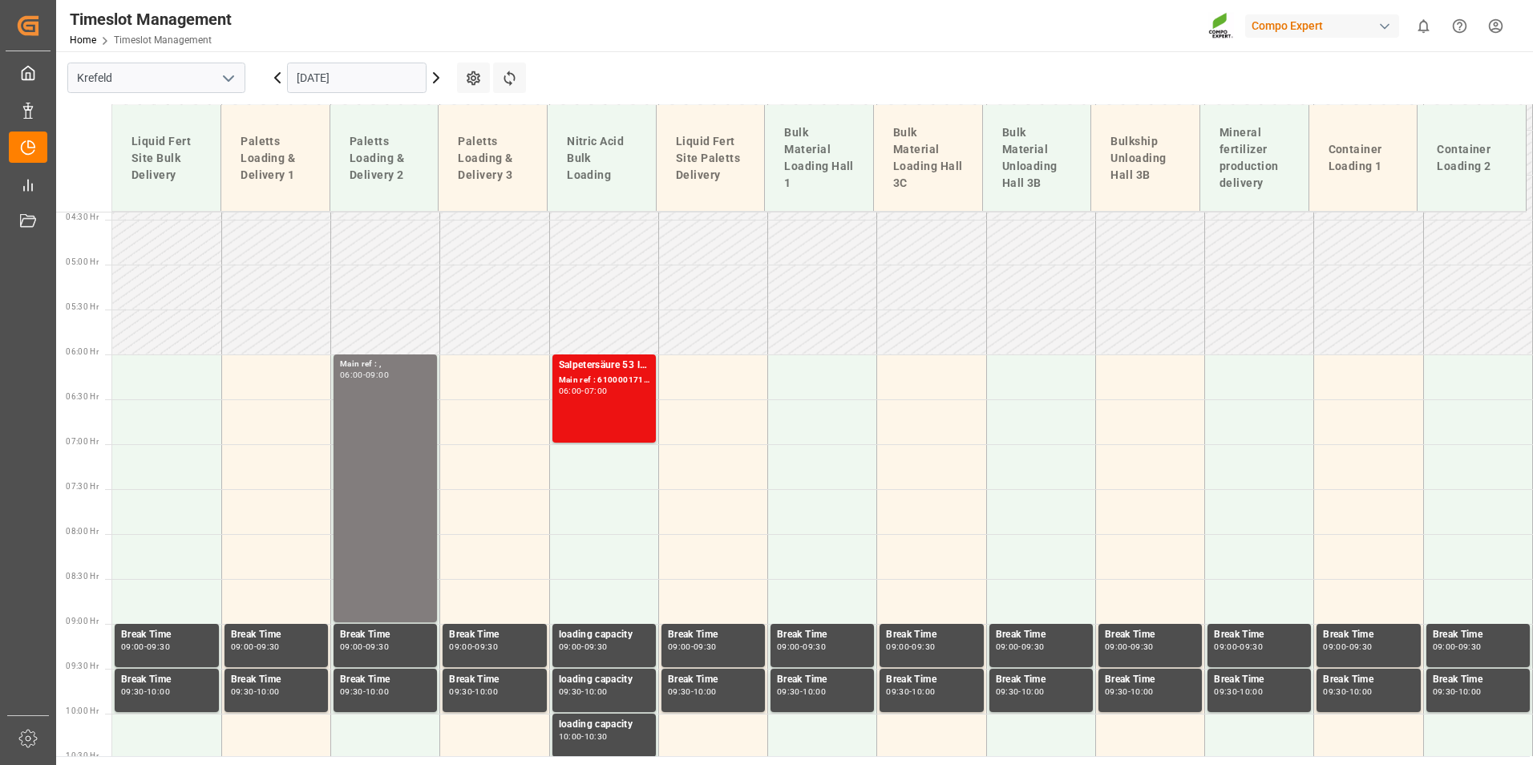
click at [372, 87] on input "[DATE]" at bounding box center [357, 78] width 140 height 30
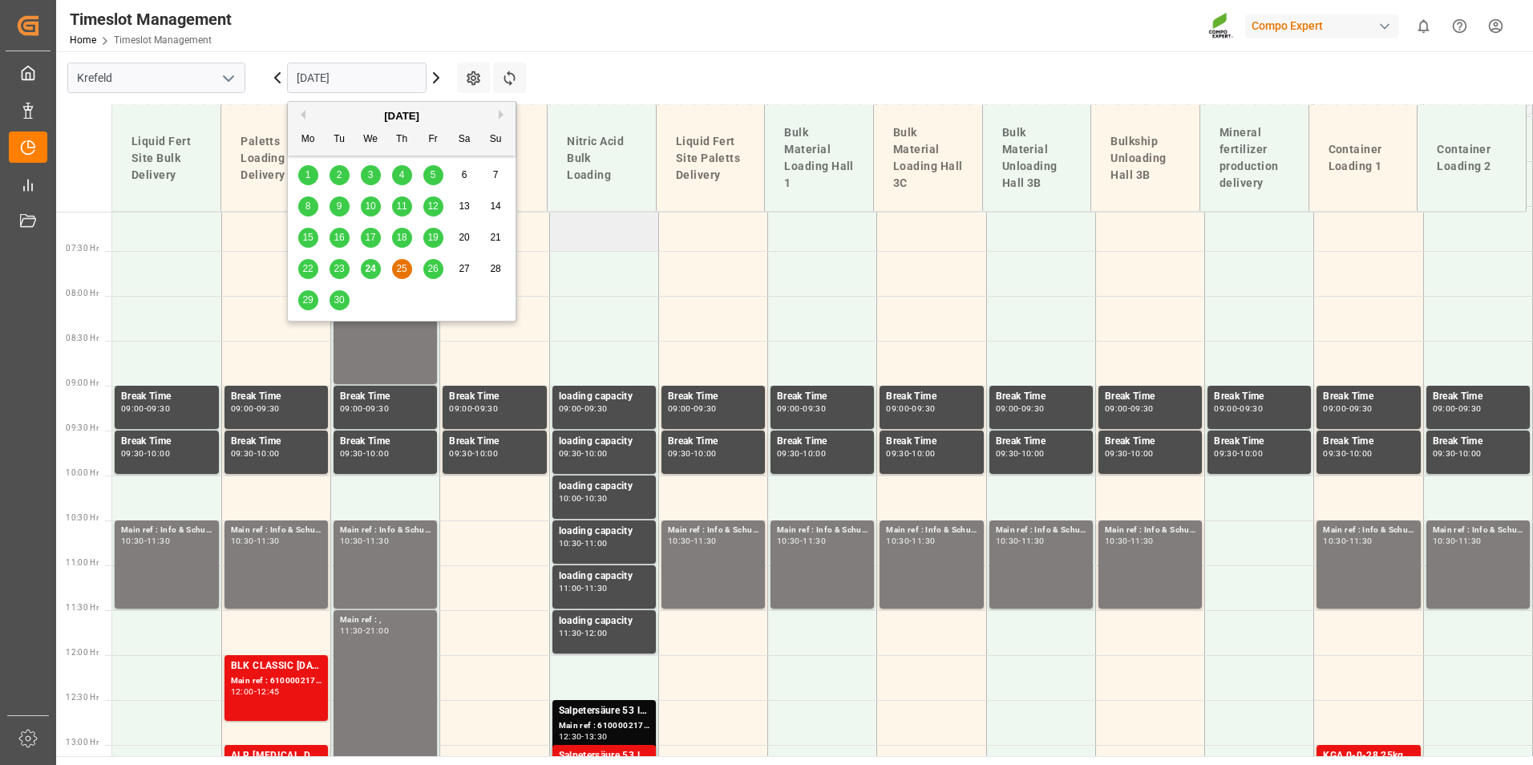
scroll to position [557, 0]
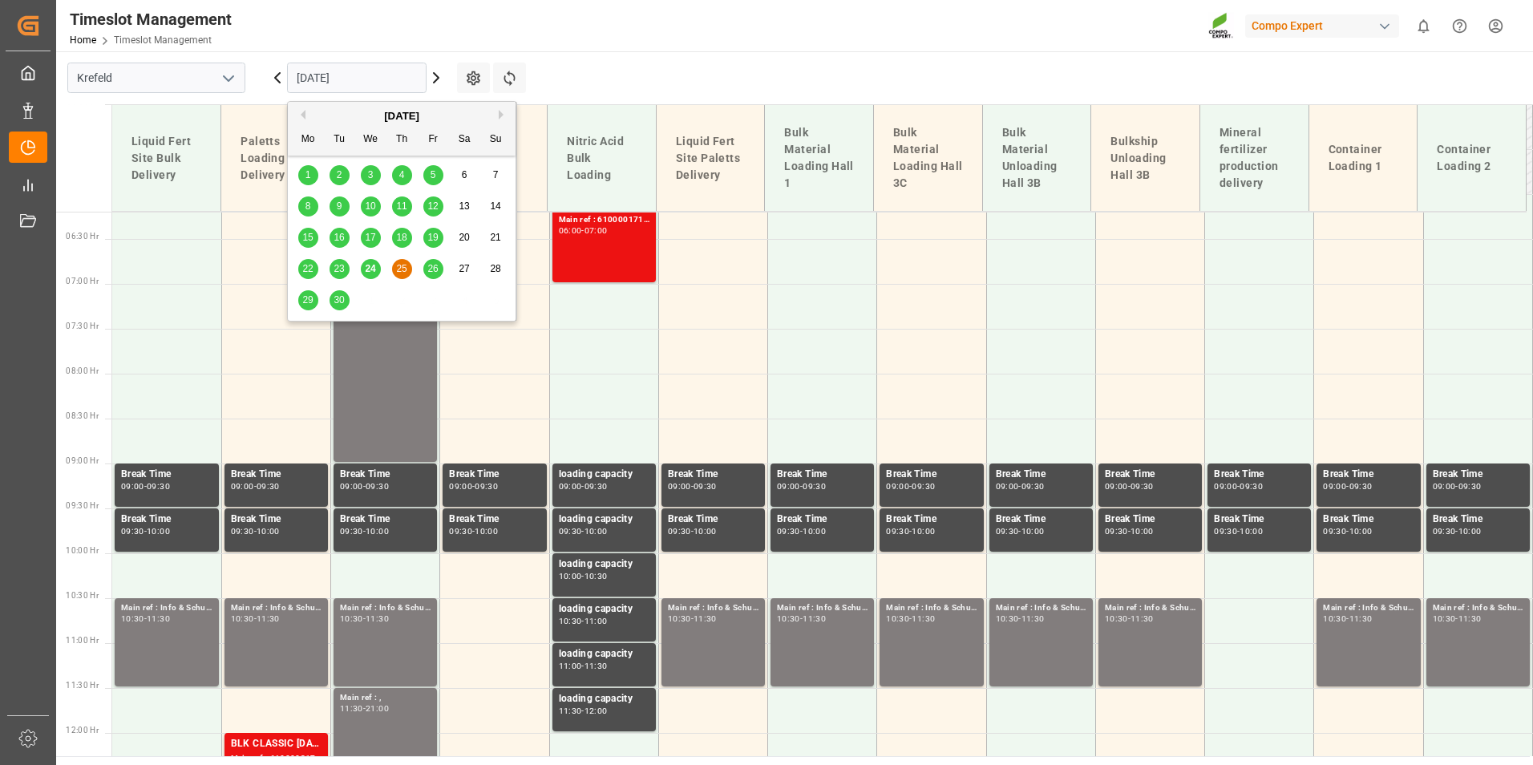
click at [430, 277] on div "26" at bounding box center [433, 269] width 20 height 19
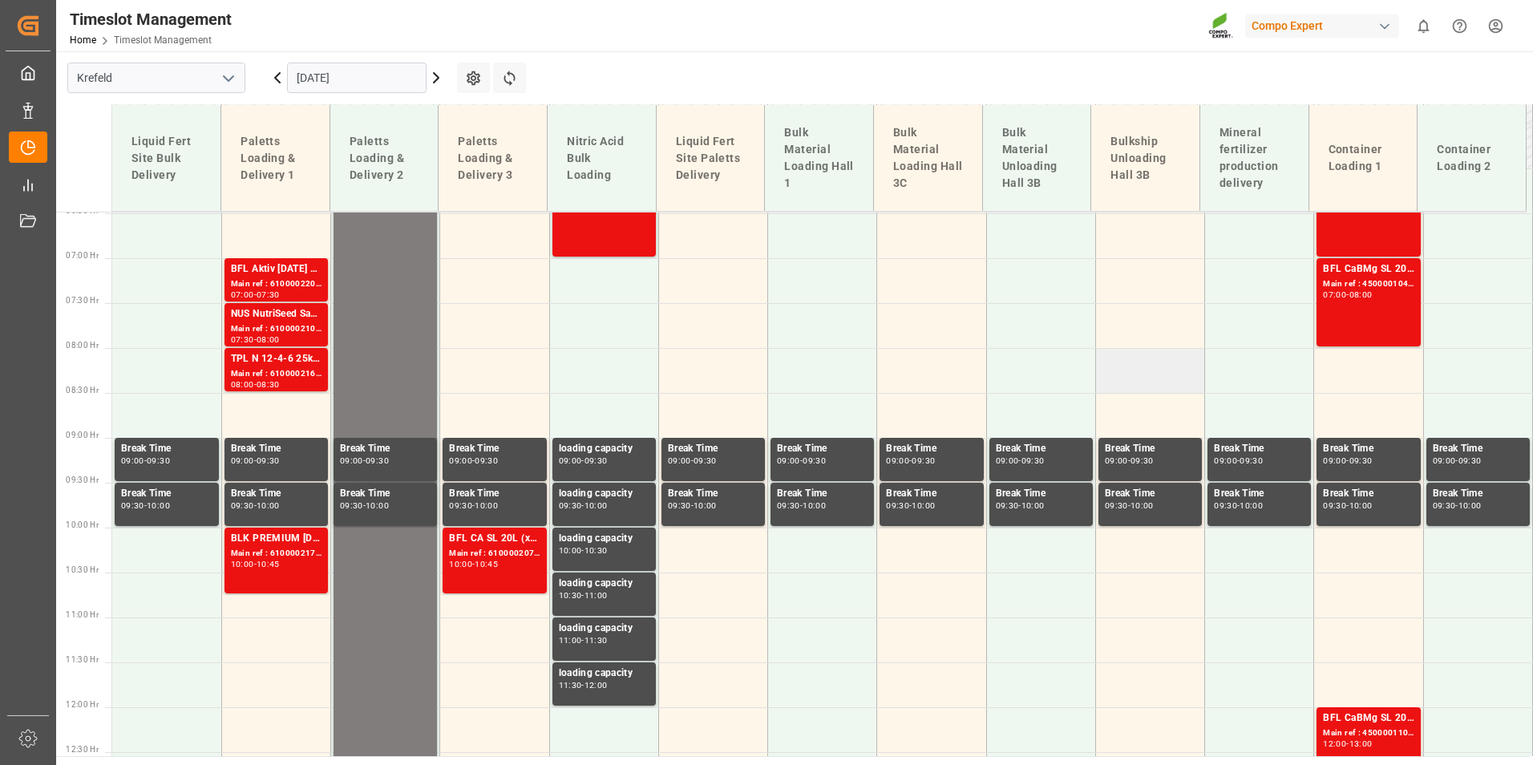
scroll to position [476, 0]
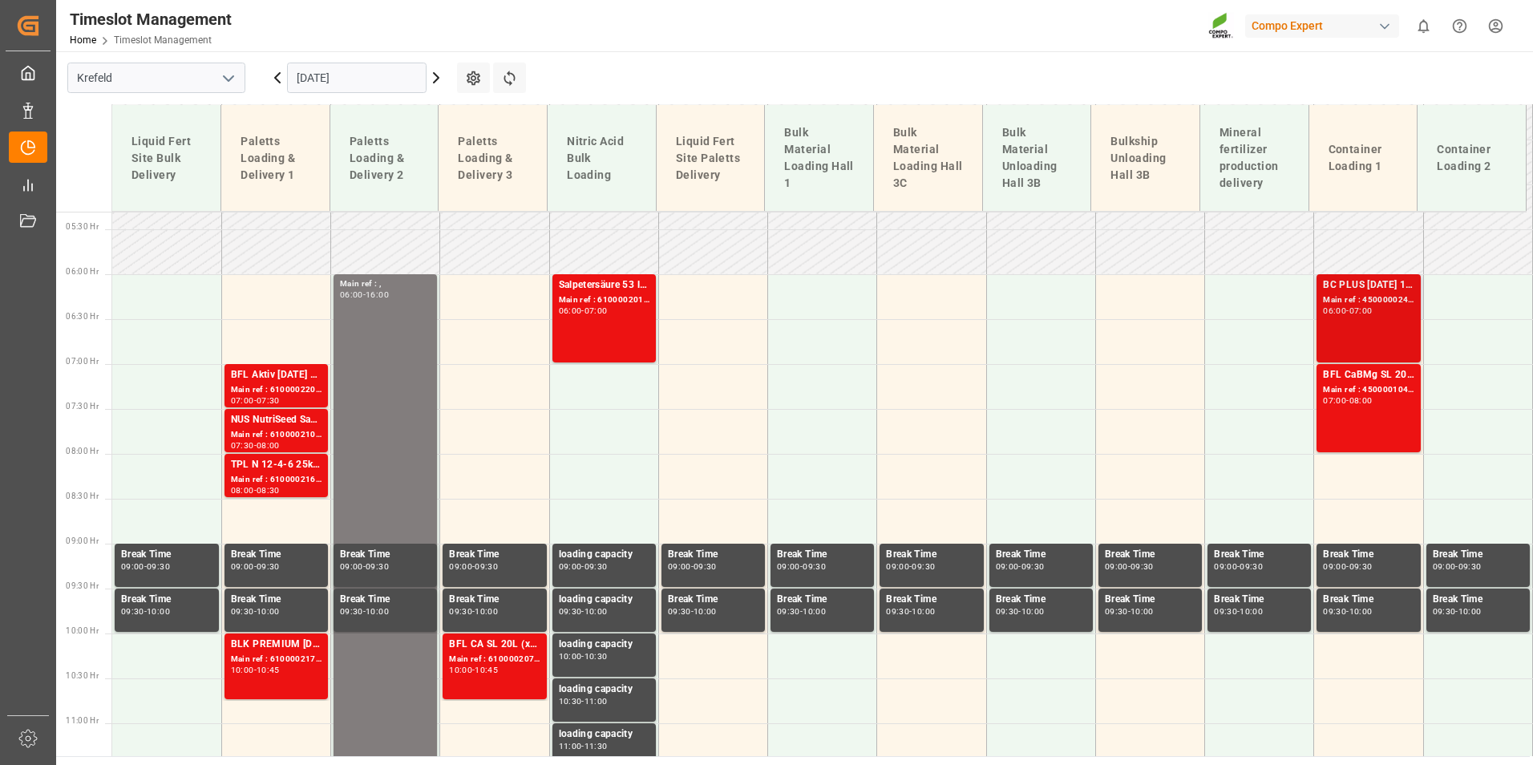
click at [1359, 319] on div "BC PLUS [DATE] 12M 25kg (x42) INTBC PLUS [DATE] 6M 1050kg UN CAN BB;BC PLUS [DA…" at bounding box center [1368, 318] width 91 height 82
click at [1368, 391] on div "Main ref : 4500001040, 2000001057" at bounding box center [1368, 390] width 91 height 14
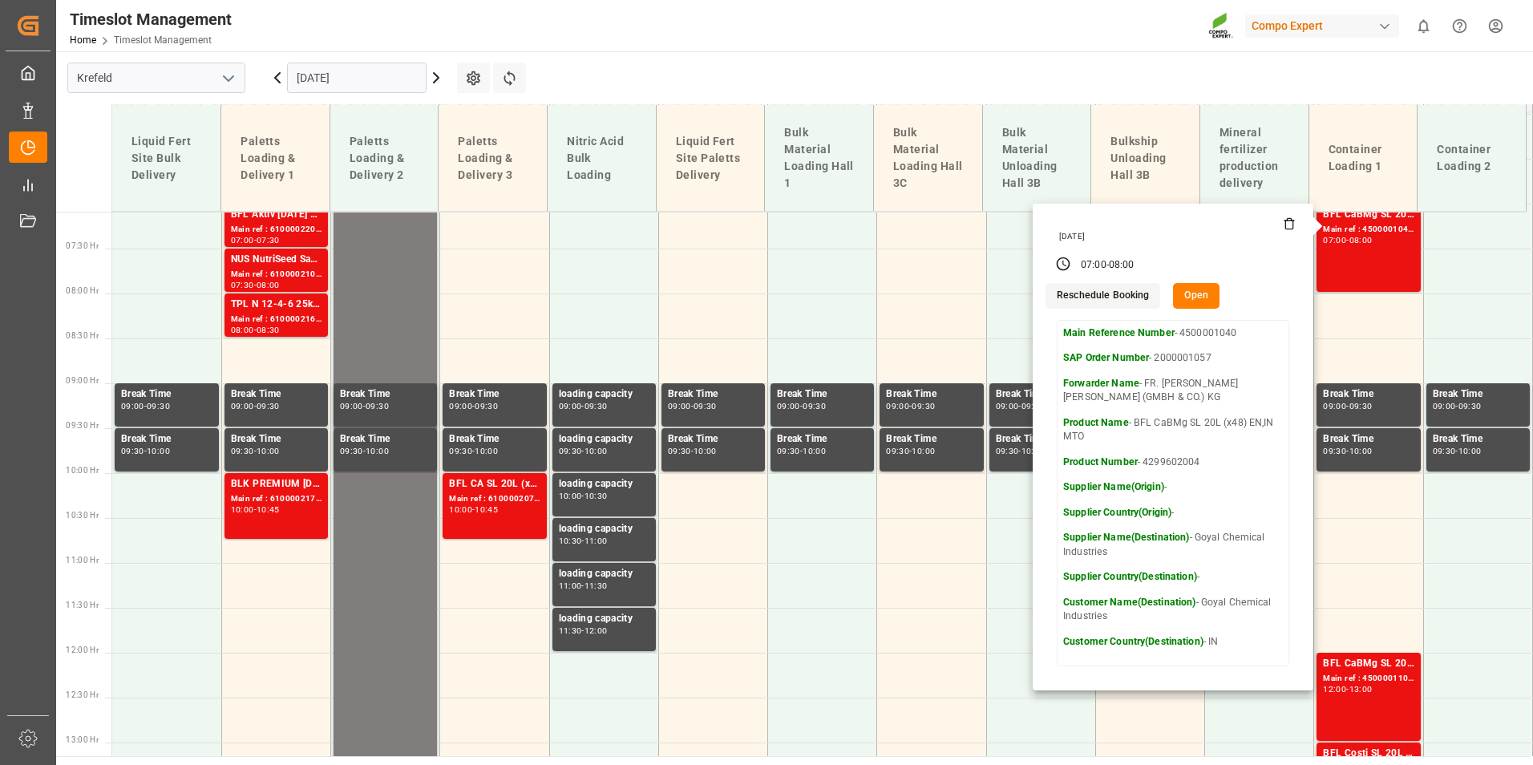
scroll to position [877, 0]
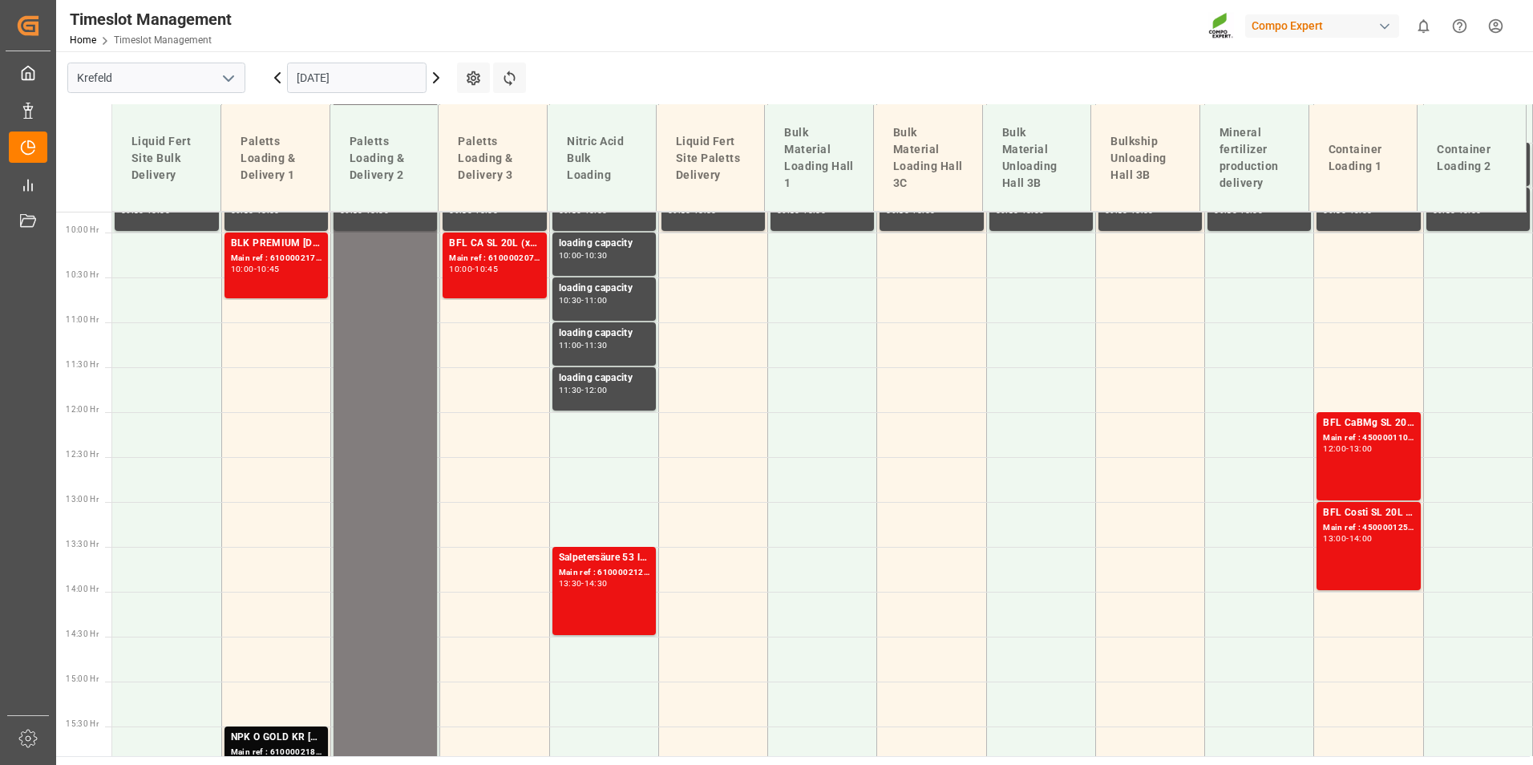
click at [1386, 460] on div "BFL CaBMg SL 20L (x48) EN,IN MTO Main ref : 4500001106, 2000001155 12:00 - 13:00" at bounding box center [1368, 456] width 91 height 82
click at [1376, 514] on div "BFL Costi SL 20L (x48) D,A,CH,EN" at bounding box center [1368, 513] width 91 height 16
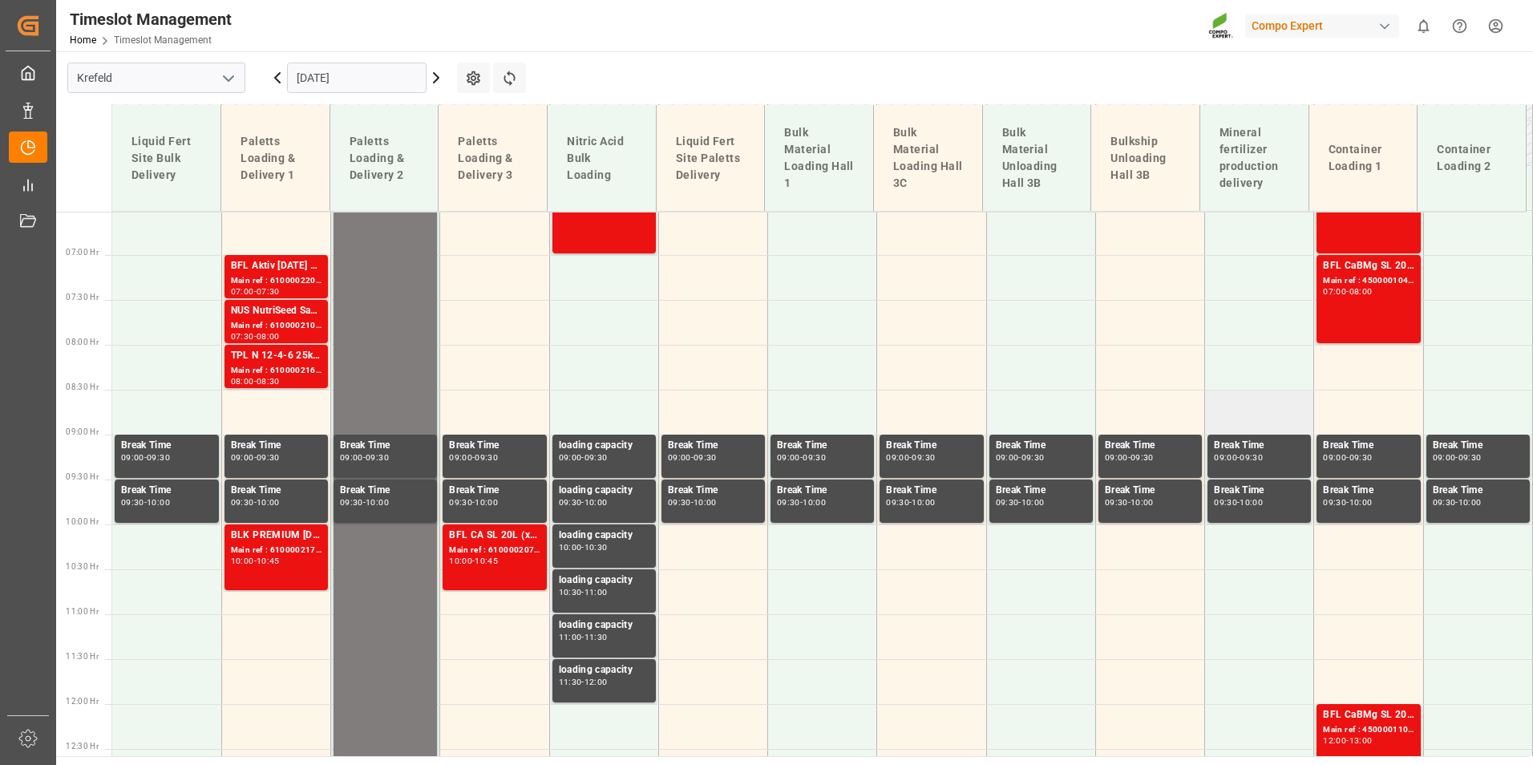
scroll to position [557, 0]
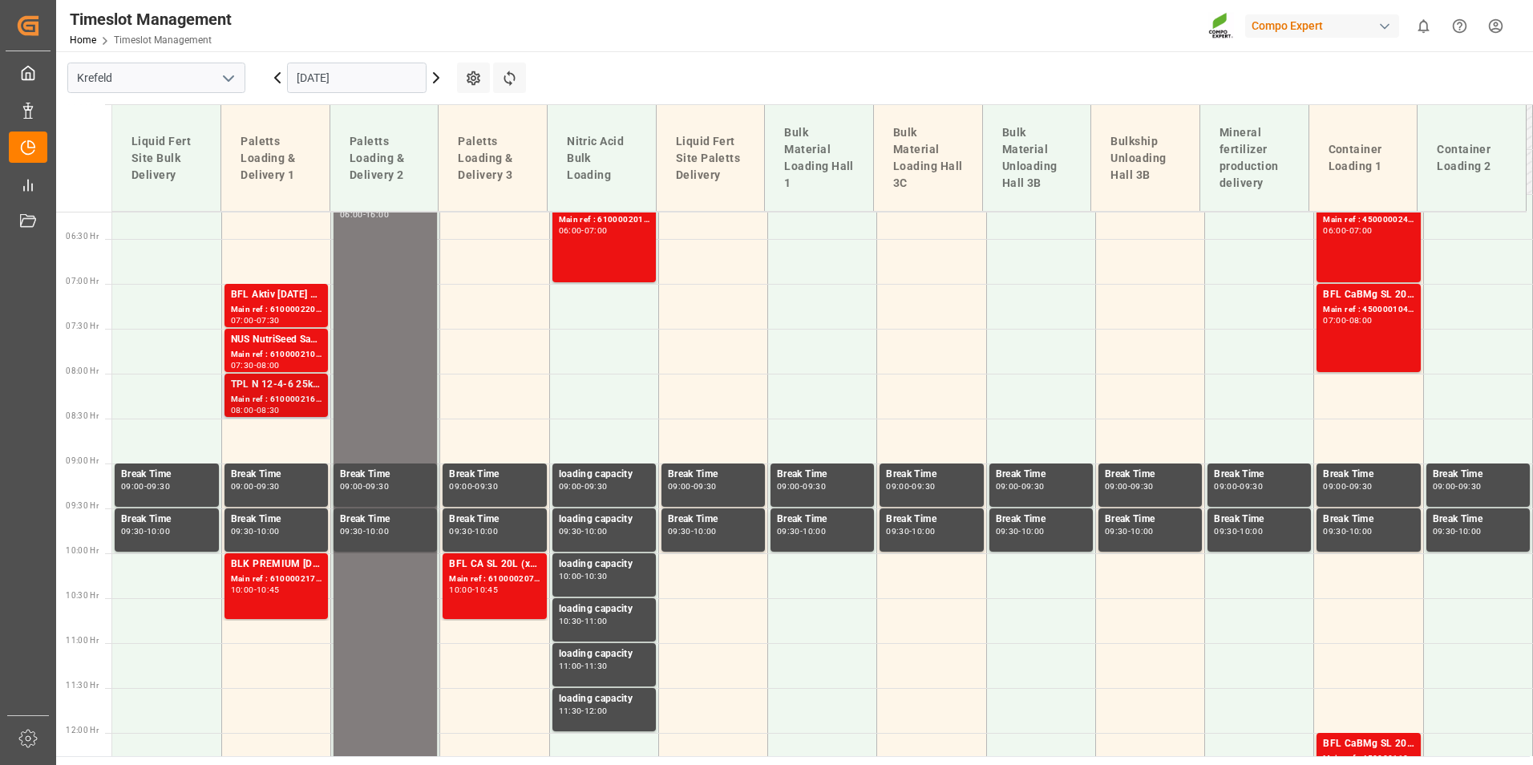
click at [261, 392] on div "TPL N 12-4-6 25kg (x40) D,A,CHBT FAIR 25-5-8 35%UH 3M 25kg (x40) INT" at bounding box center [276, 385] width 91 height 16
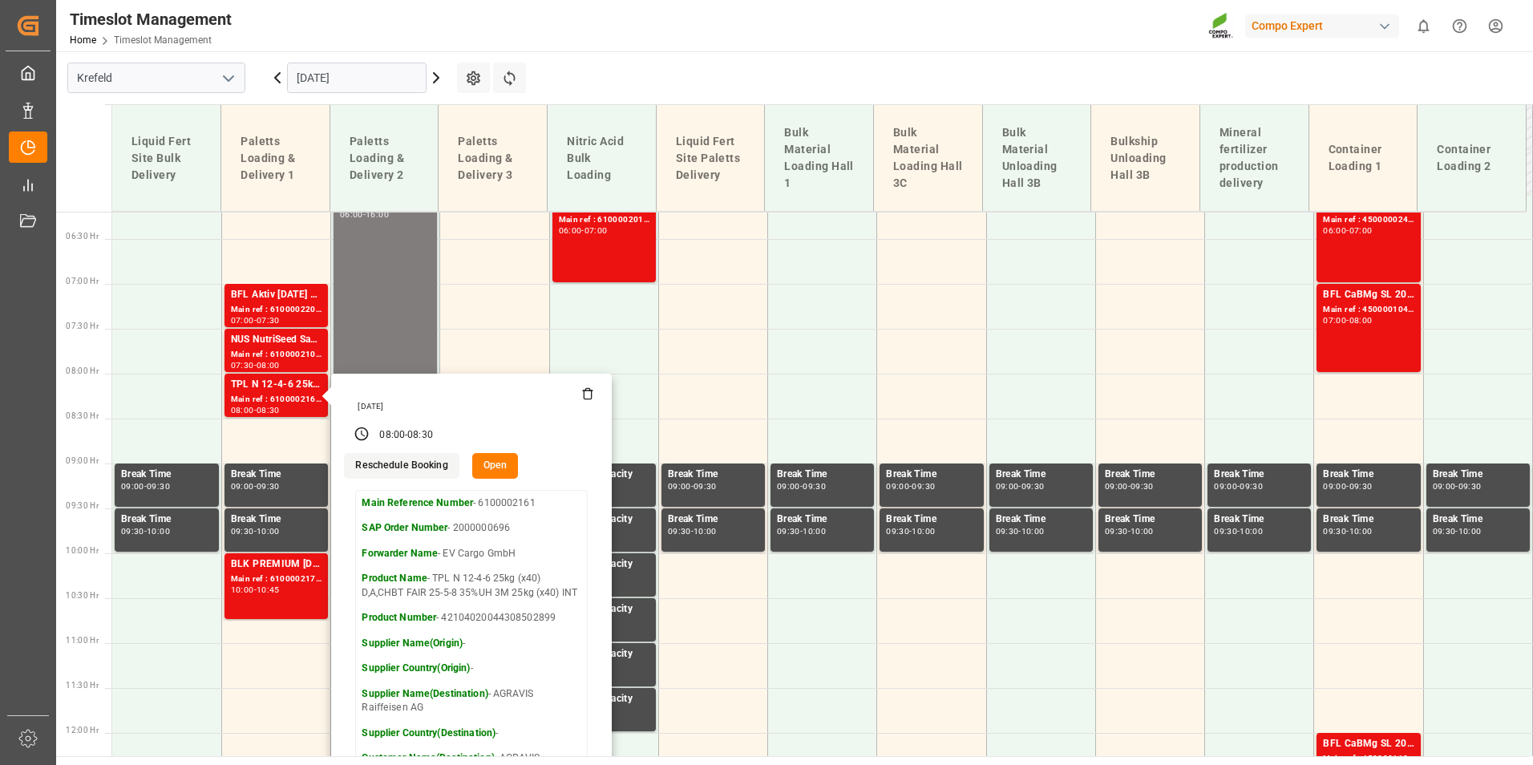
click at [375, 76] on input "[DATE]" at bounding box center [357, 78] width 140 height 30
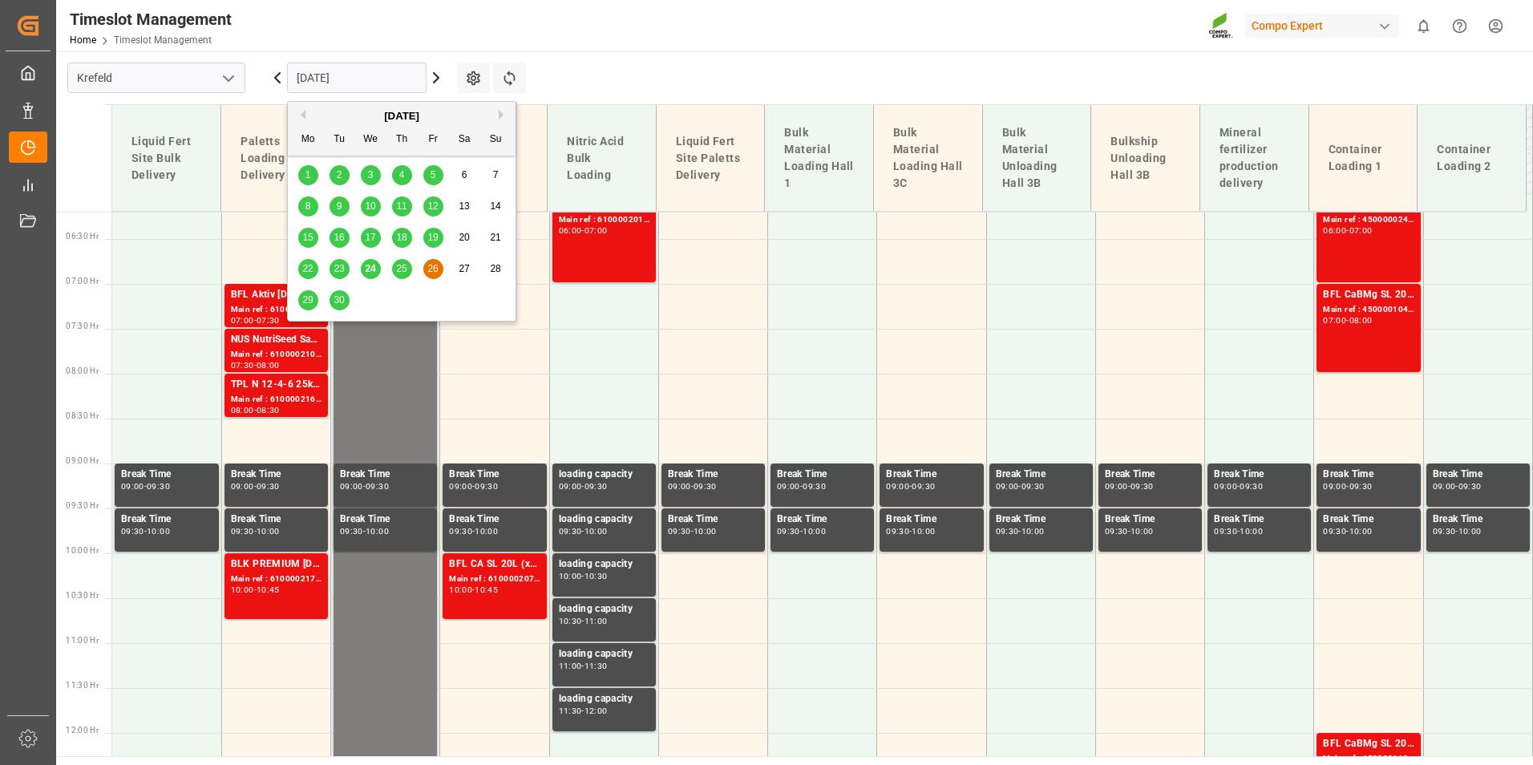
click at [365, 268] on span "24" at bounding box center [370, 268] width 10 height 11
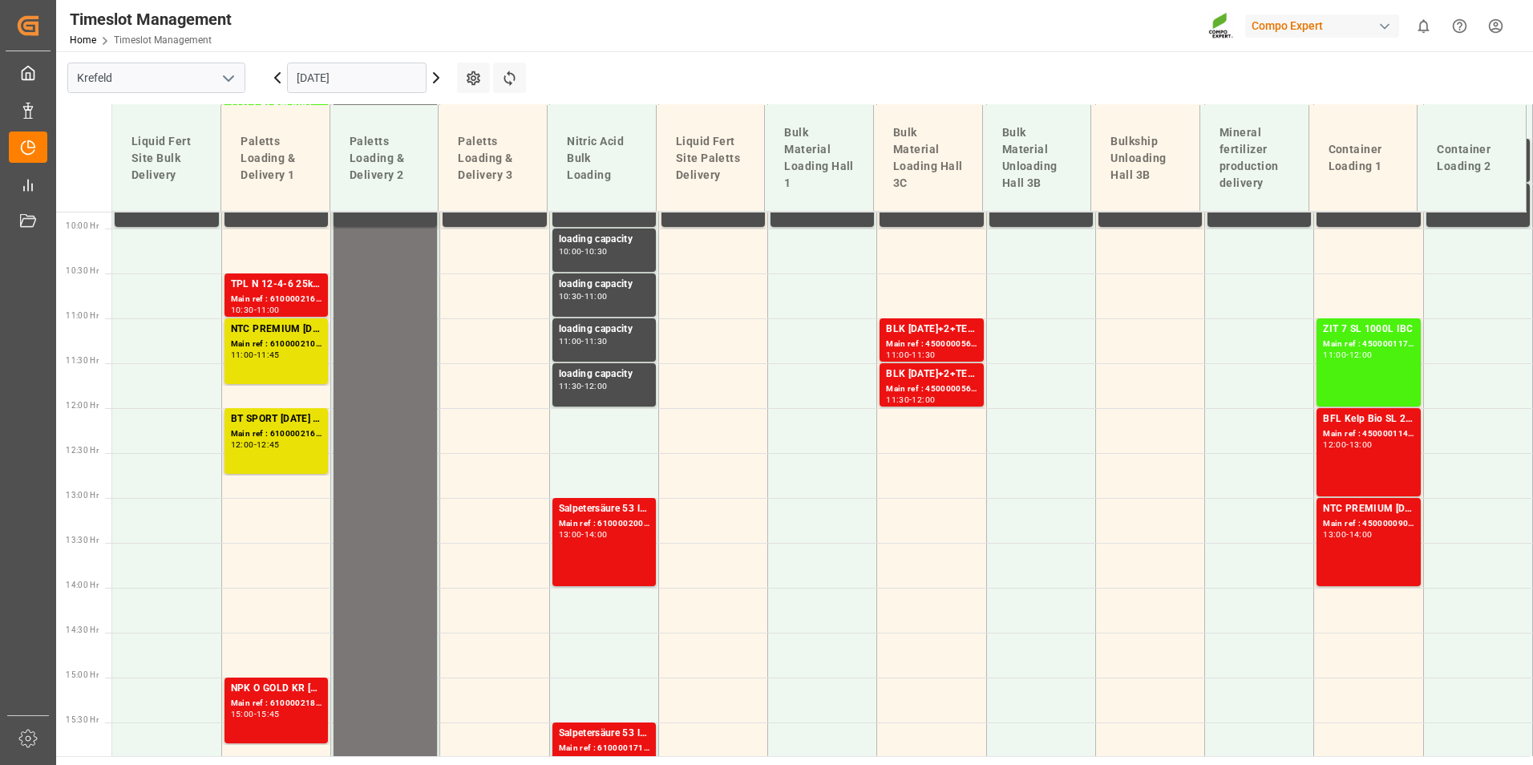
scroll to position [877, 0]
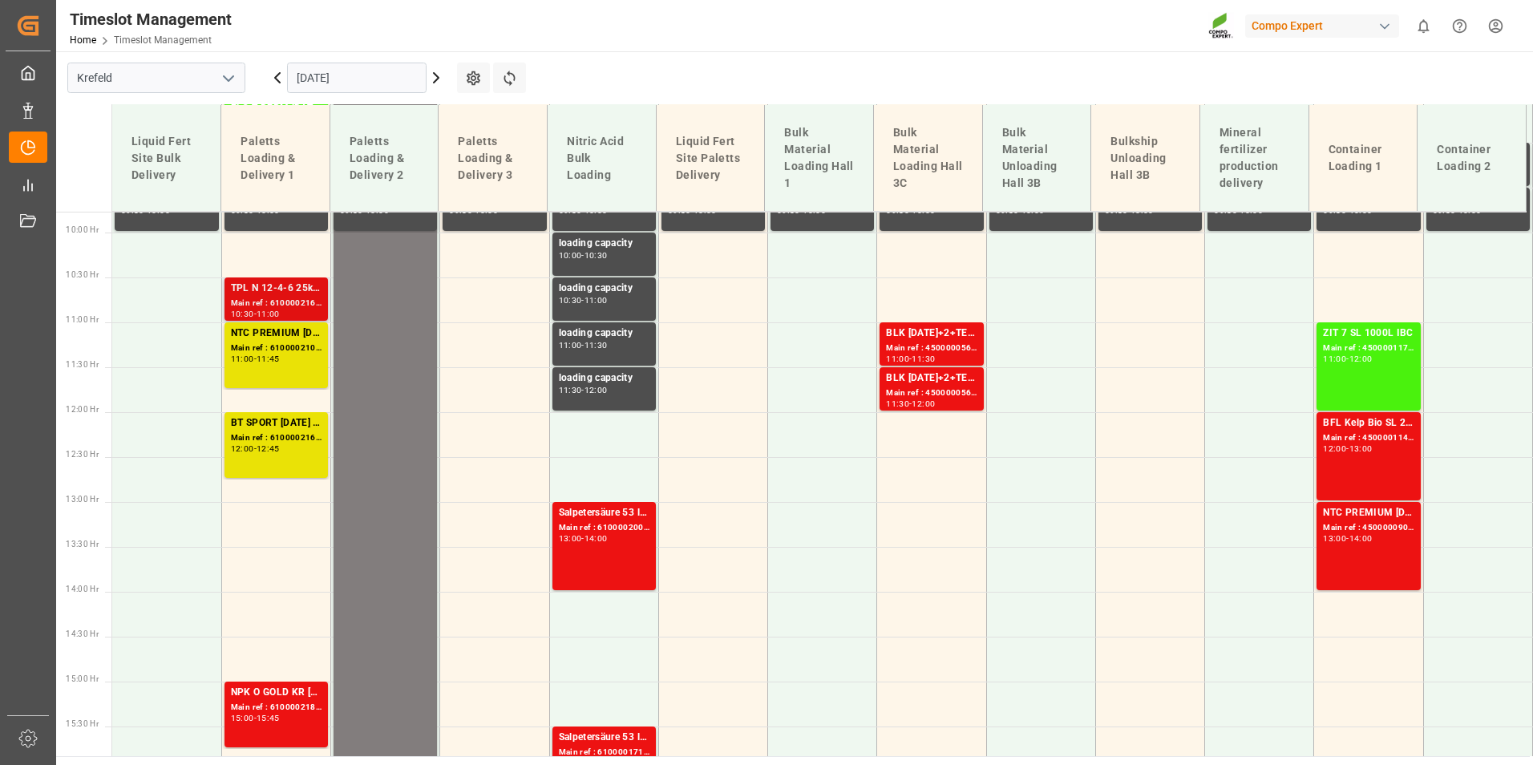
click at [294, 301] on div "Main ref : 6100002161, 2000000696" at bounding box center [276, 304] width 91 height 14
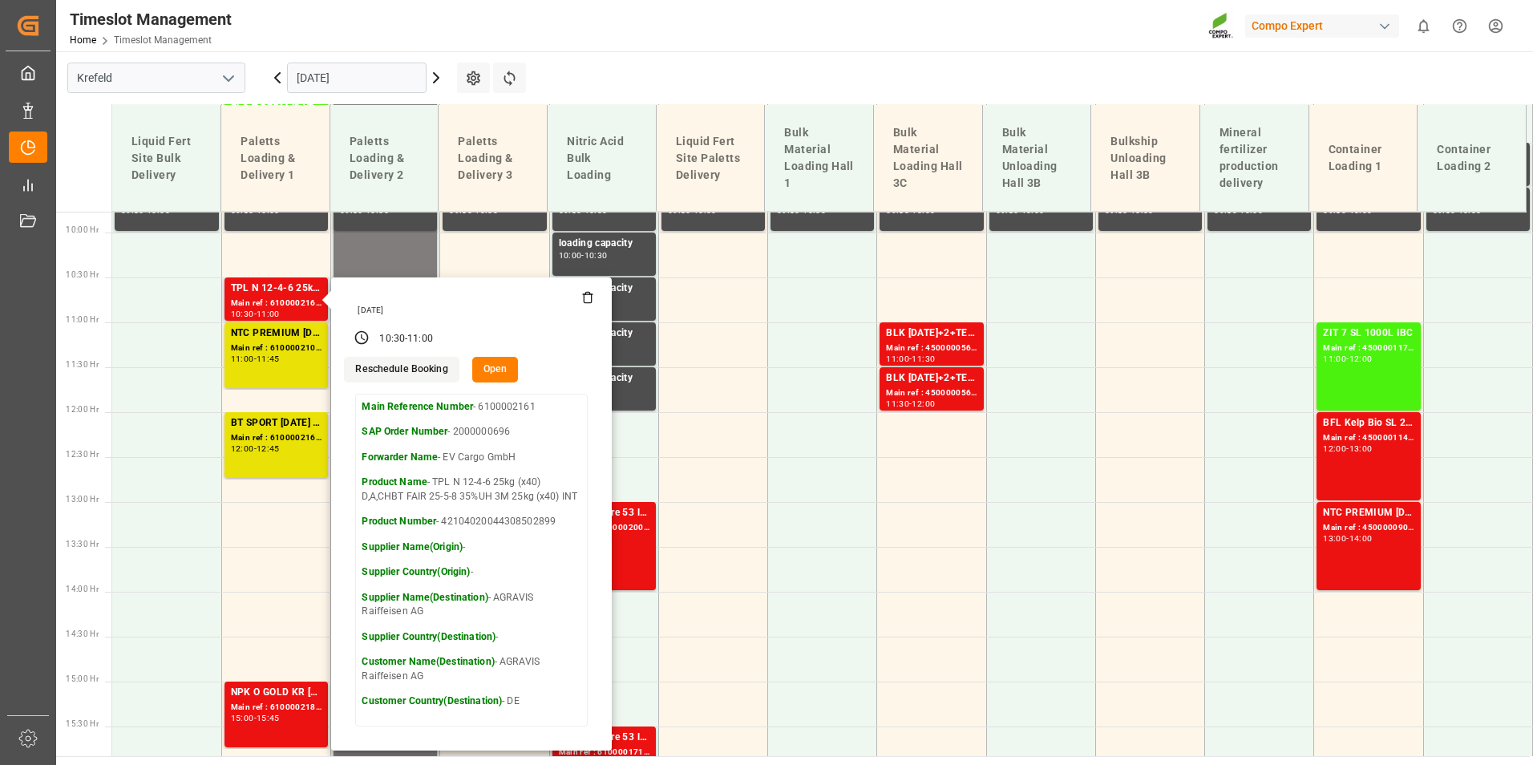
click at [585, 300] on icon at bounding box center [587, 297] width 13 height 13
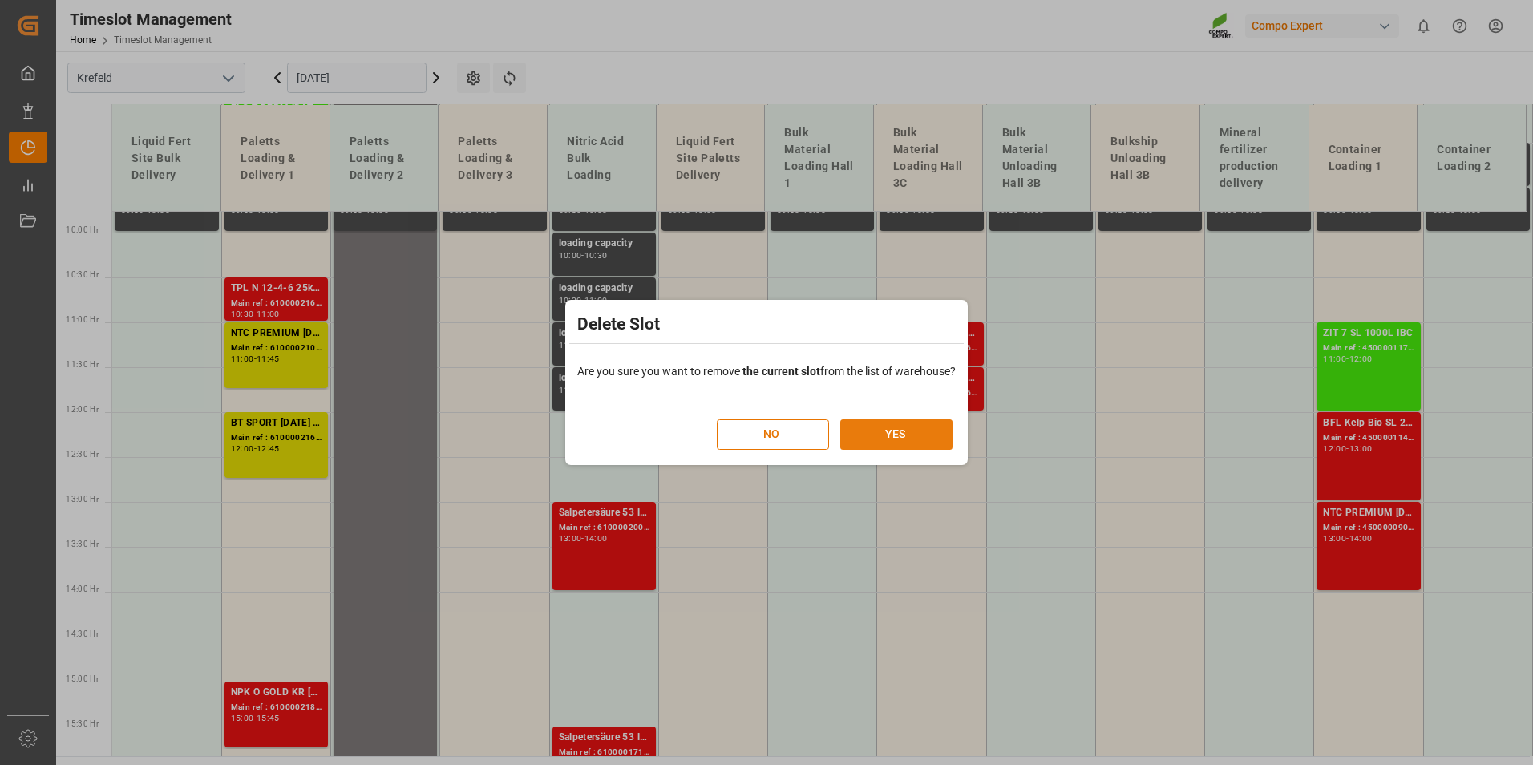
click at [918, 422] on button "YES" at bounding box center [897, 434] width 112 height 30
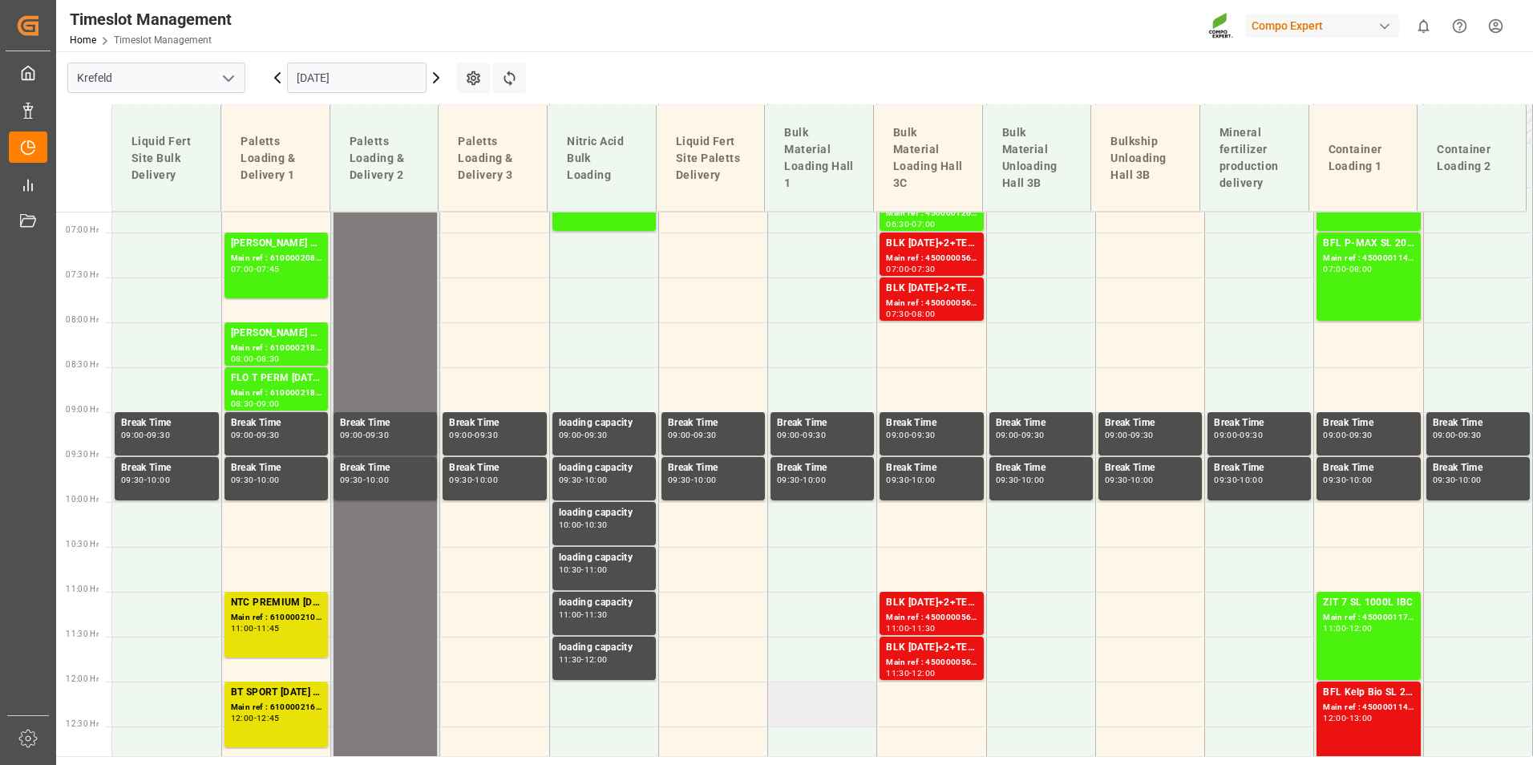
scroll to position [528, 0]
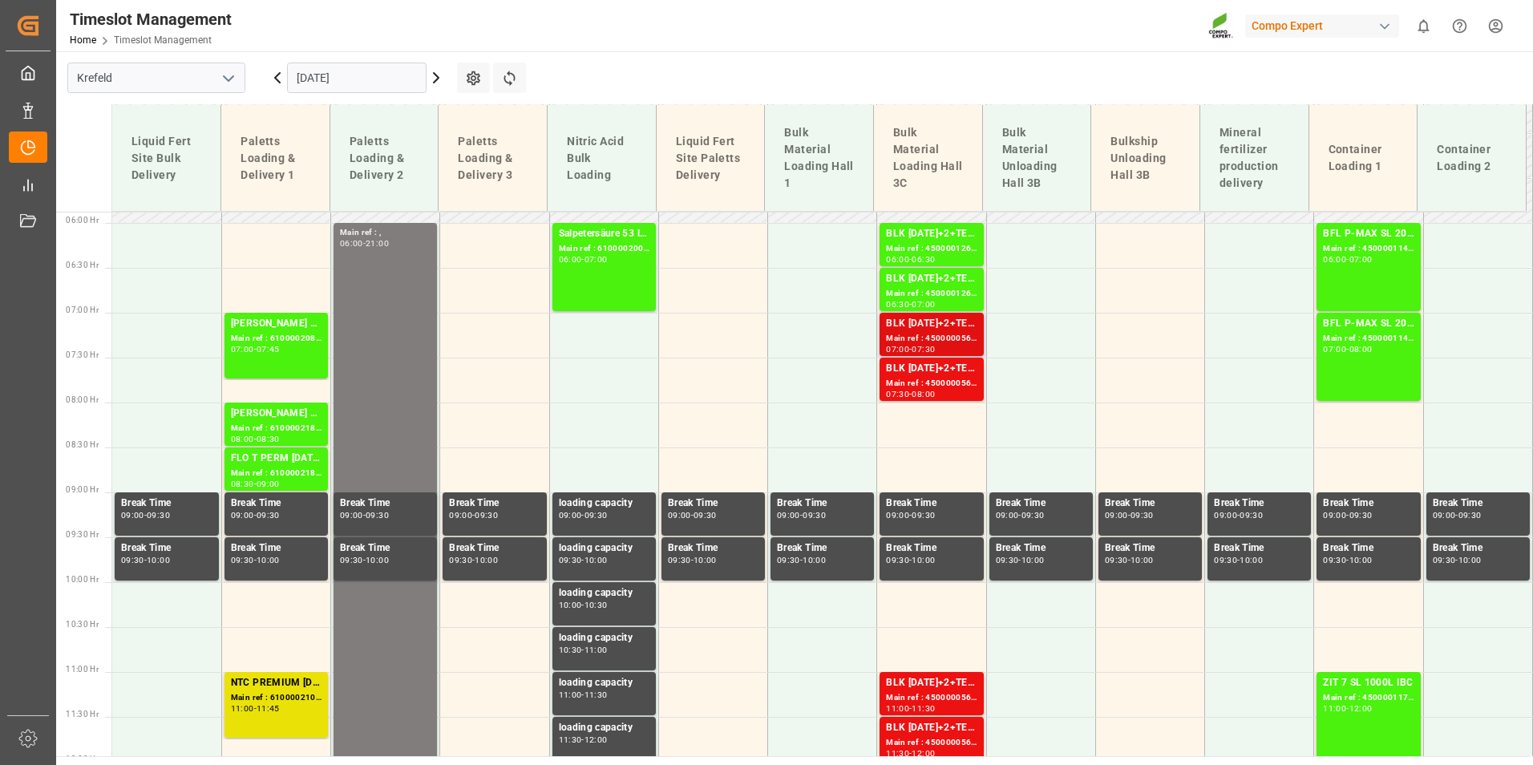
click at [951, 339] on div "Main ref : 4500000560, 2000000150" at bounding box center [931, 339] width 91 height 14
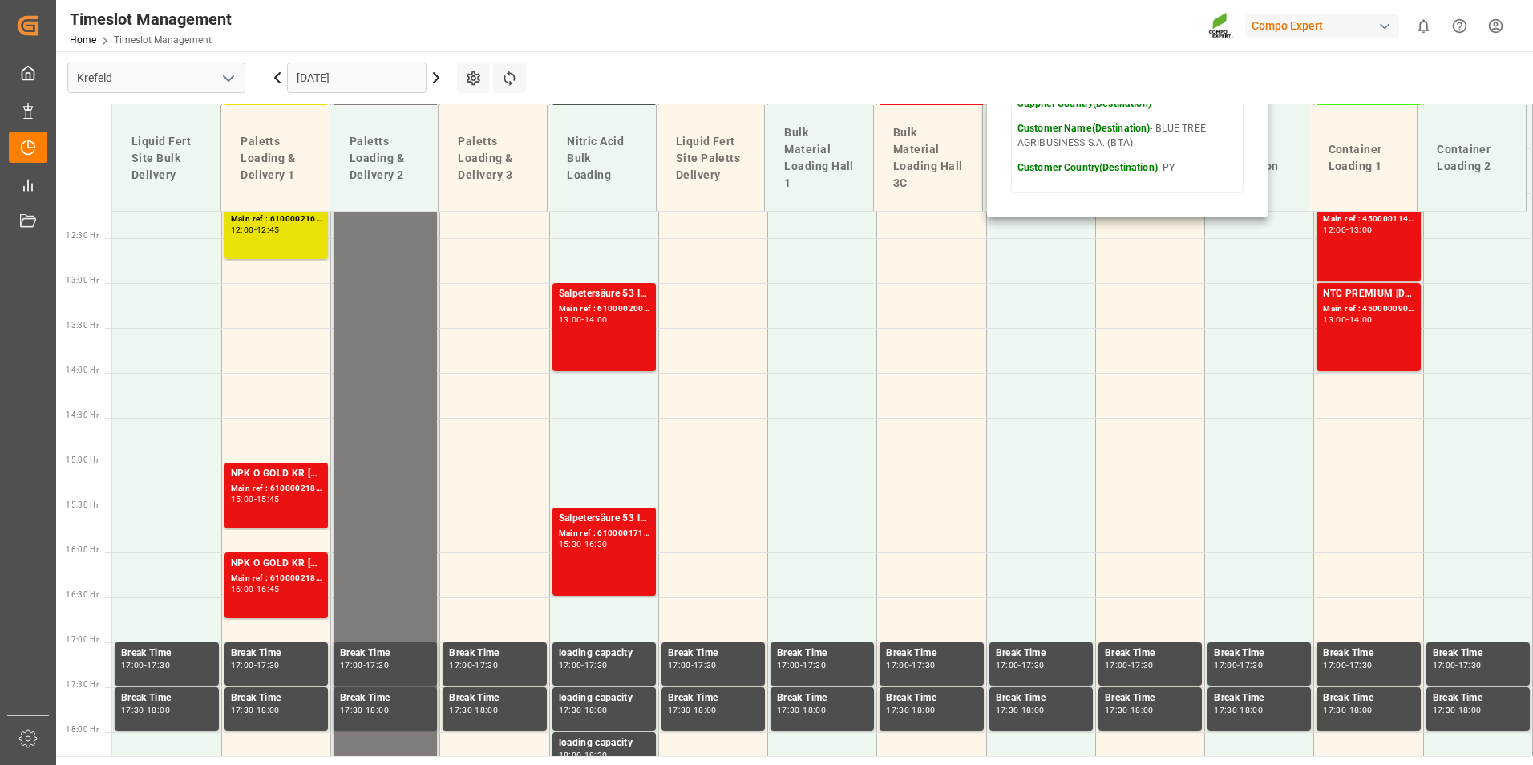
scroll to position [1089, 0]
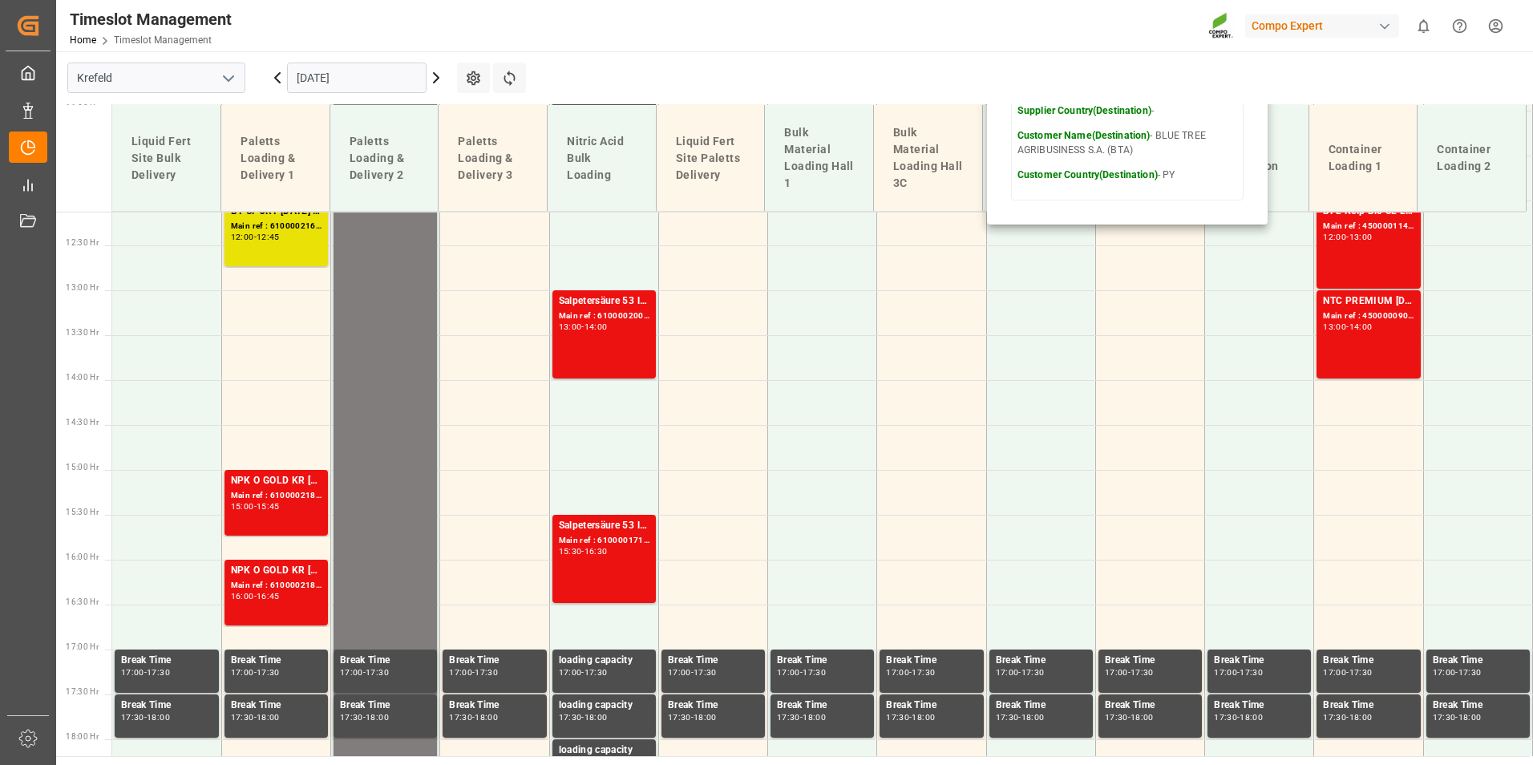
click at [394, 72] on input "[DATE]" at bounding box center [357, 78] width 140 height 30
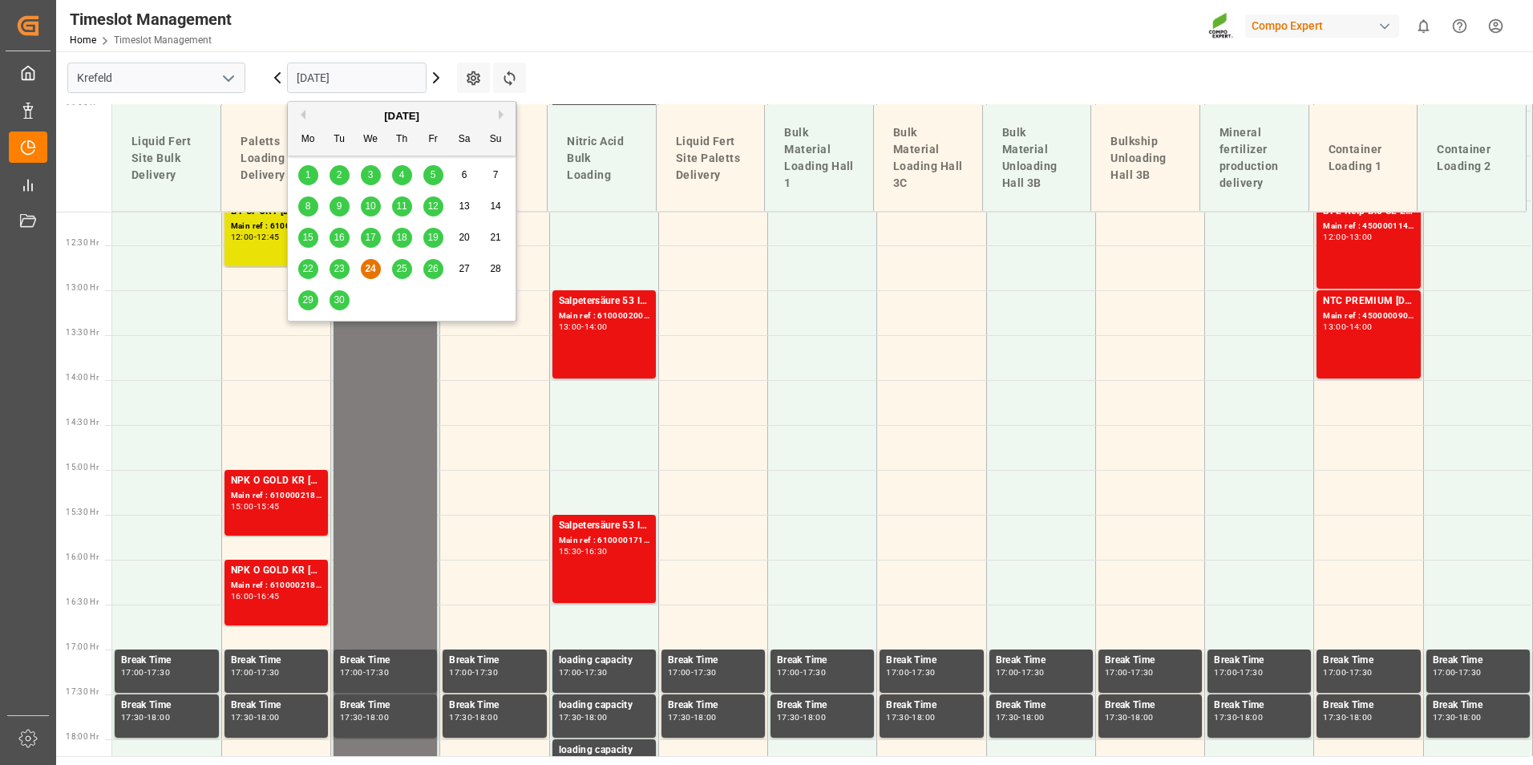
click at [392, 273] on div "22 23 24 25 26 27 28" at bounding box center [402, 268] width 219 height 31
click at [395, 273] on div "25" at bounding box center [402, 269] width 20 height 19
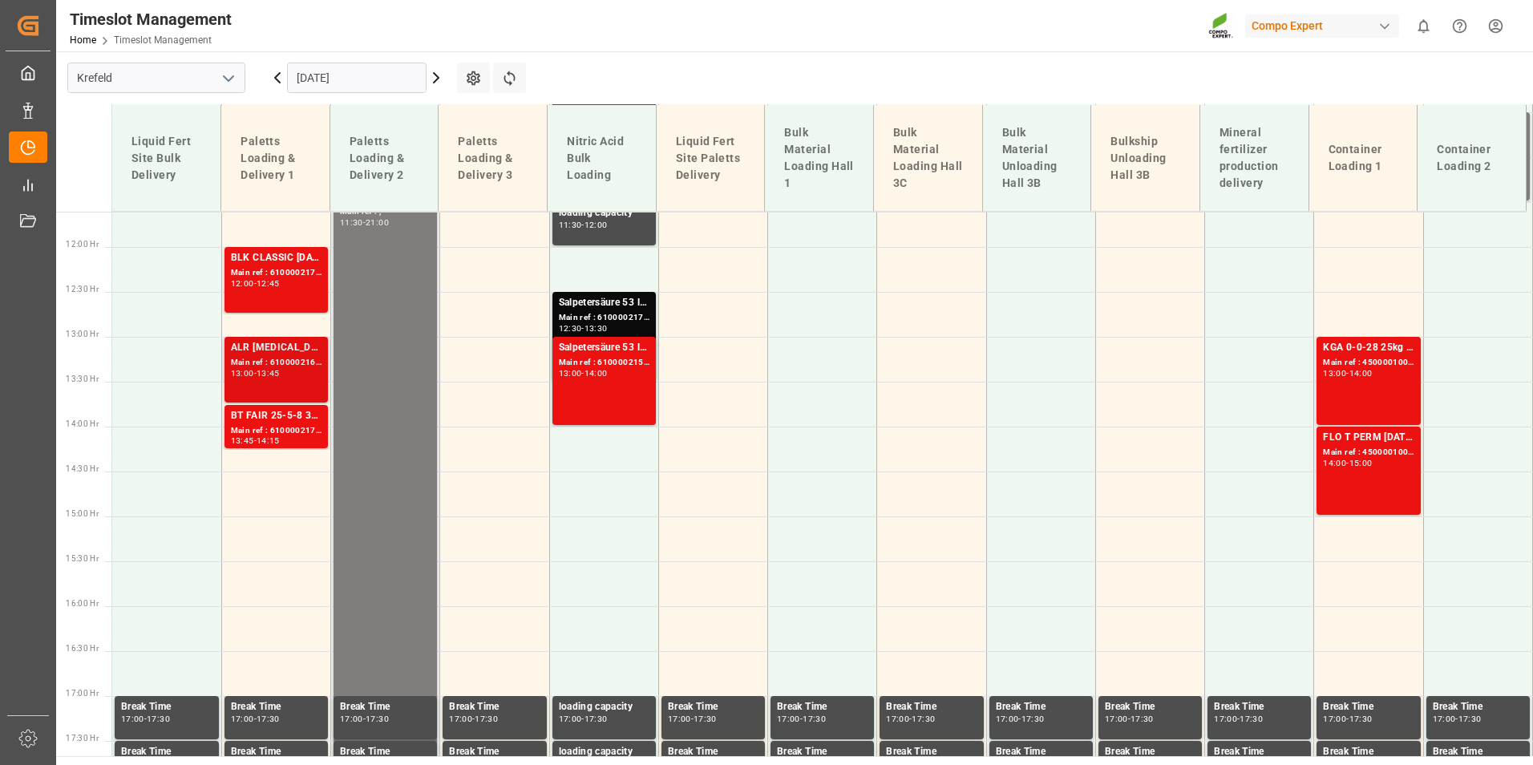
scroll to position [1047, 0]
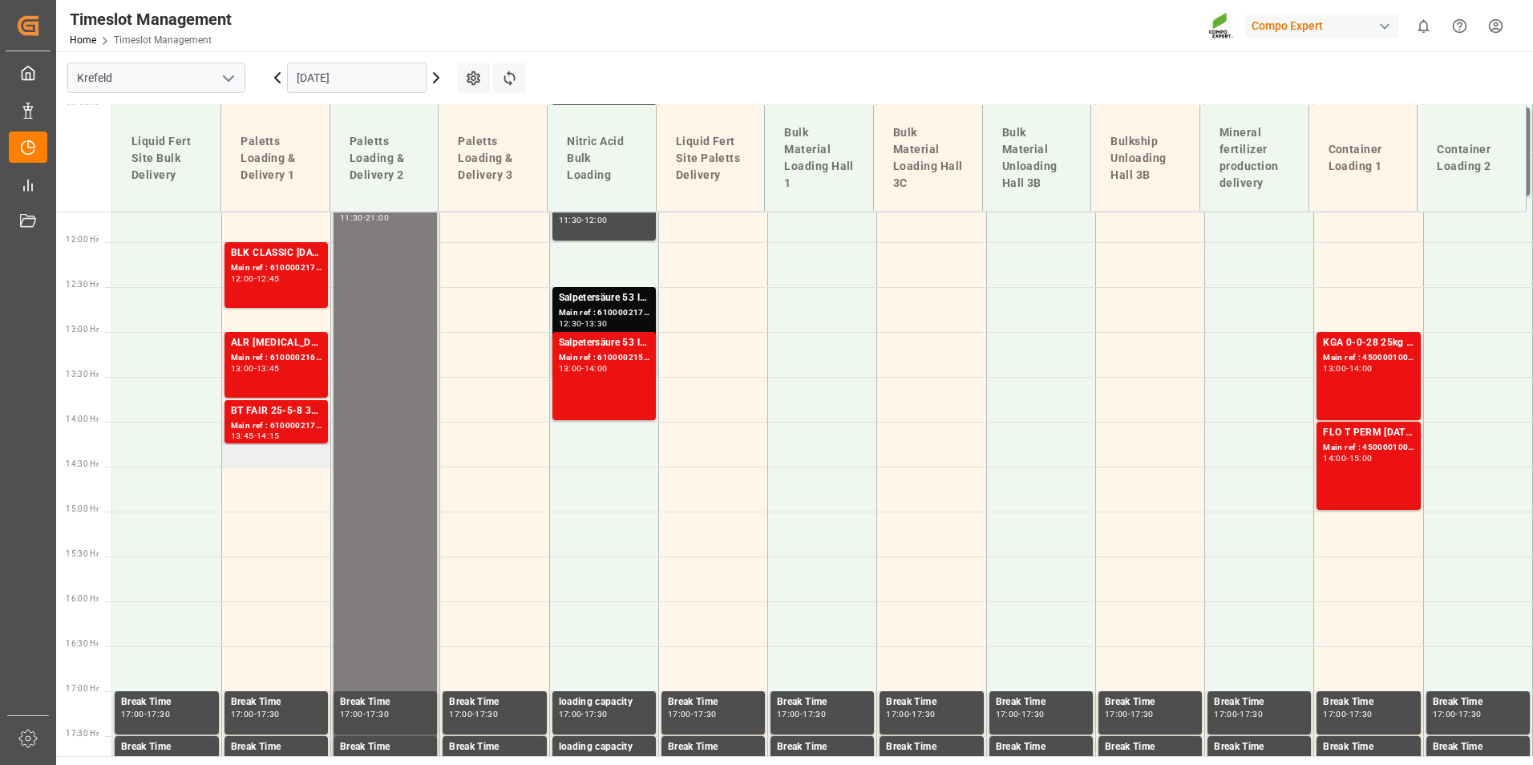
click at [294, 453] on td at bounding box center [275, 444] width 109 height 45
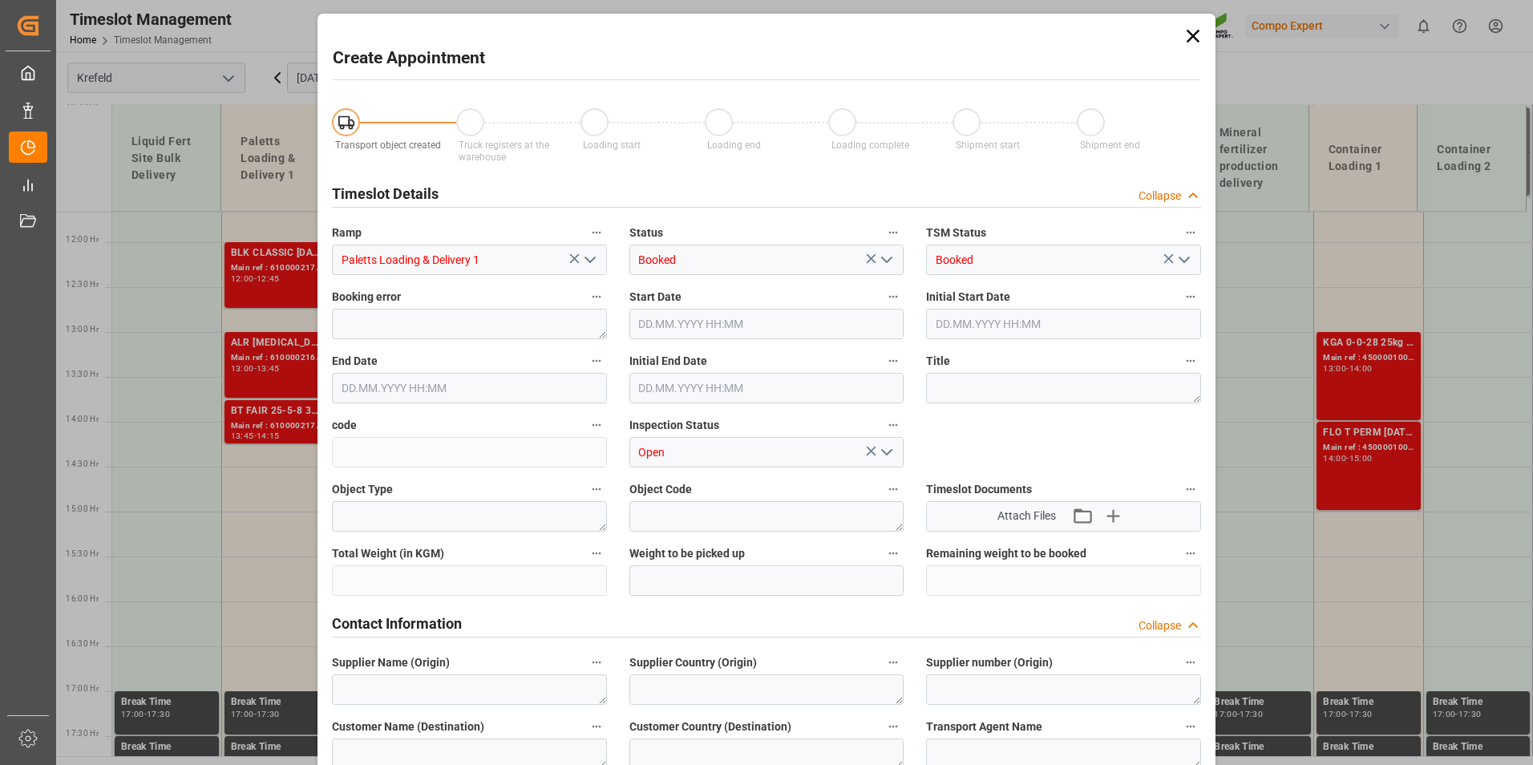
type input "[DATE] 14:00"
type input "[DATE] 14:30"
click at [1190, 35] on icon at bounding box center [1193, 36] width 13 height 13
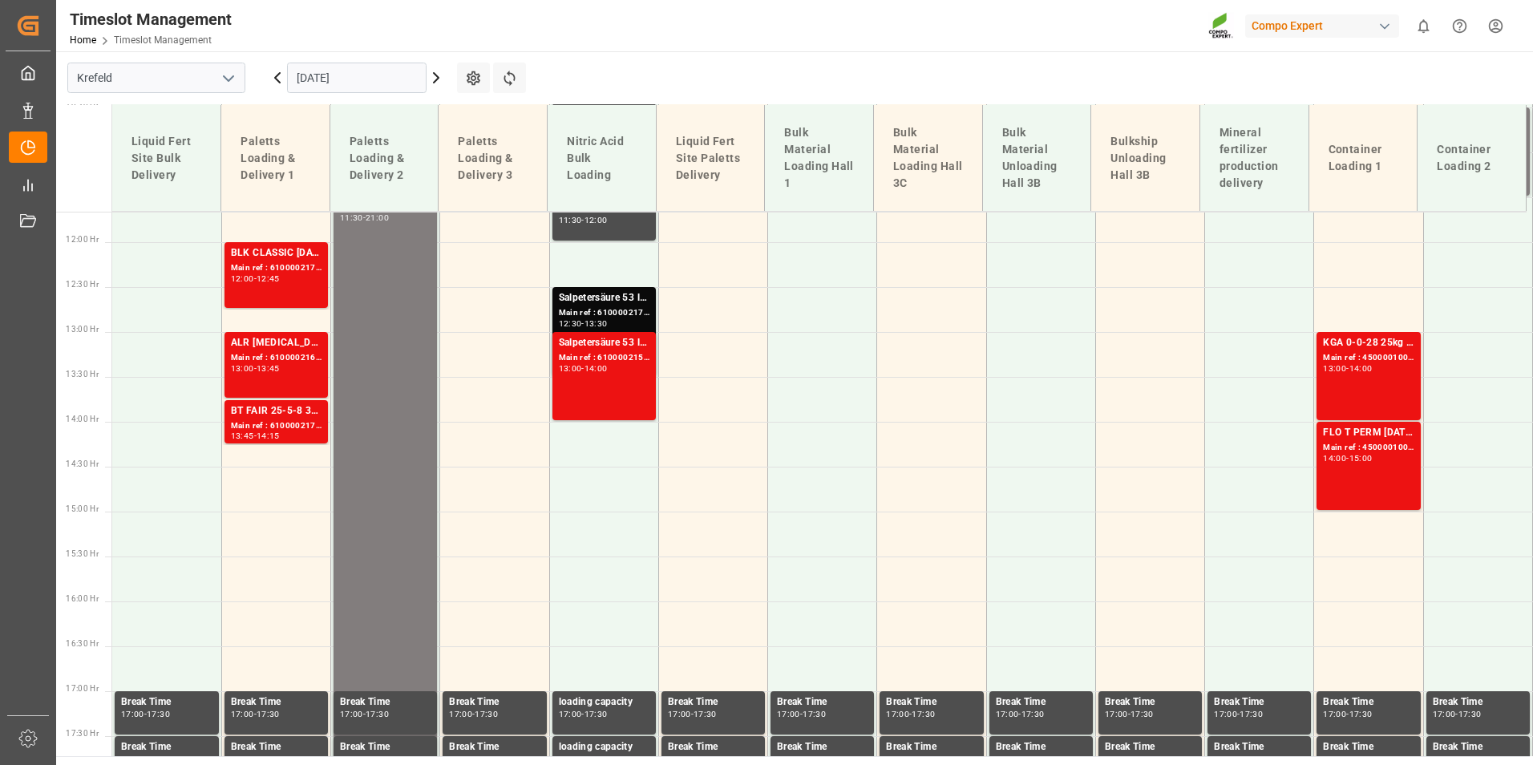
click at [279, 81] on icon at bounding box center [277, 78] width 5 height 10
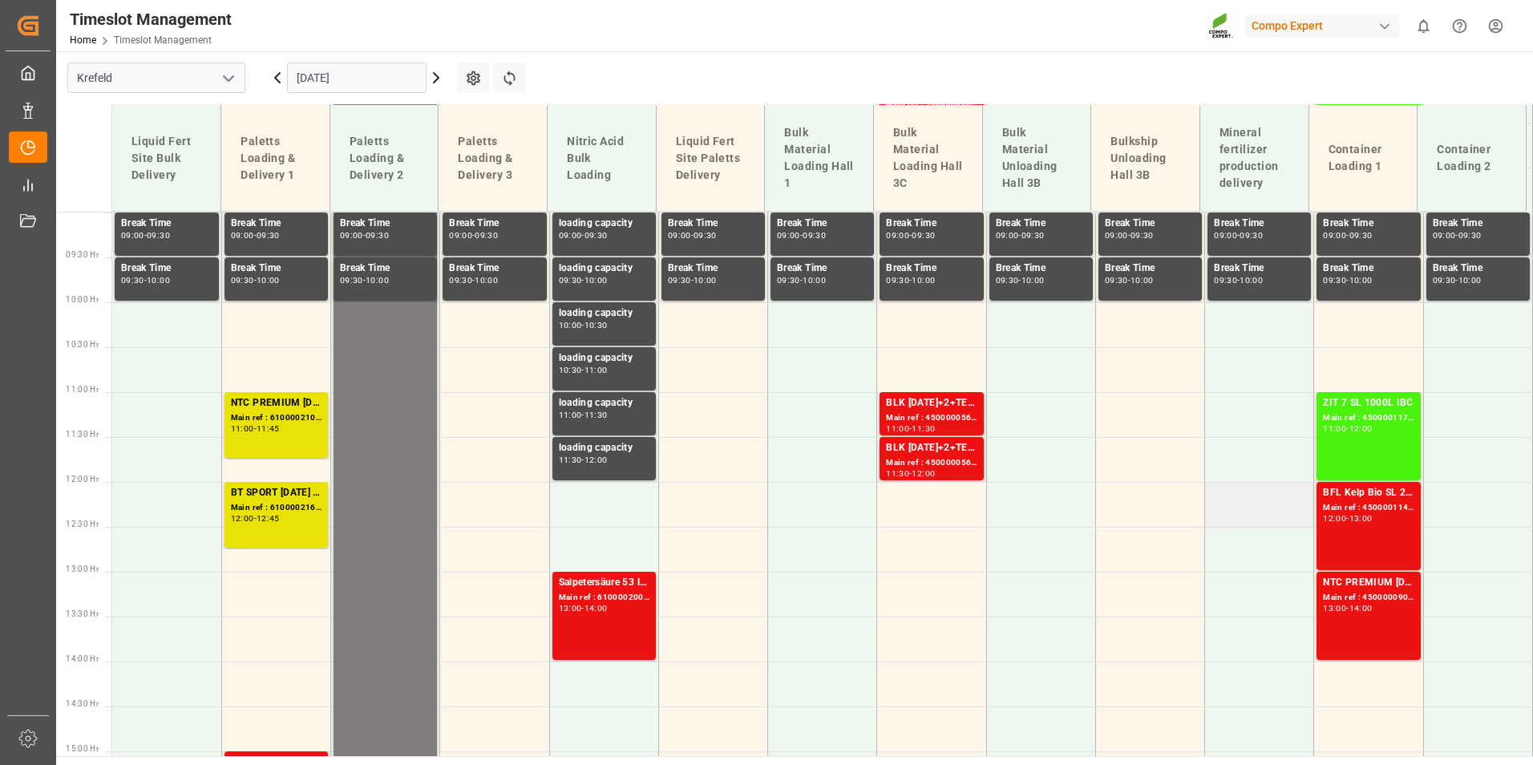
scroll to position [807, 0]
